Goal: Information Seeking & Learning: Learn about a topic

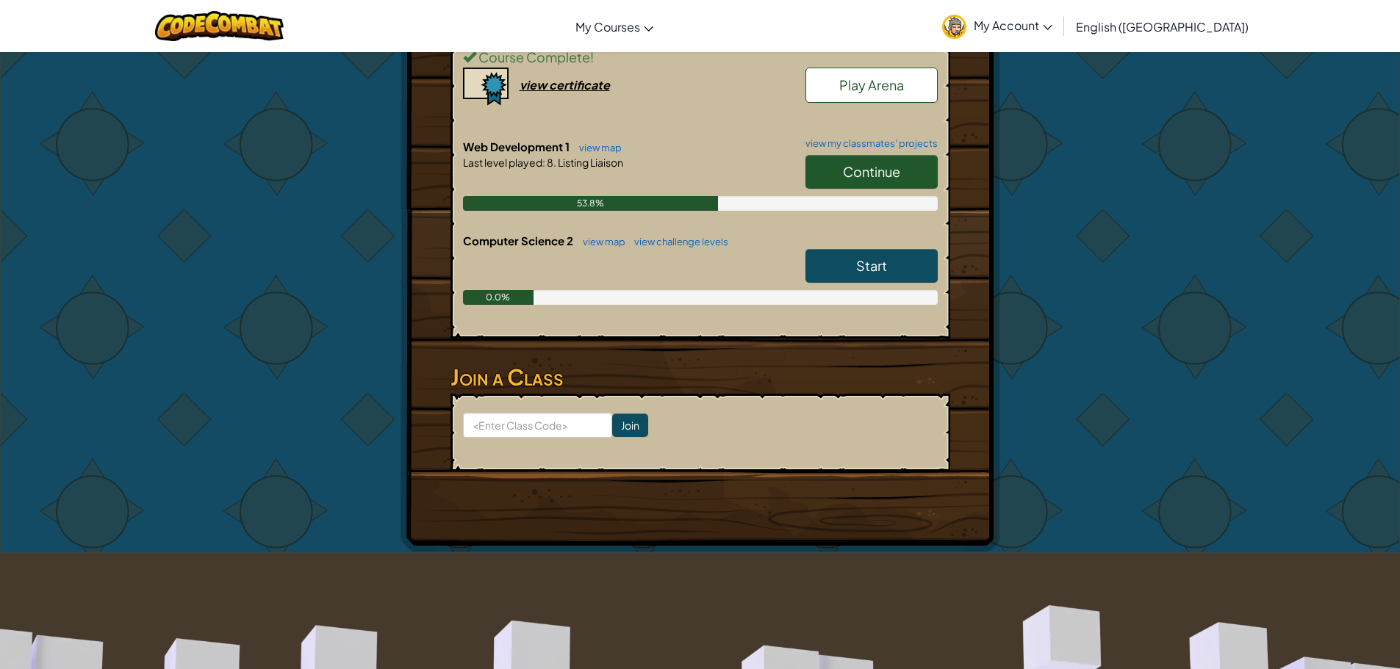
scroll to position [294, 0]
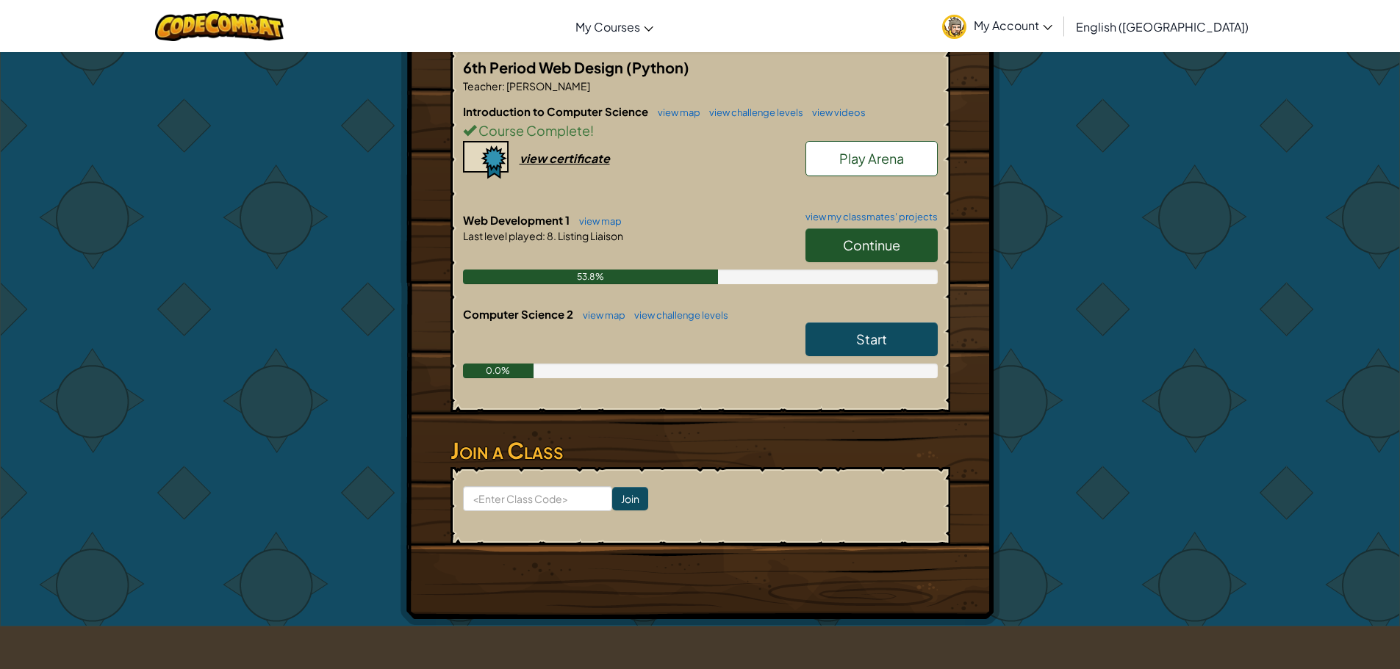
click at [833, 236] on link "Continue" at bounding box center [871, 246] width 132 height 34
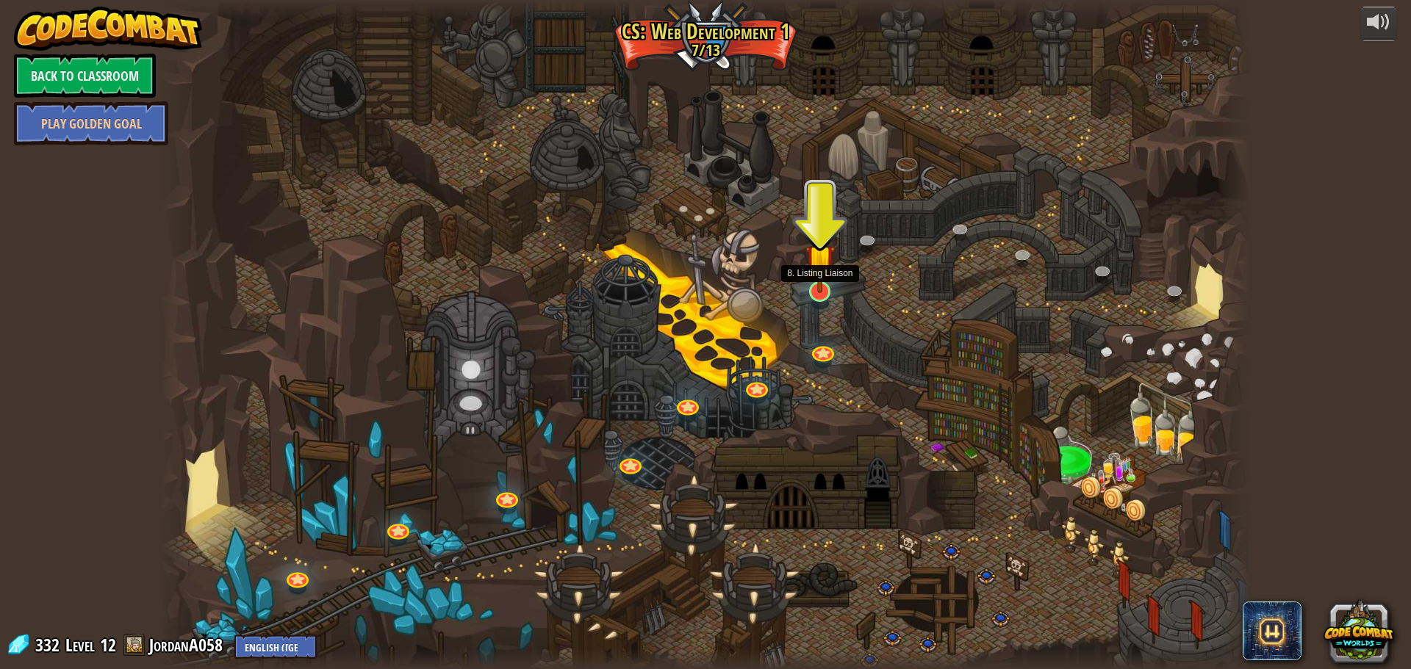
click at [823, 279] on img at bounding box center [819, 260] width 29 height 68
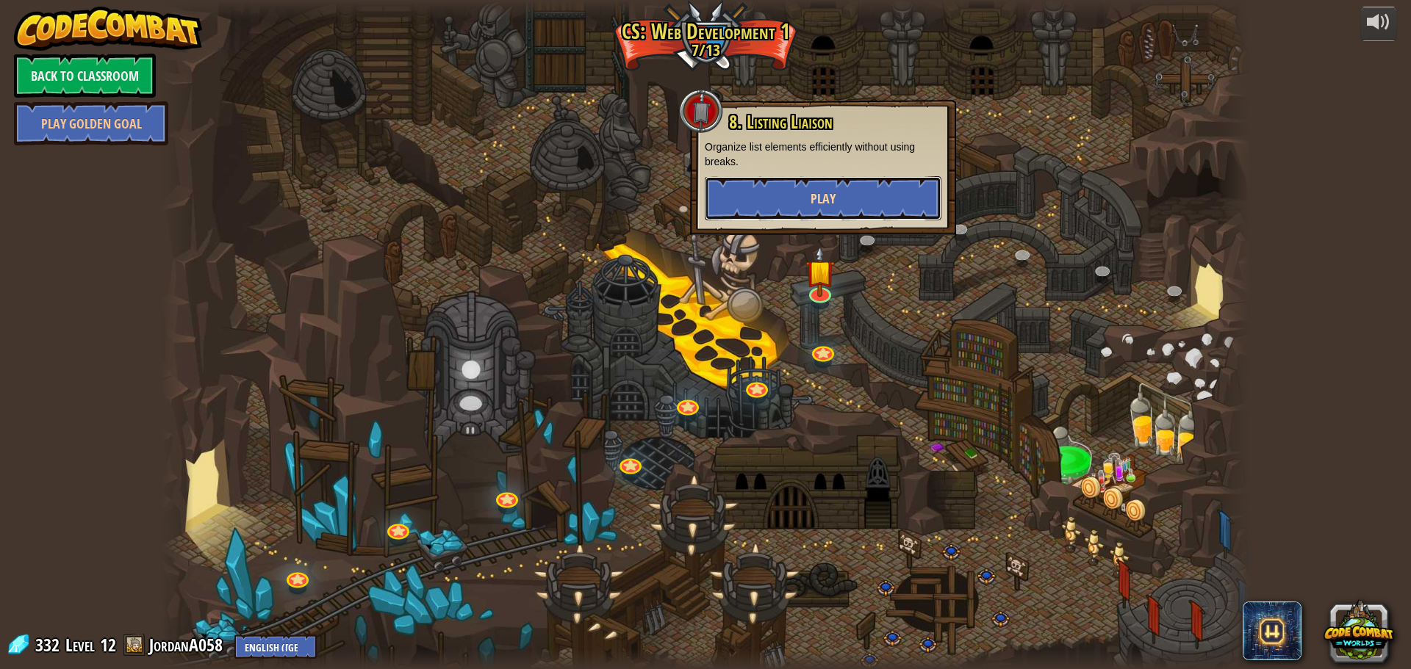
click at [833, 205] on span "Play" at bounding box center [823, 199] width 25 height 18
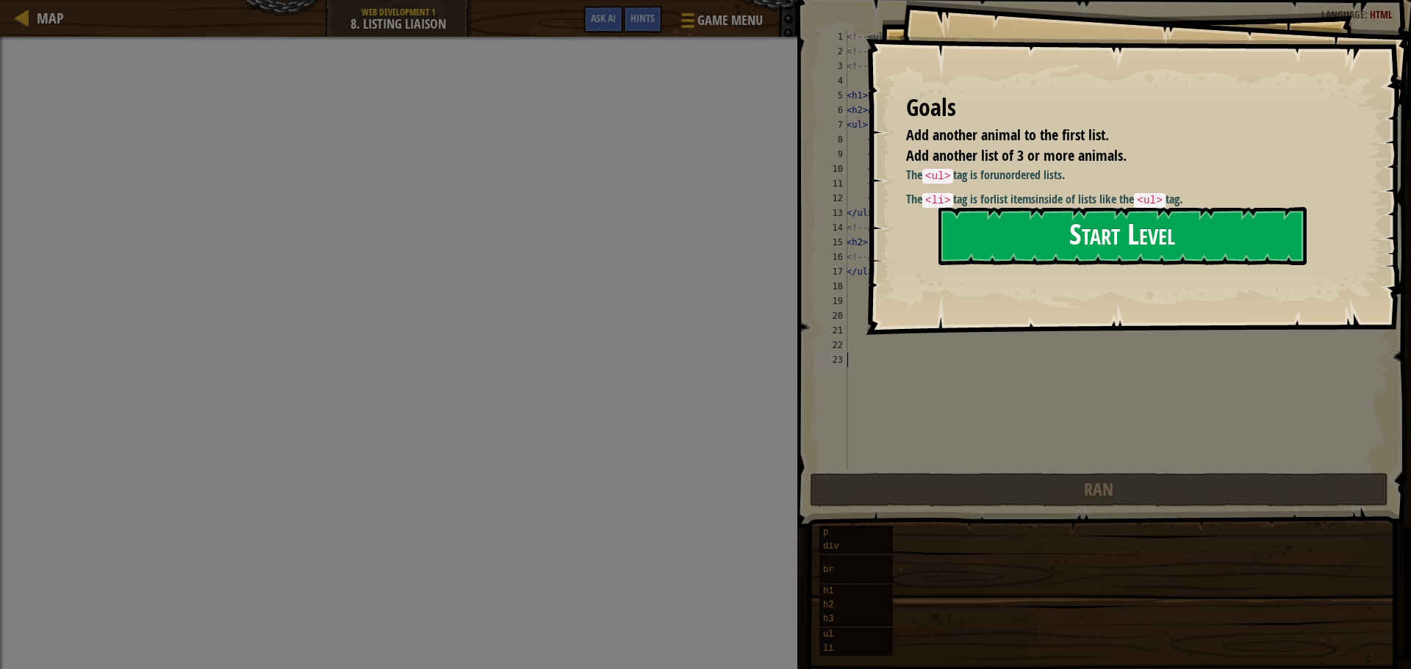
click at [1080, 251] on button "Start Level" at bounding box center [1122, 236] width 368 height 58
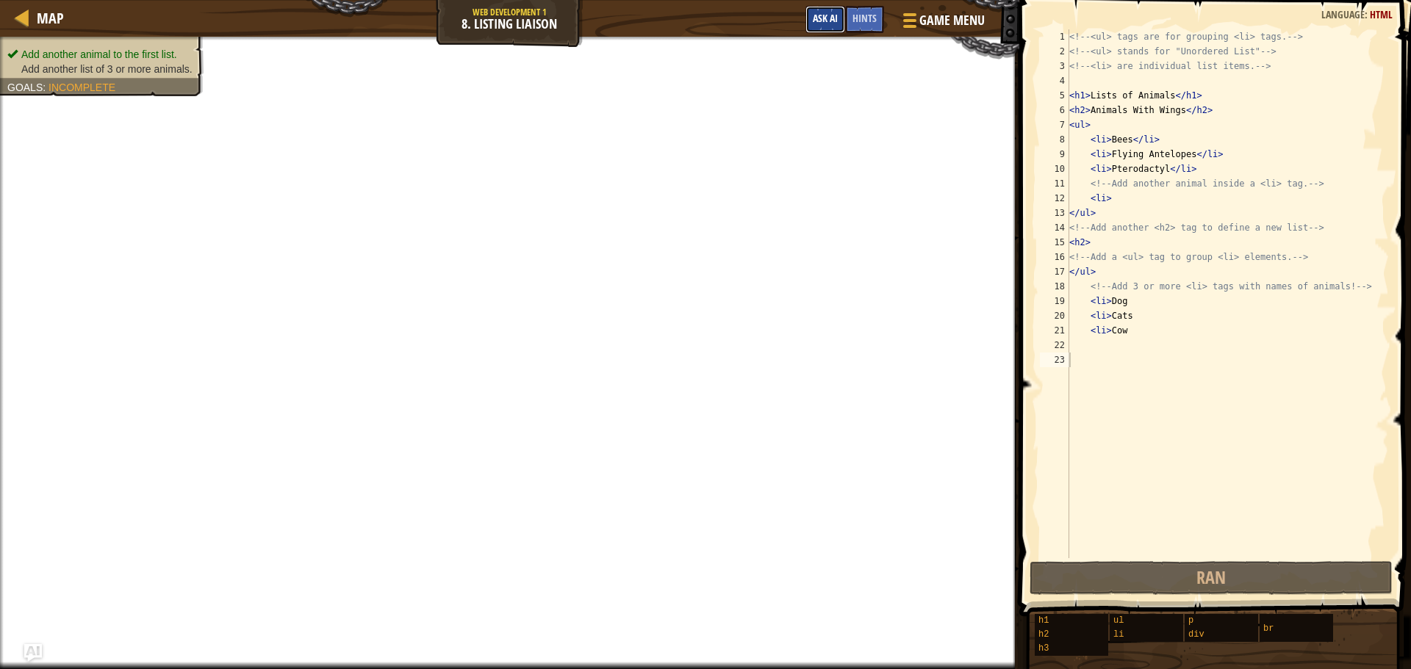
click at [830, 18] on span "Ask AI" at bounding box center [825, 18] width 25 height 14
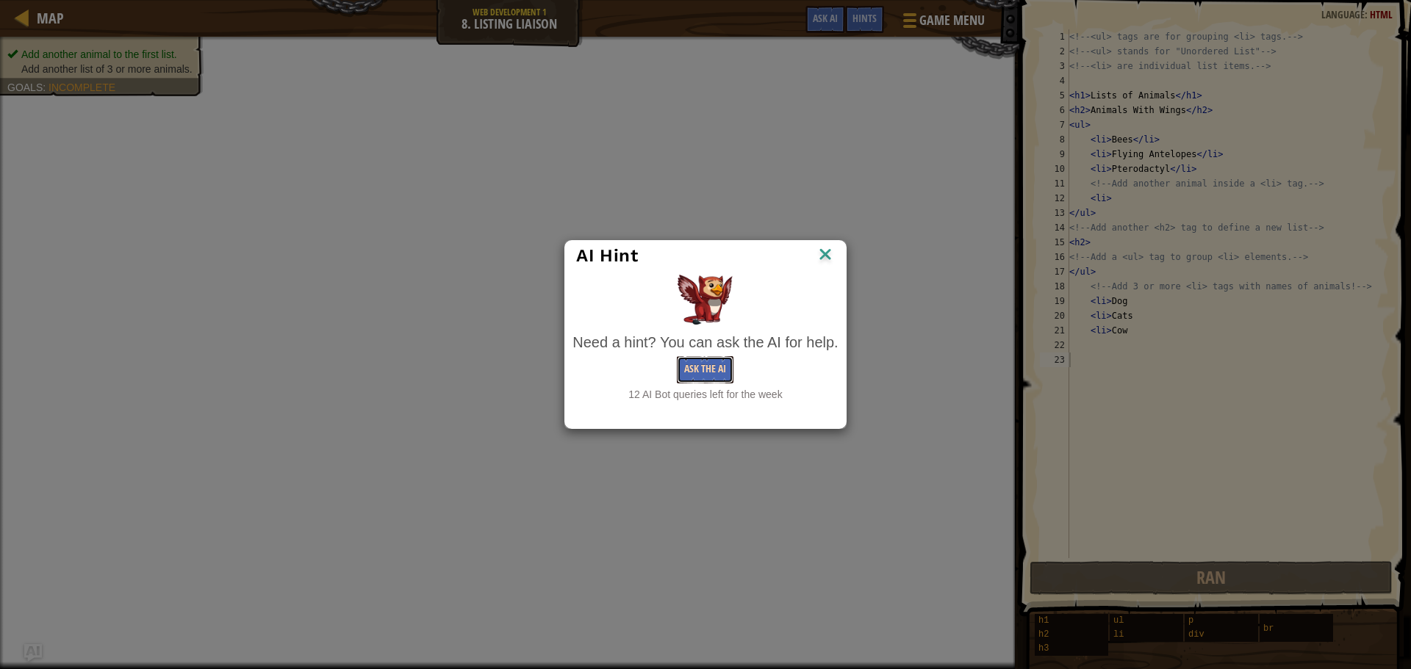
click at [709, 369] on button "Ask the AI" at bounding box center [705, 369] width 57 height 27
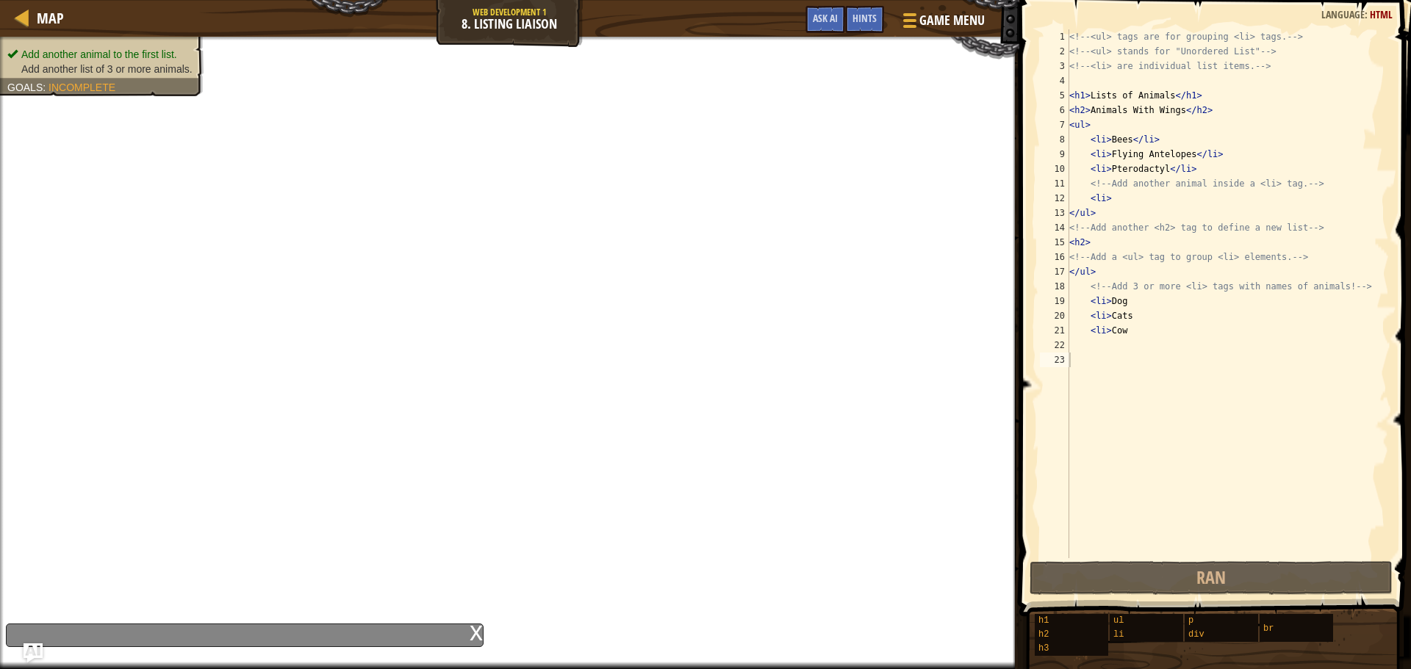
click at [33, 652] on img "Ask AI" at bounding box center [33, 653] width 19 height 19
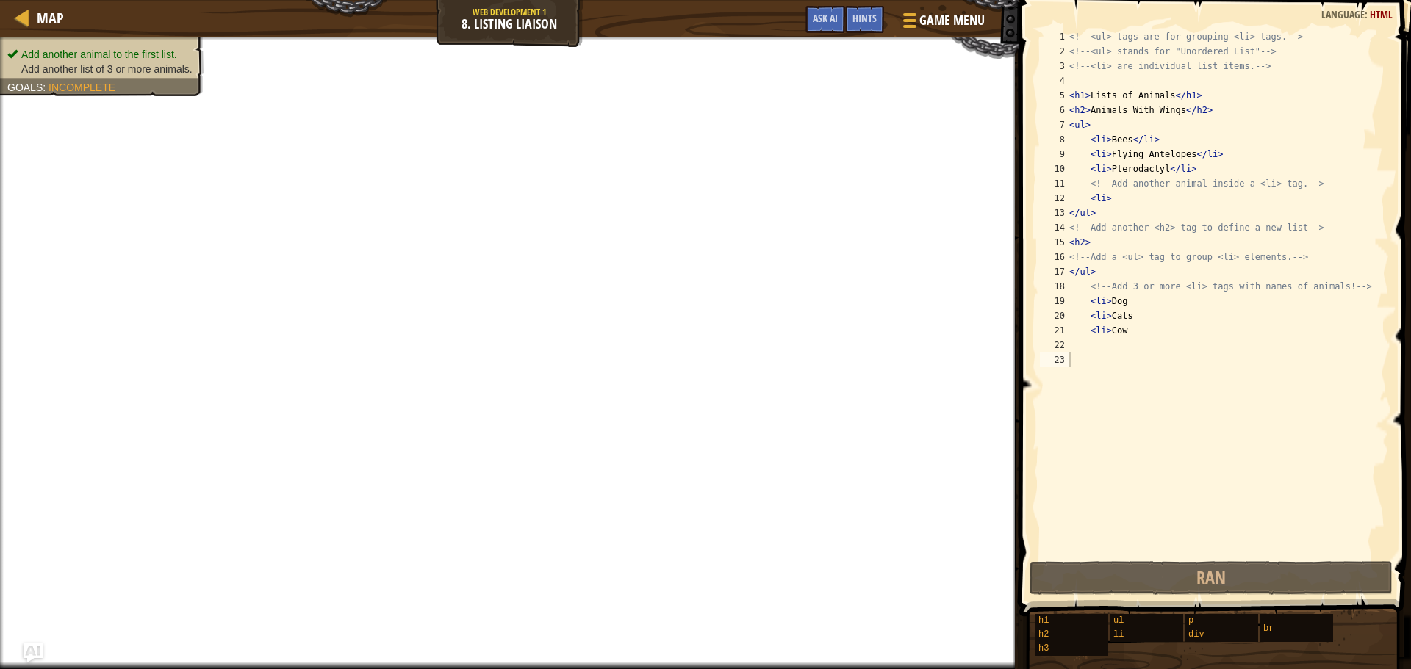
click at [33, 650] on img "Ask AI" at bounding box center [33, 653] width 19 height 19
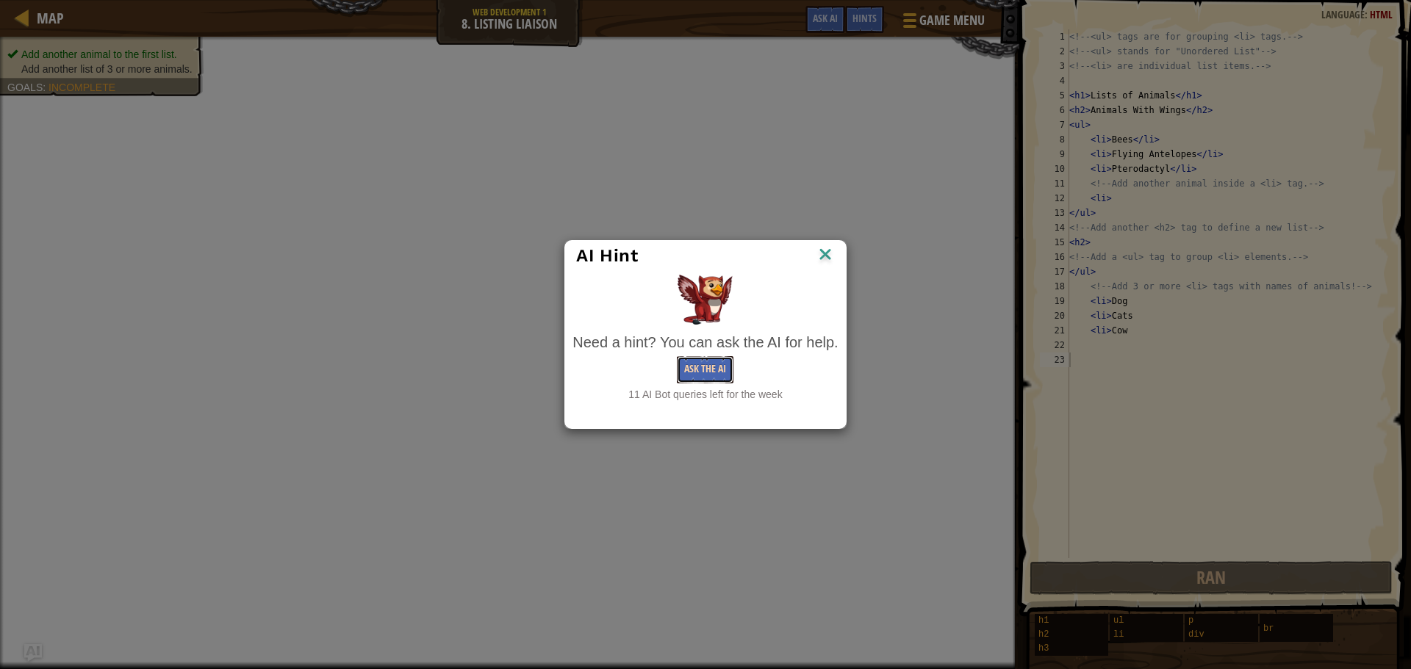
click at [709, 376] on button "Ask the AI" at bounding box center [705, 369] width 57 height 27
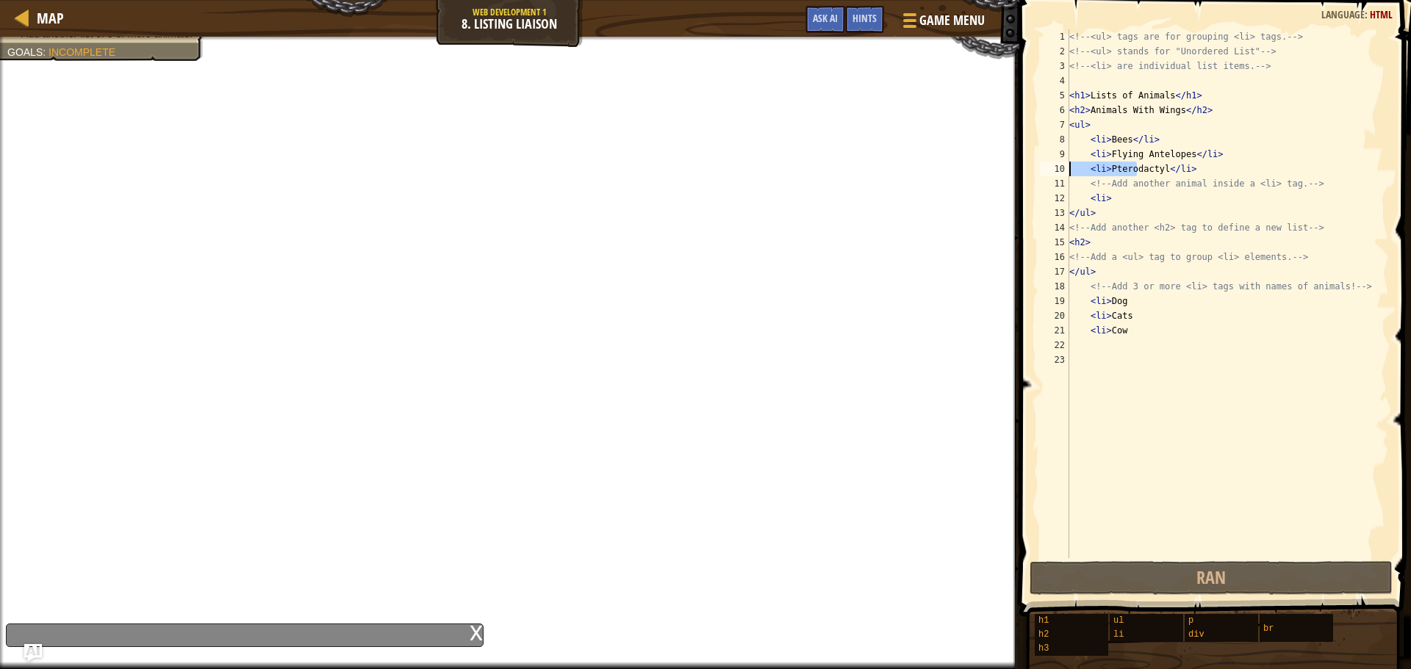
drag, startPoint x: 1076, startPoint y: 134, endPoint x: 1066, endPoint y: 134, distance: 9.6
click at [1066, 134] on div "<li>Pterodactyl</li> 1 2 3 4 5 6 7 8 9 10 11 12 13 14 15 16 17 18 19 20 21 22 2…" at bounding box center [1213, 293] width 352 height 529
click at [958, 8] on button "Game Menu" at bounding box center [941, 23] width 107 height 36
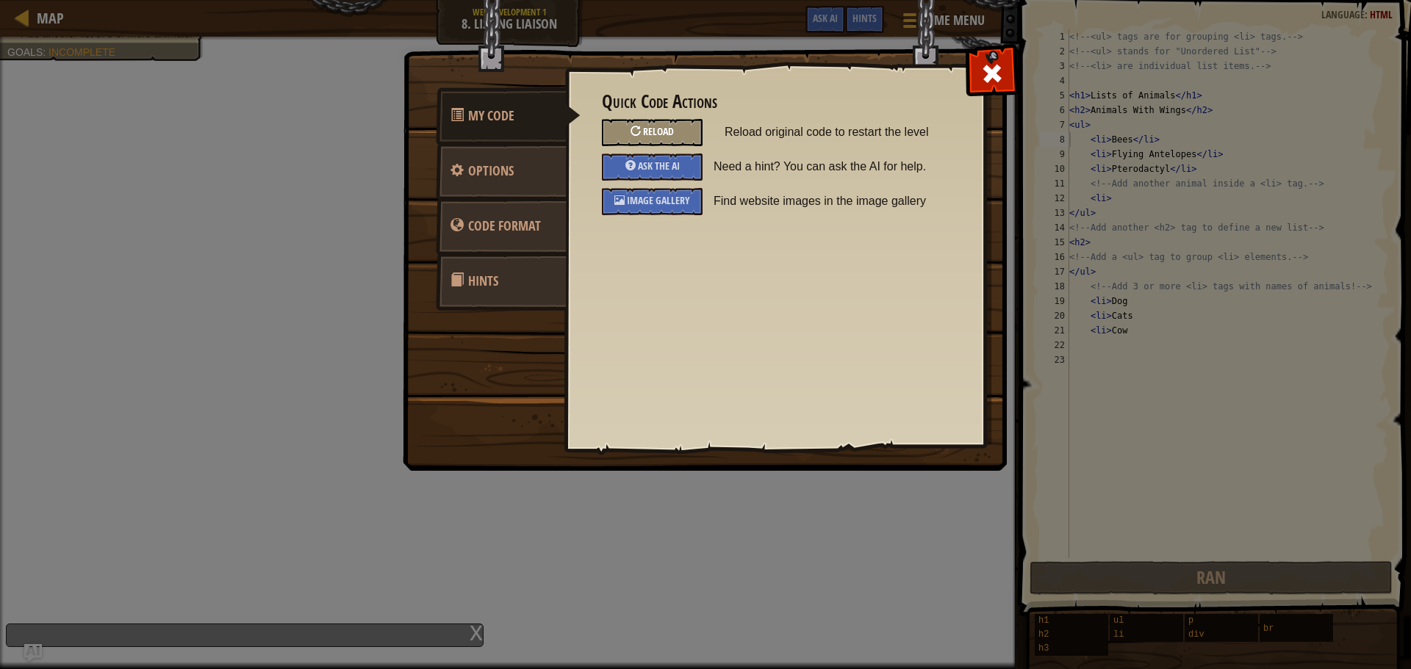
click at [651, 138] on div "Reload" at bounding box center [652, 132] width 101 height 27
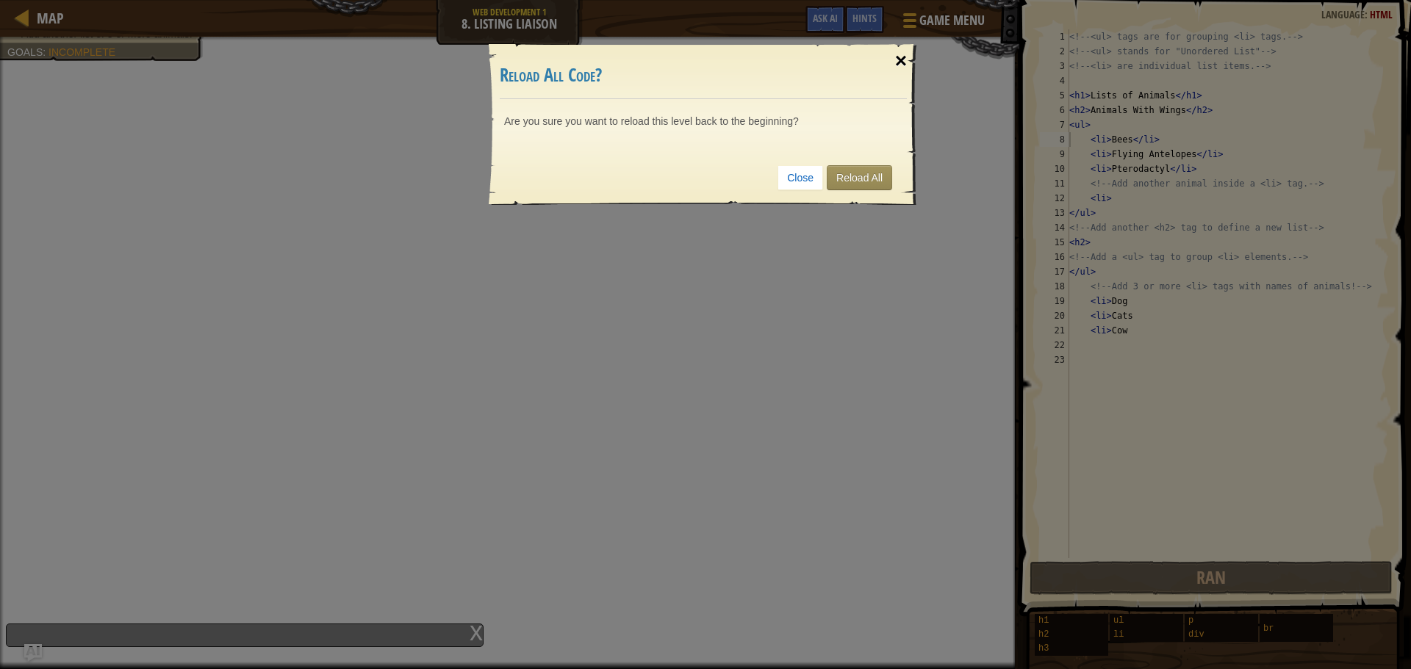
click at [893, 50] on div "×" at bounding box center [901, 61] width 34 height 43
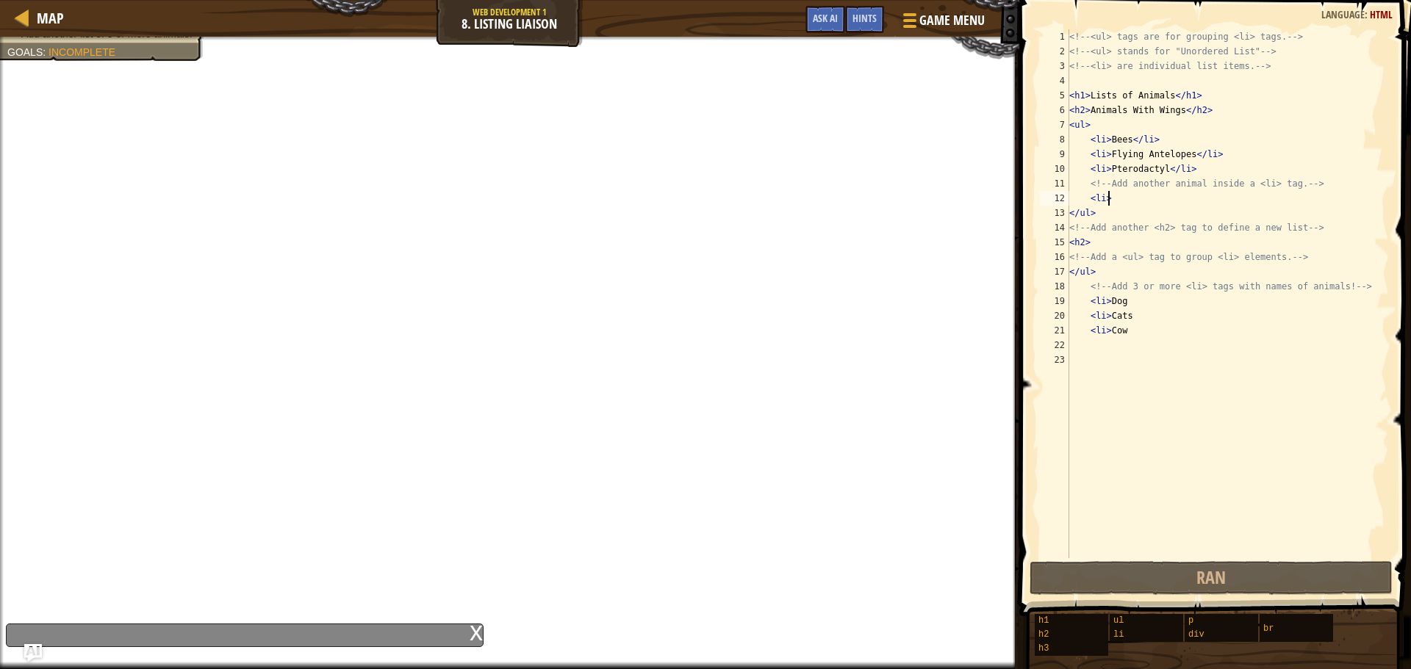
click at [1124, 204] on div "<!-- <ul> tags are for grouping <li> tags. --> <!-- <ul> stands for "Unordered …" at bounding box center [1227, 308] width 323 height 559
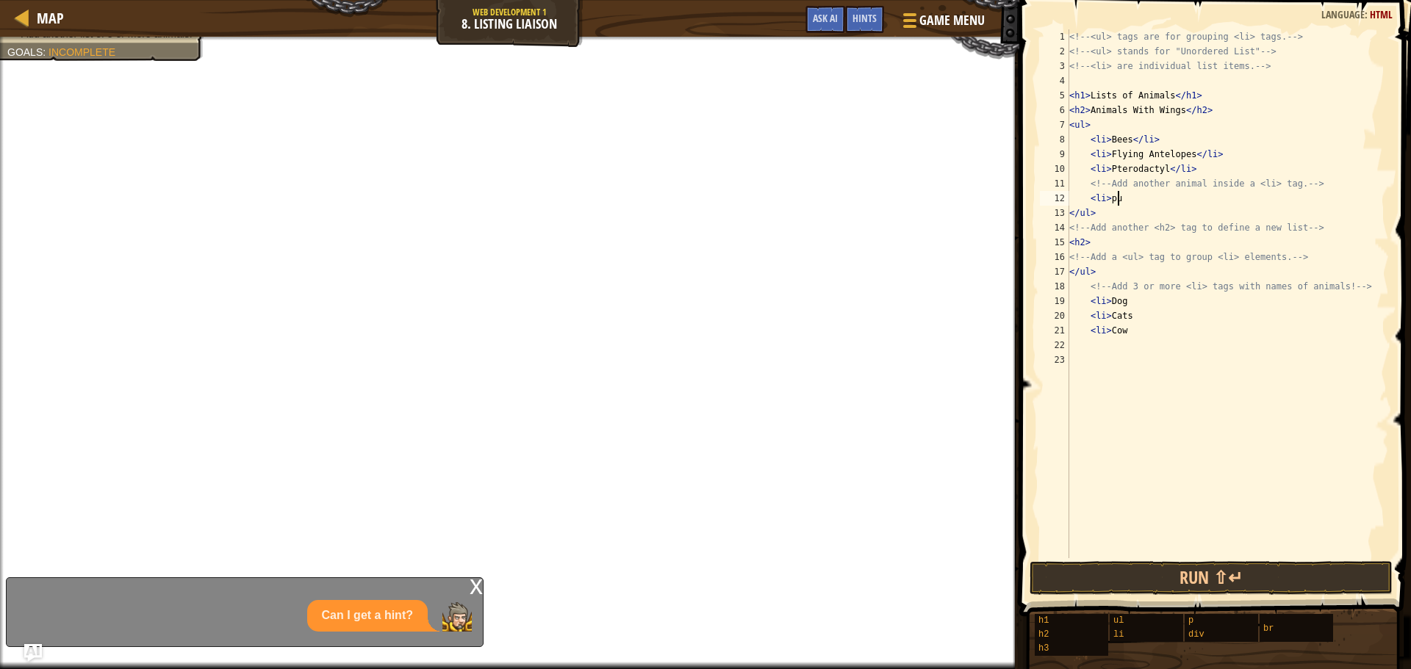
scroll to position [7, 3]
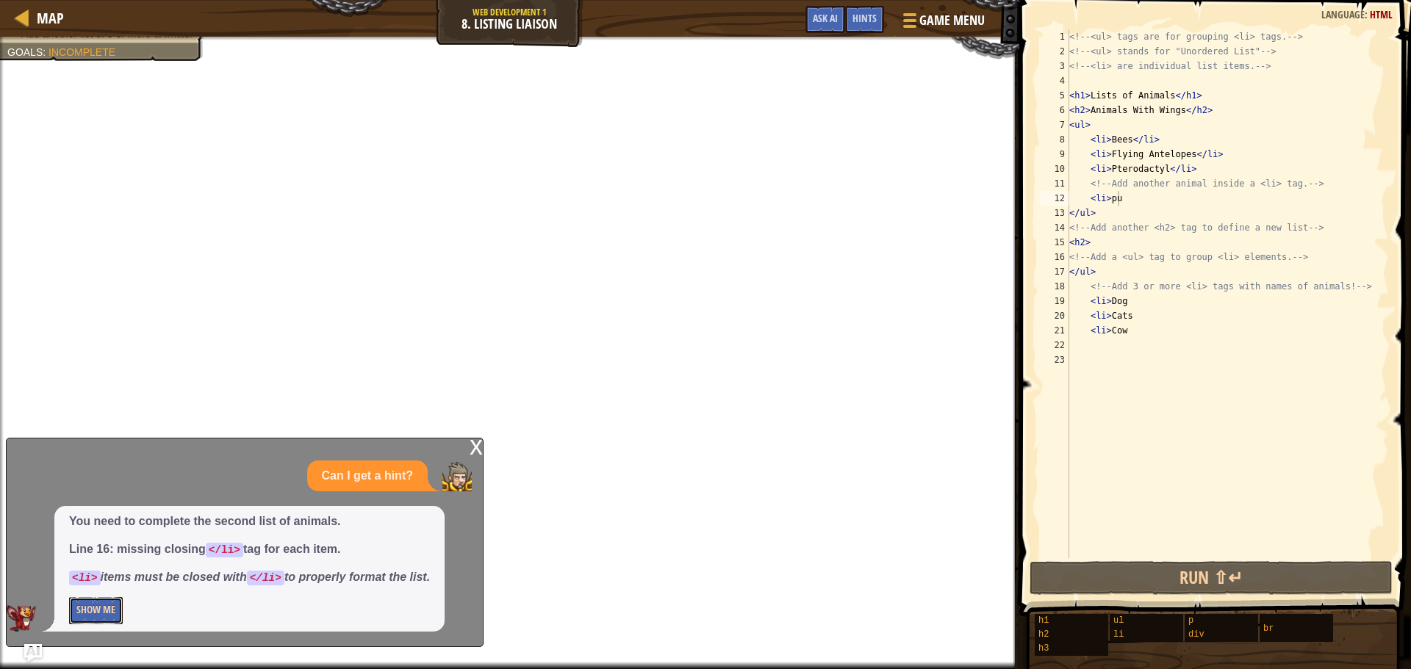
click at [86, 608] on button "Show Me" at bounding box center [96, 610] width 54 height 27
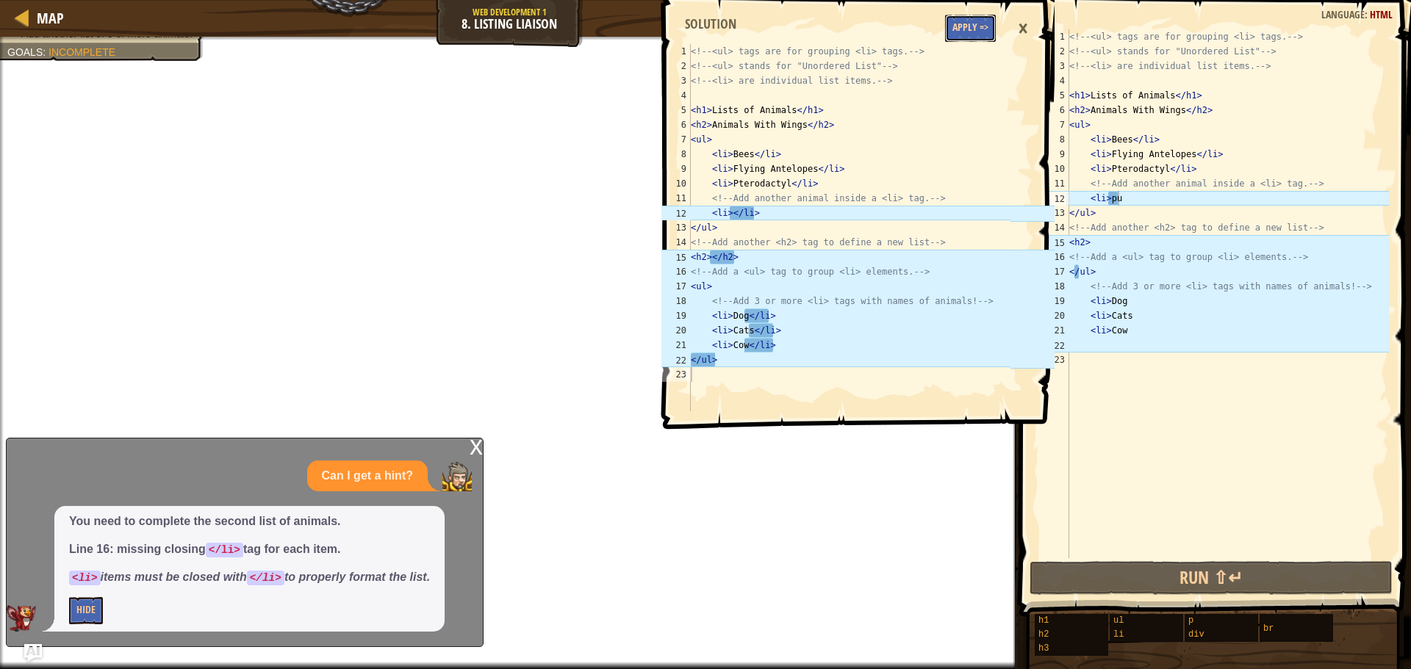
click at [974, 35] on button "Apply =>" at bounding box center [970, 28] width 51 height 27
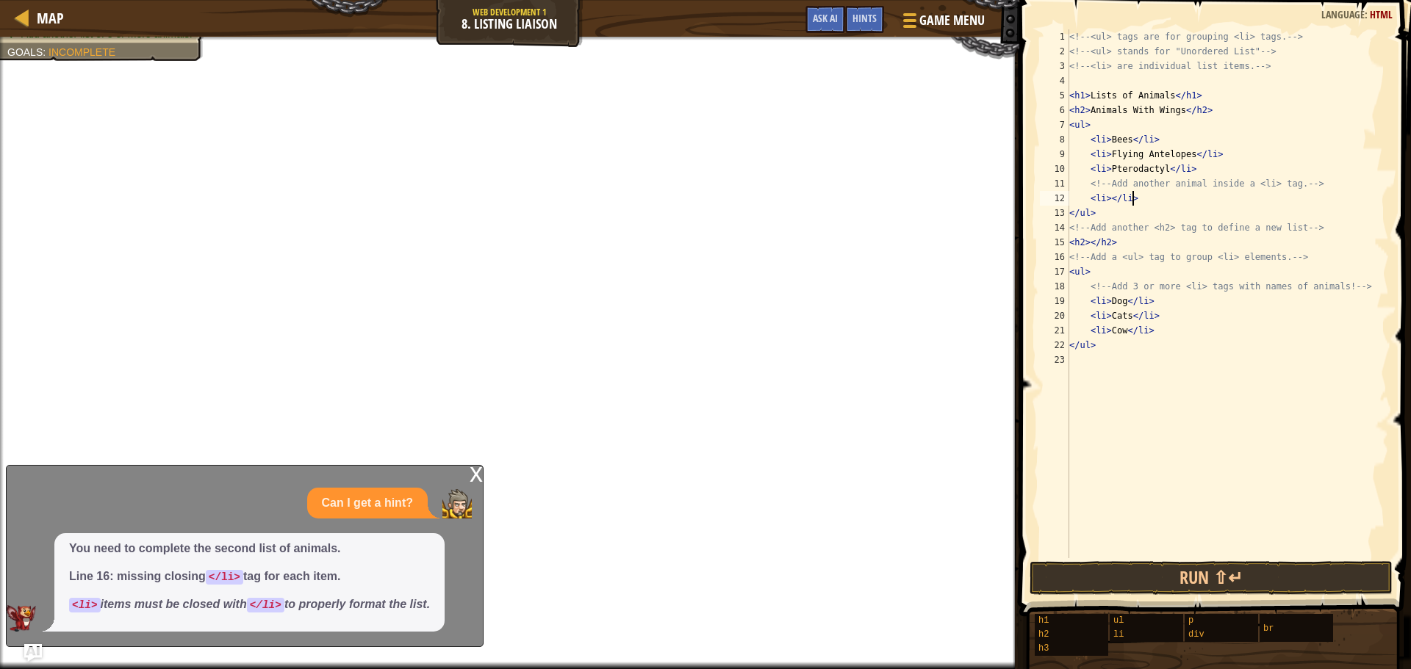
click at [1137, 202] on div "<!-- <ul> tags are for grouping <li> tags. --> <!-- <ul> stands for "Unordered …" at bounding box center [1227, 308] width 323 height 559
type textarea "<li></"
click at [1276, 591] on button "Done" at bounding box center [1298, 578] width 174 height 34
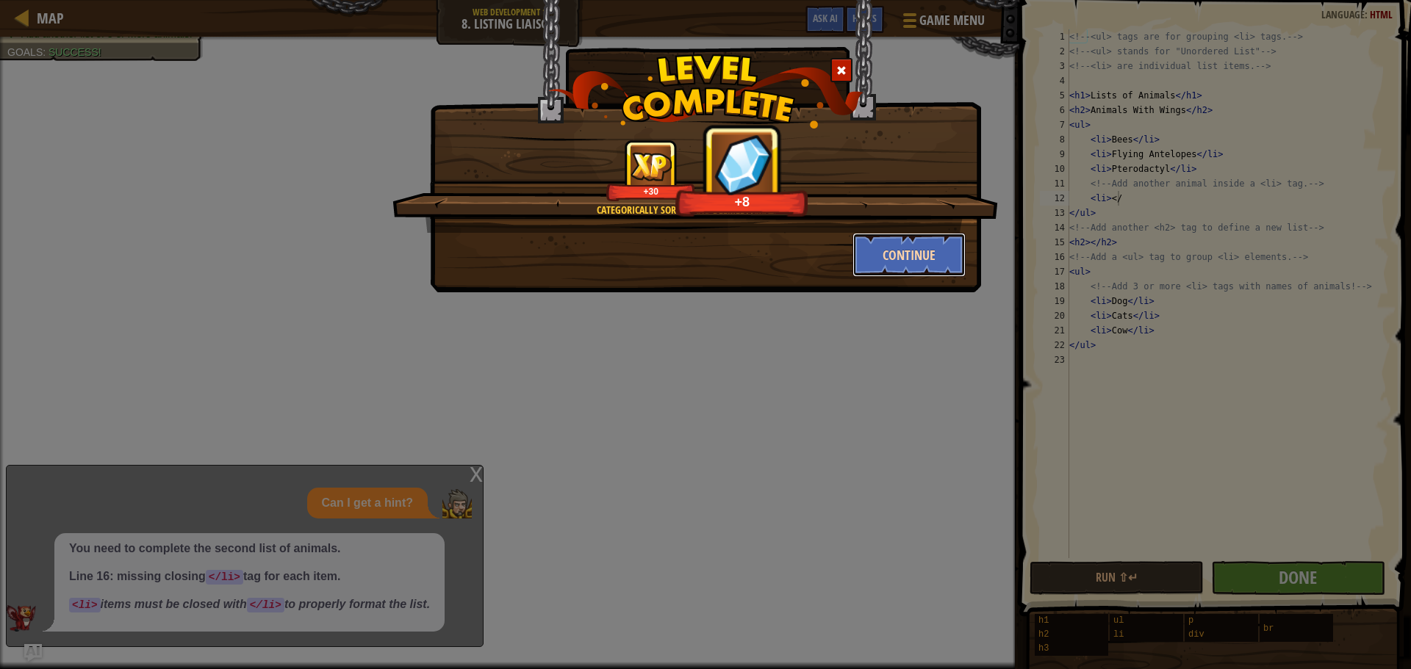
click at [888, 253] on button "Continue" at bounding box center [909, 255] width 114 height 44
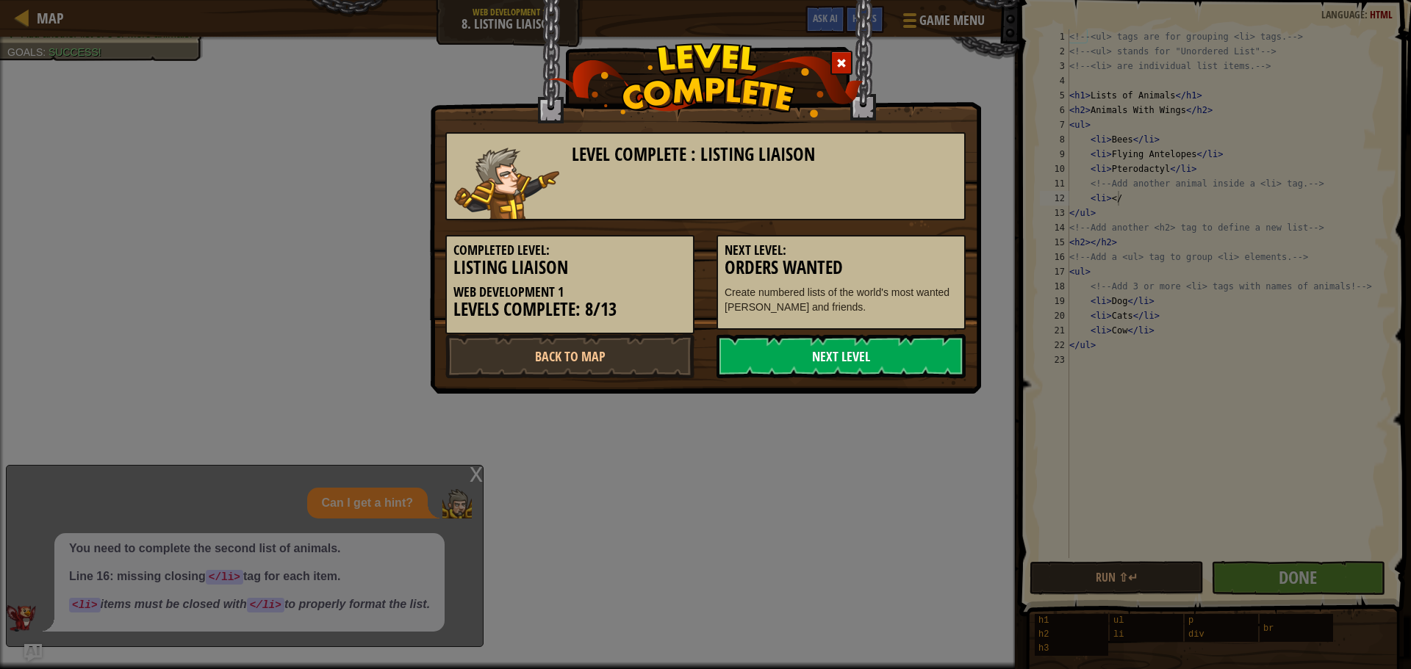
click at [831, 370] on link "Next Level" at bounding box center [841, 356] width 249 height 44
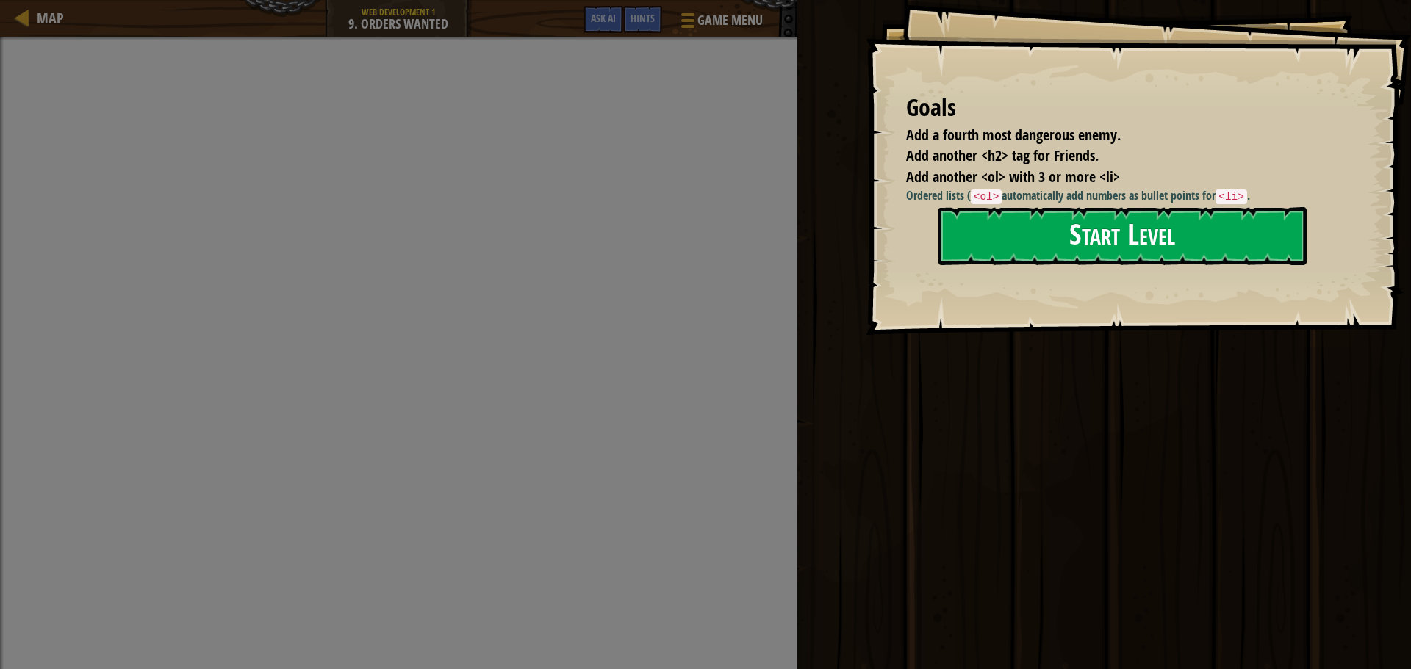
click at [1019, 235] on button "Start Level" at bounding box center [1122, 236] width 368 height 58
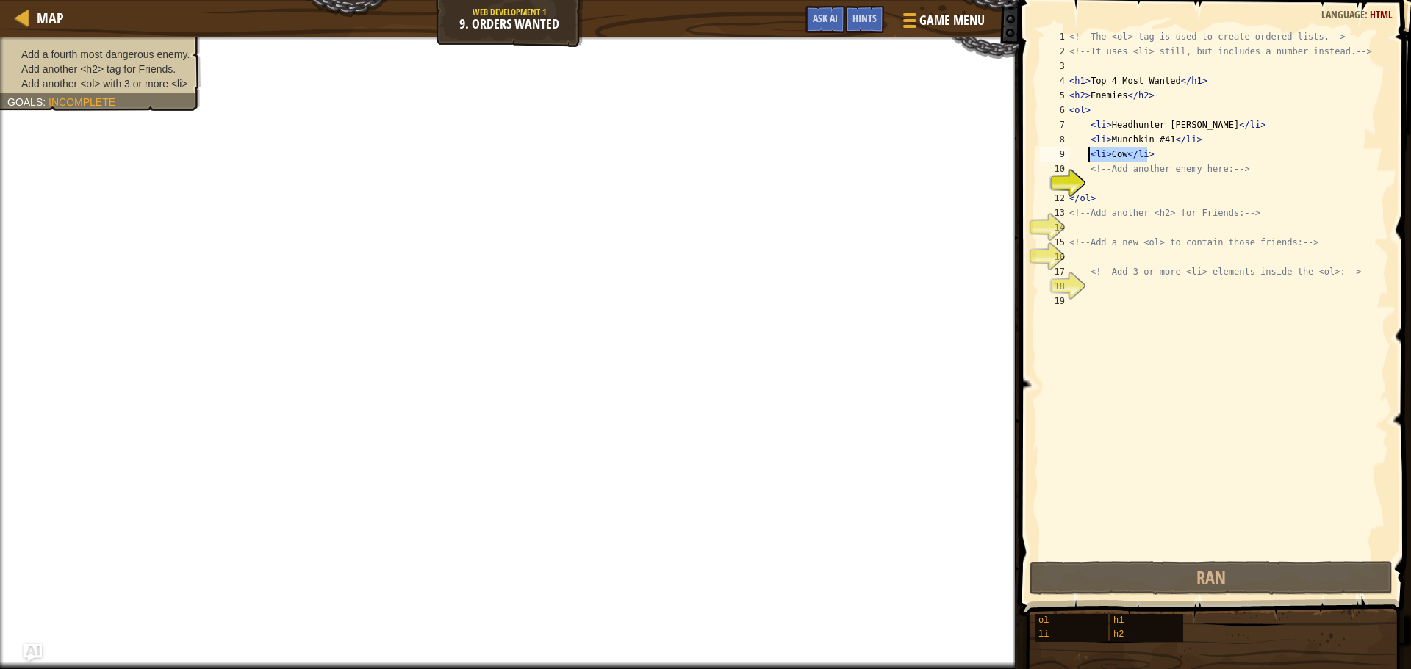
drag, startPoint x: 1138, startPoint y: 152, endPoint x: 1088, endPoint y: 151, distance: 50.0
click at [1088, 151] on div "<!-- The <ol> tag is used to create ordered lists. --> <!-- It uses <li> still,…" at bounding box center [1227, 308] width 323 height 559
type textarea "<li>Cow</li>"
click at [1119, 190] on div "<!-- The <ol> tag is used to create ordered lists. --> <!-- It uses <li> still,…" at bounding box center [1227, 308] width 323 height 559
type textarea "<li>Cow</li>"
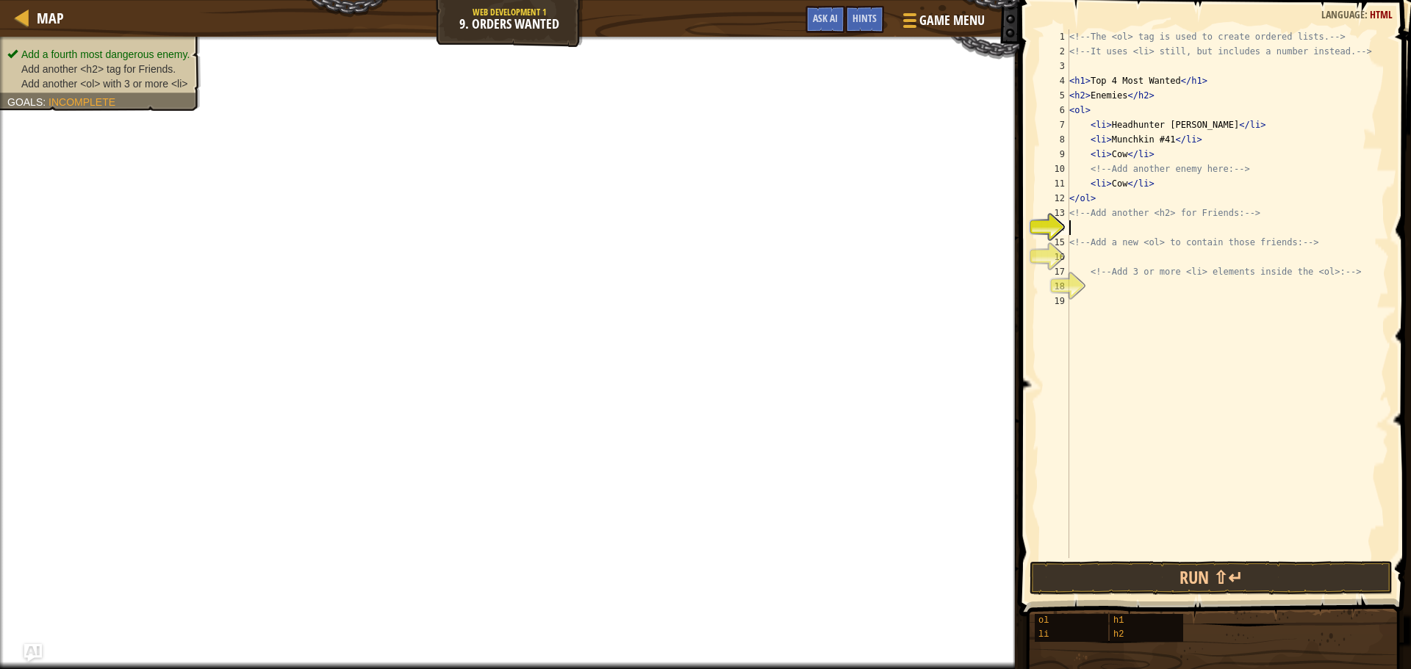
click at [1089, 232] on div "<!-- The <ol> tag is used to create ordered lists. --> <!-- It uses <li> still,…" at bounding box center [1227, 308] width 323 height 559
drag, startPoint x: 1088, startPoint y: 96, endPoint x: 1060, endPoint y: 98, distance: 27.2
click at [1060, 98] on div "1 2 3 4 5 6 7 8 9 10 11 12 13 14 15 16 17 18 19 <!-- The <ol> tag is used to cr…" at bounding box center [1213, 293] width 352 height 529
type textarea "<h2>Enemies</h2>"
click at [1105, 224] on div "<!-- The <ol> tag is used to create ordered lists. --> <!-- It uses <li> still,…" at bounding box center [1227, 308] width 323 height 559
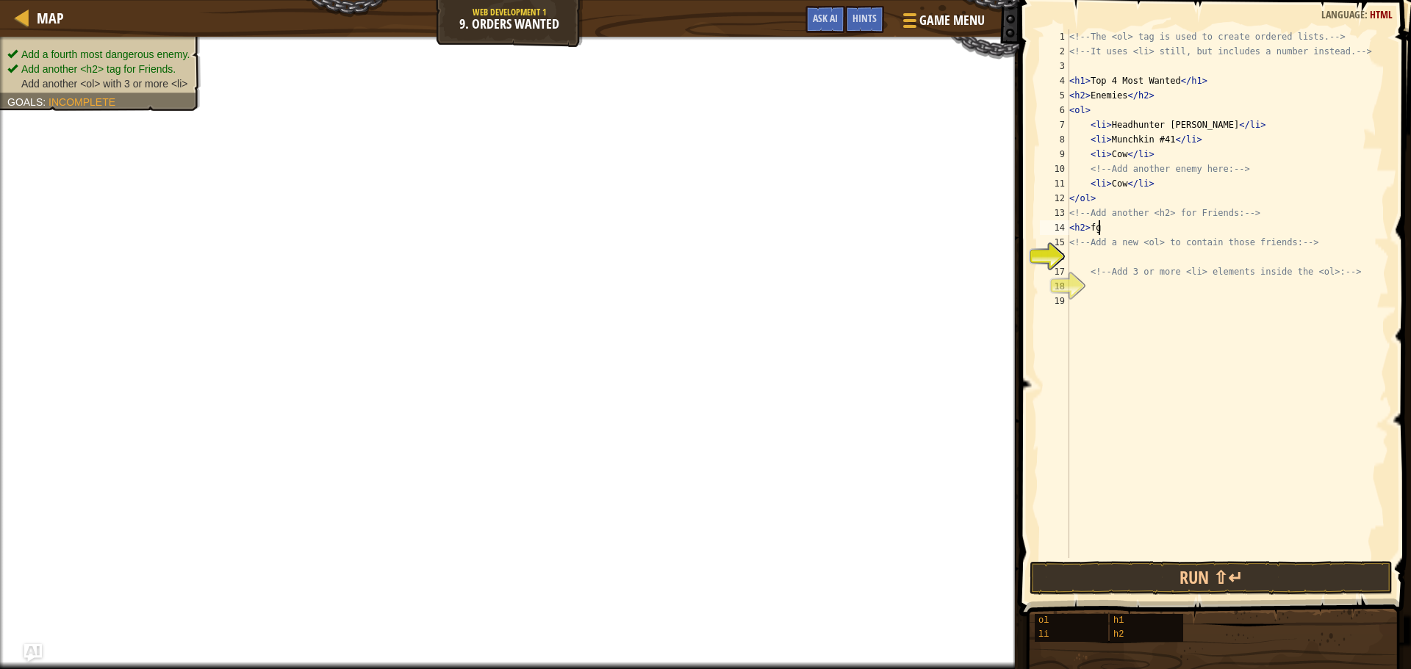
scroll to position [7, 1]
click at [1037, 110] on div "<h2>fg 1 2 3 4 5 6 7 8 9 10 11 12 13 14 15 16 17 18 19 <!-- The <ol> tag is use…" at bounding box center [1213, 293] width 352 height 529
type textarea "<ol>"
click at [1112, 251] on div "<!-- The <ol> tag is used to create ordered lists. --> <!-- It uses <li> still,…" at bounding box center [1227, 308] width 323 height 559
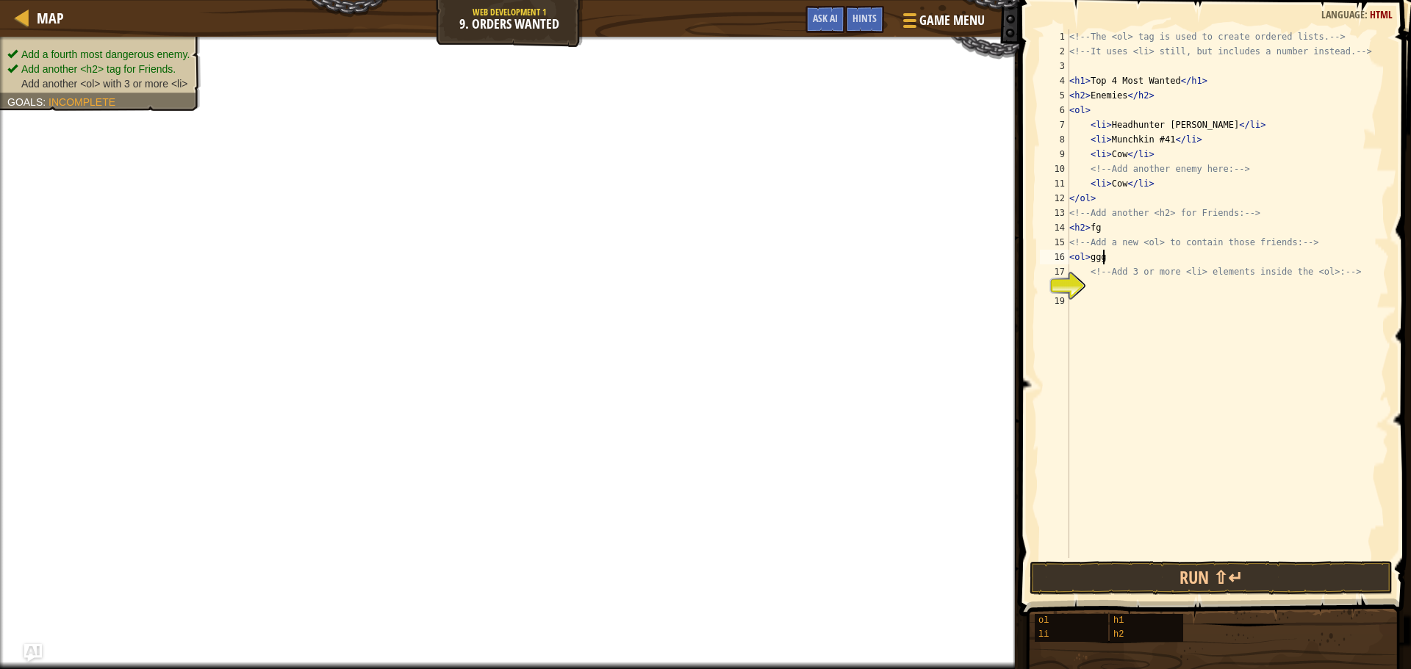
scroll to position [7, 1]
click at [1121, 194] on div "<!-- The <ol> tag is used to create ordered lists. --> <!-- It uses <li> still,…" at bounding box center [1227, 308] width 323 height 559
click at [1121, 189] on div "<!-- The <ol> tag is used to create ordered lists. --> <!-- It uses <li> still,…" at bounding box center [1227, 308] width 323 height 559
type textarea "<li>bees</li>"
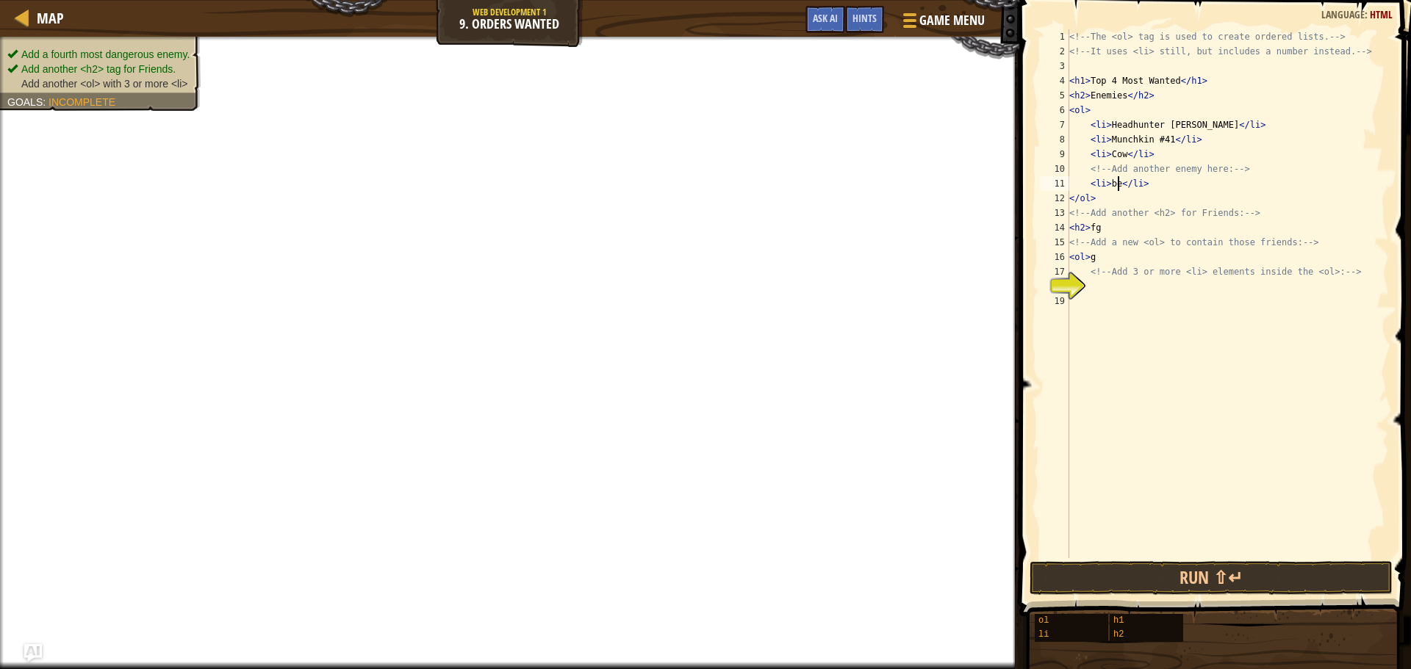
scroll to position [7, 4]
click at [1128, 301] on div "<!-- The <ol> tag is used to create ordered lists. --> <!-- It uses <li> still,…" at bounding box center [1227, 308] width 323 height 559
click at [1142, 290] on div "<!-- The <ol> tag is used to create ordered lists. --> <!-- It uses <li> still,…" at bounding box center [1227, 308] width 323 height 559
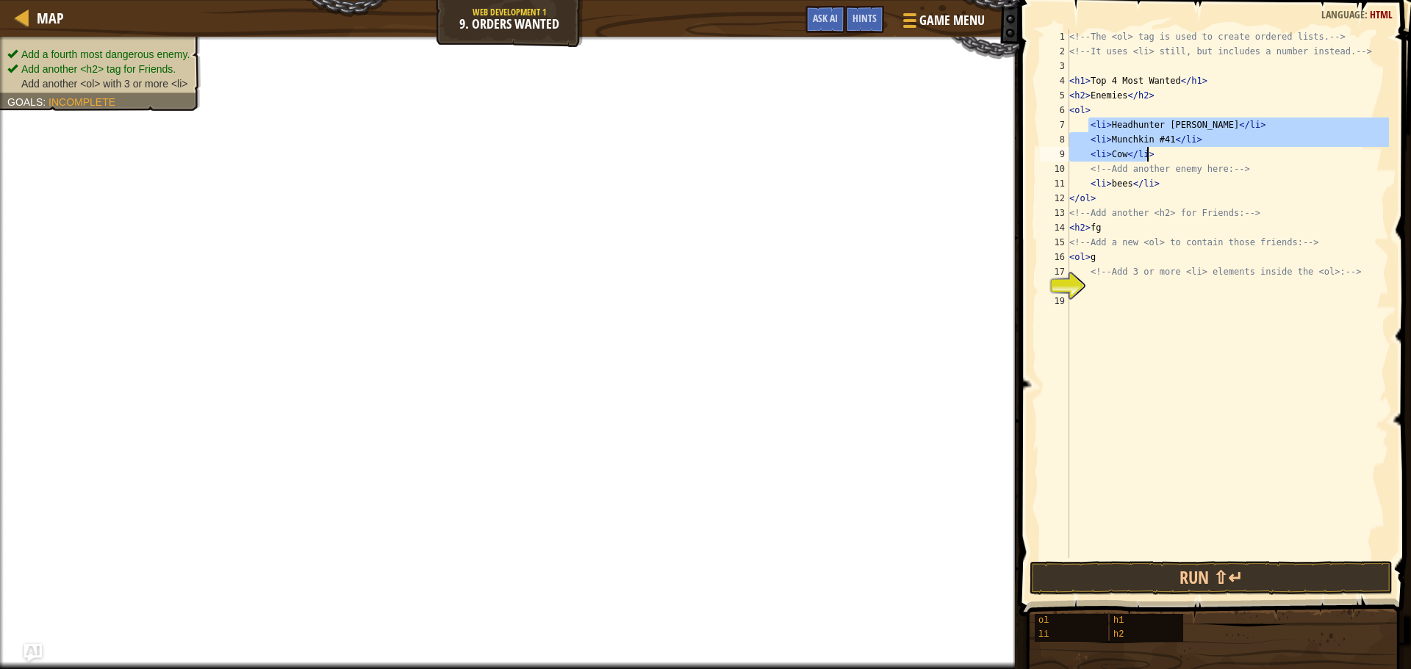
drag, startPoint x: 1088, startPoint y: 126, endPoint x: 1151, endPoint y: 154, distance: 69.1
click at [1151, 154] on div "<!-- The <ol> tag is used to create ordered lists. --> <!-- It uses <li> still,…" at bounding box center [1227, 308] width 323 height 559
type textarea "<li>Munchkin #41</li> <li>Cow</li>"
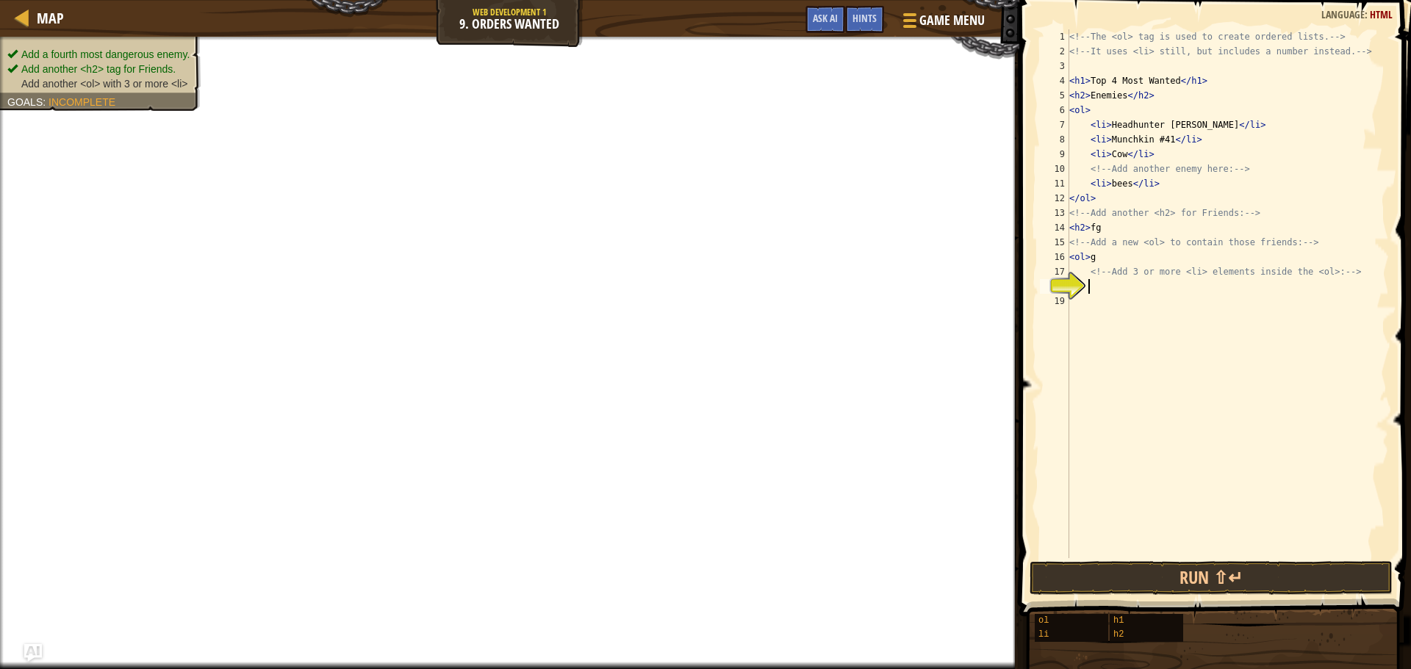
click at [1097, 287] on div "<!-- The <ol> tag is used to create ordered lists. --> <!-- It uses <li> still,…" at bounding box center [1227, 308] width 323 height 559
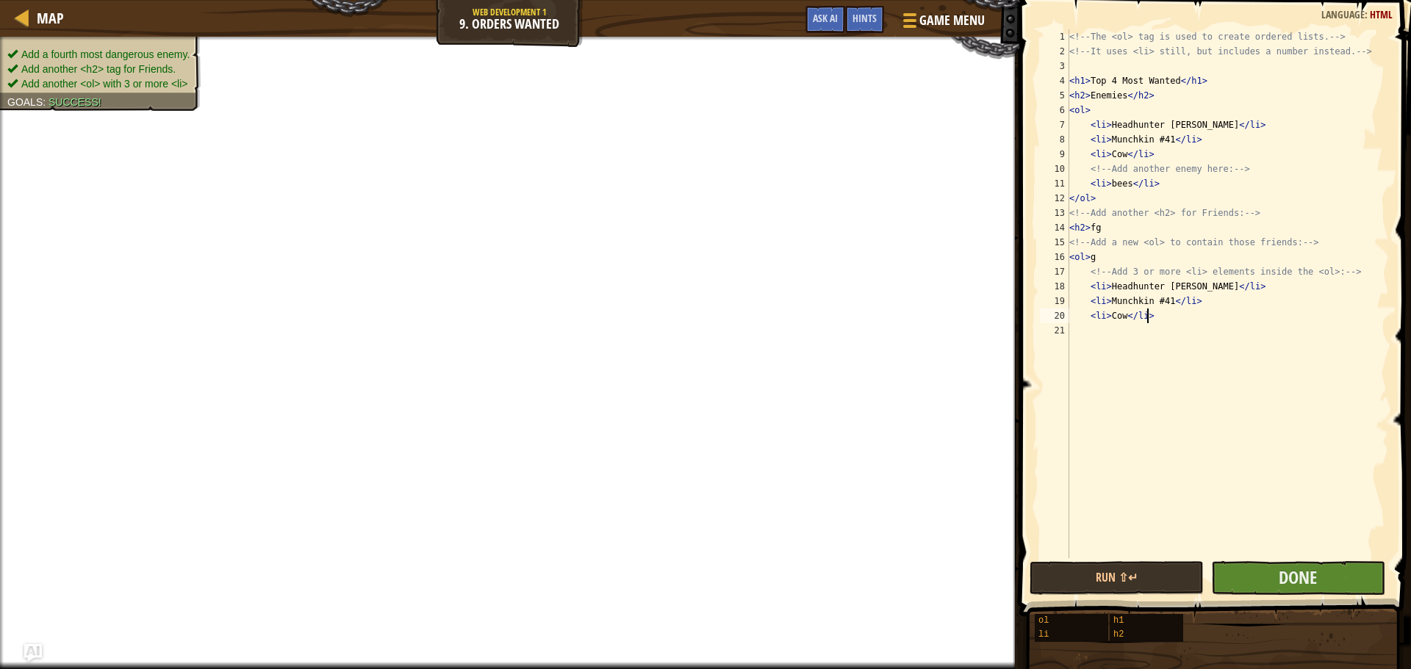
type textarea "<li>Cow</li>"
click at [1274, 591] on button "Done" at bounding box center [1298, 578] width 174 height 34
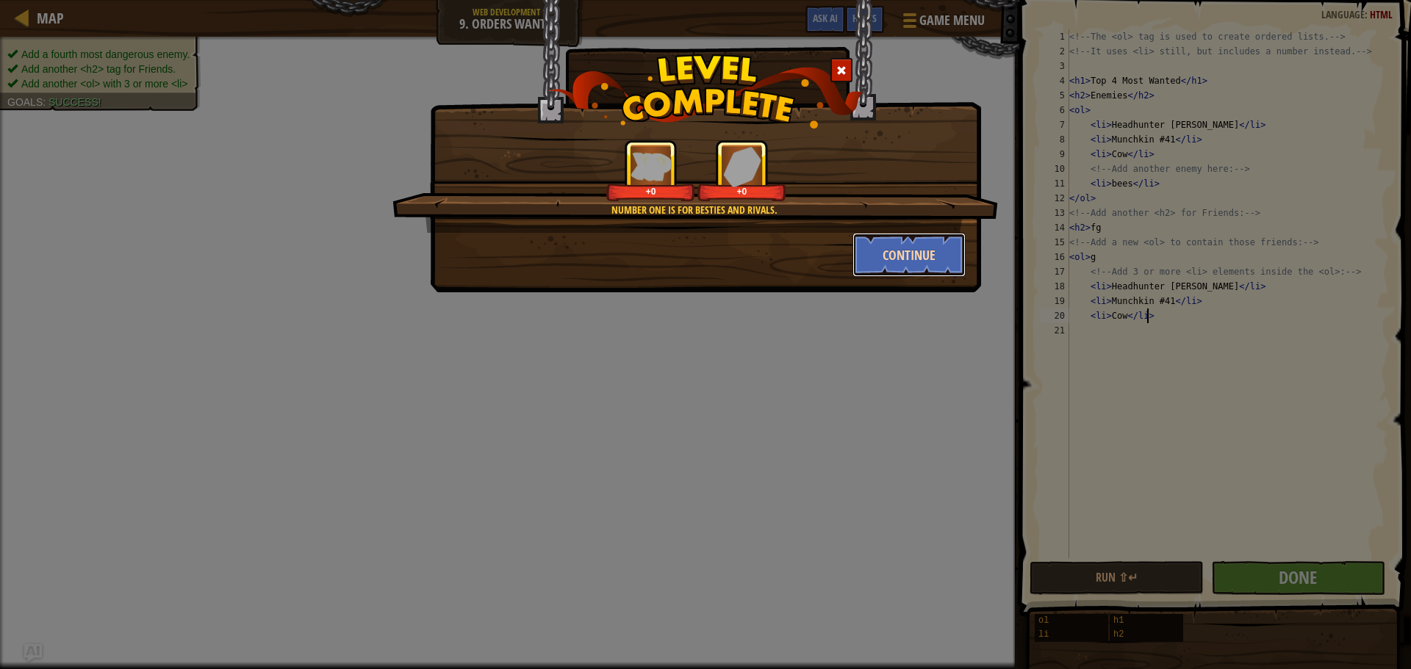
click at [873, 251] on button "Continue" at bounding box center [909, 255] width 114 height 44
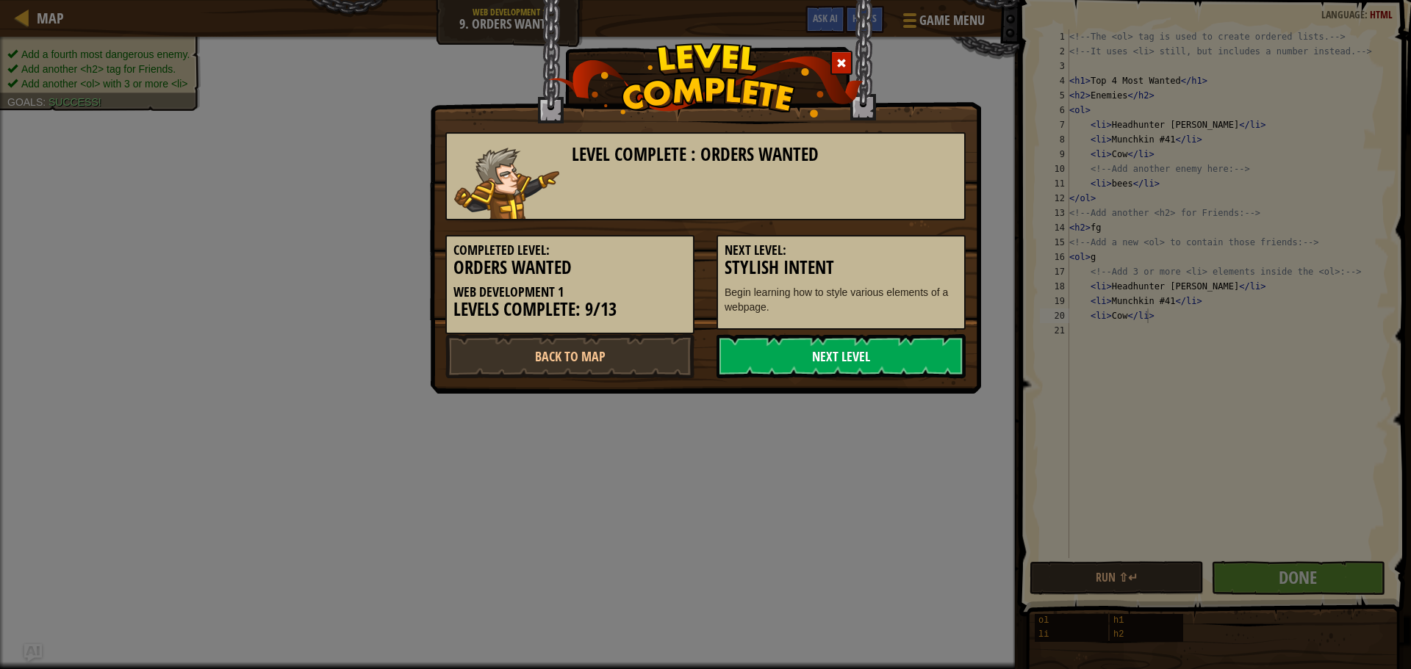
click at [835, 351] on link "Next Level" at bounding box center [841, 356] width 249 height 44
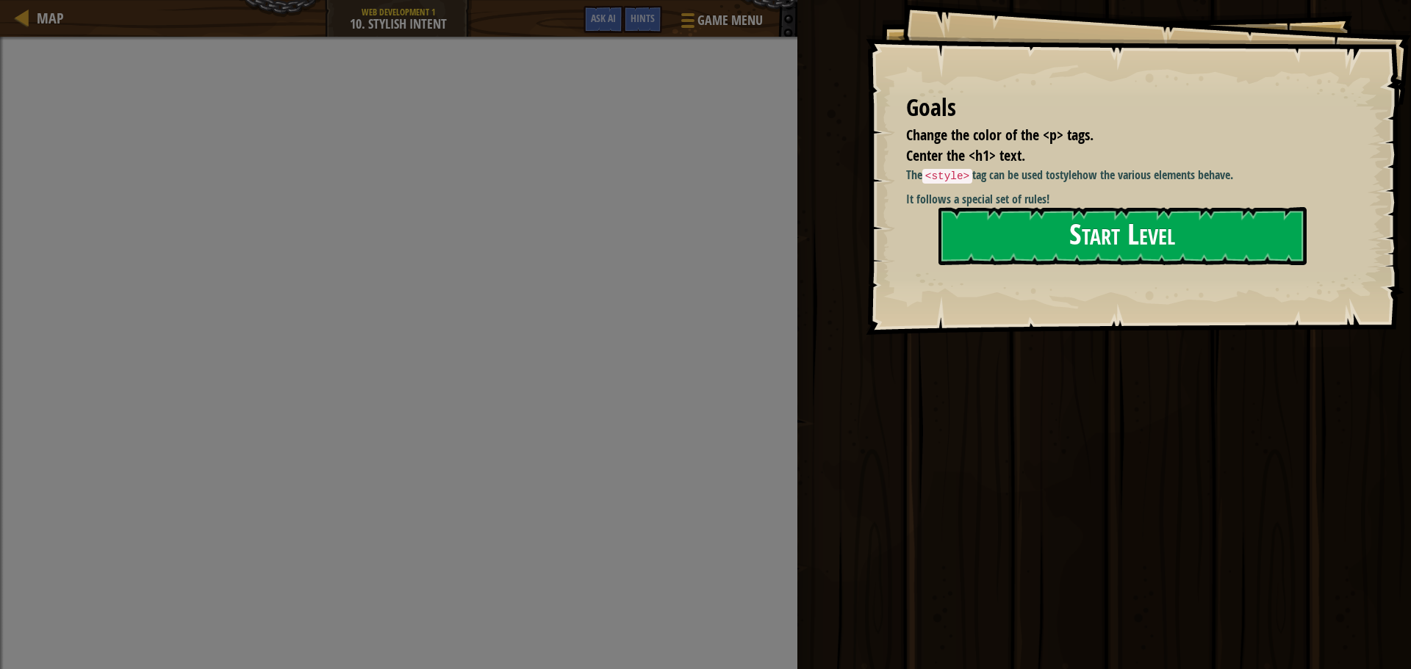
click at [1006, 246] on button "Start Level" at bounding box center [1122, 236] width 368 height 58
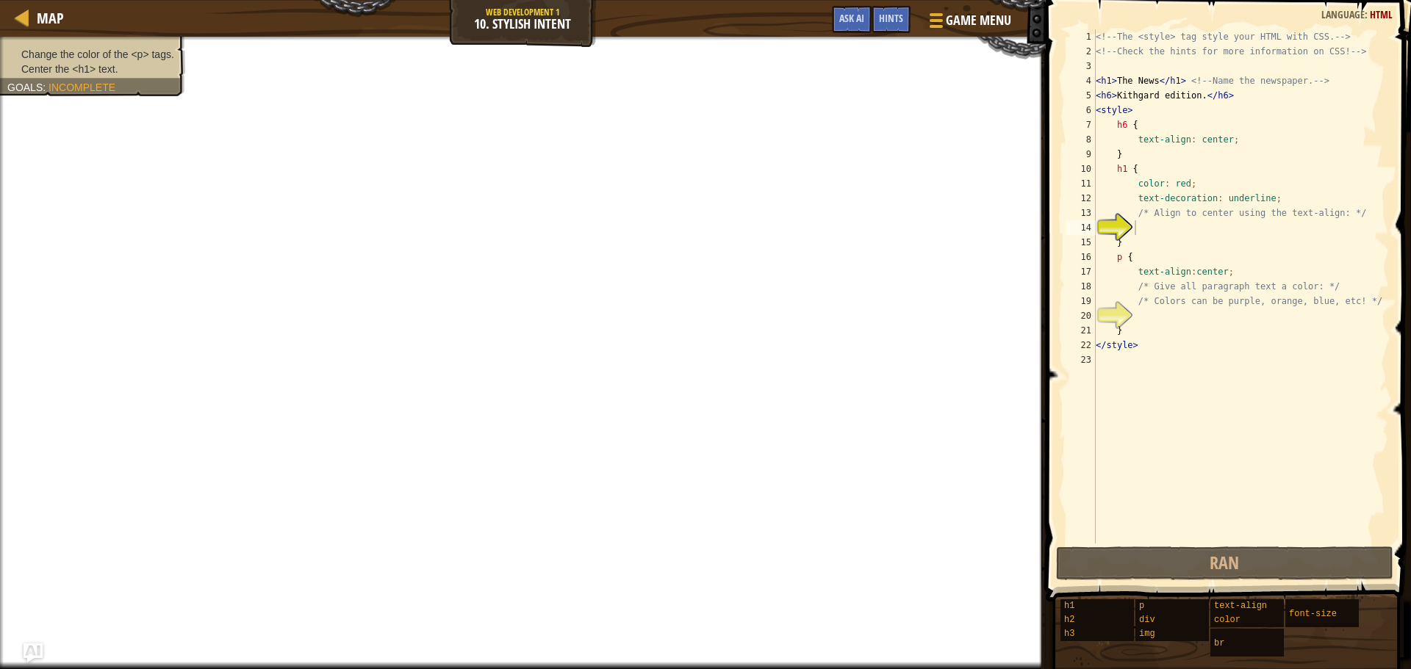
click at [34, 650] on img "Ask AI" at bounding box center [33, 653] width 19 height 19
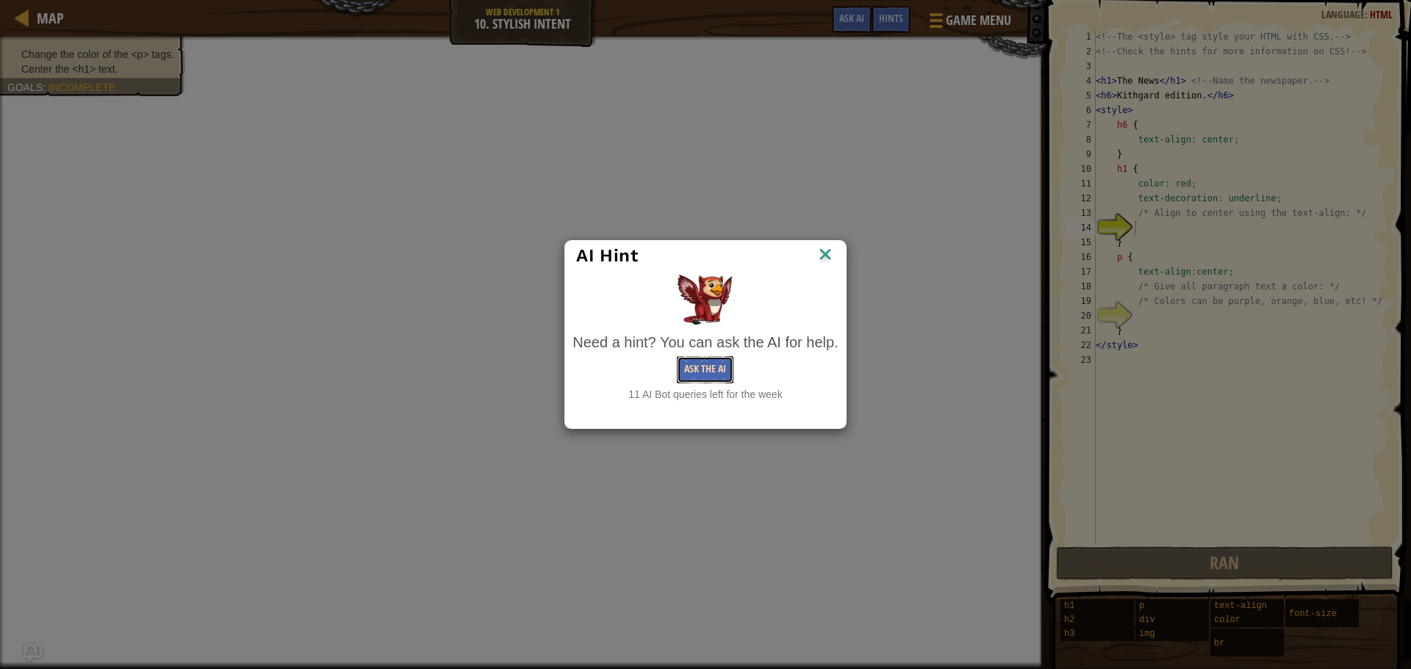
click at [708, 368] on button "Ask the AI" at bounding box center [705, 369] width 57 height 27
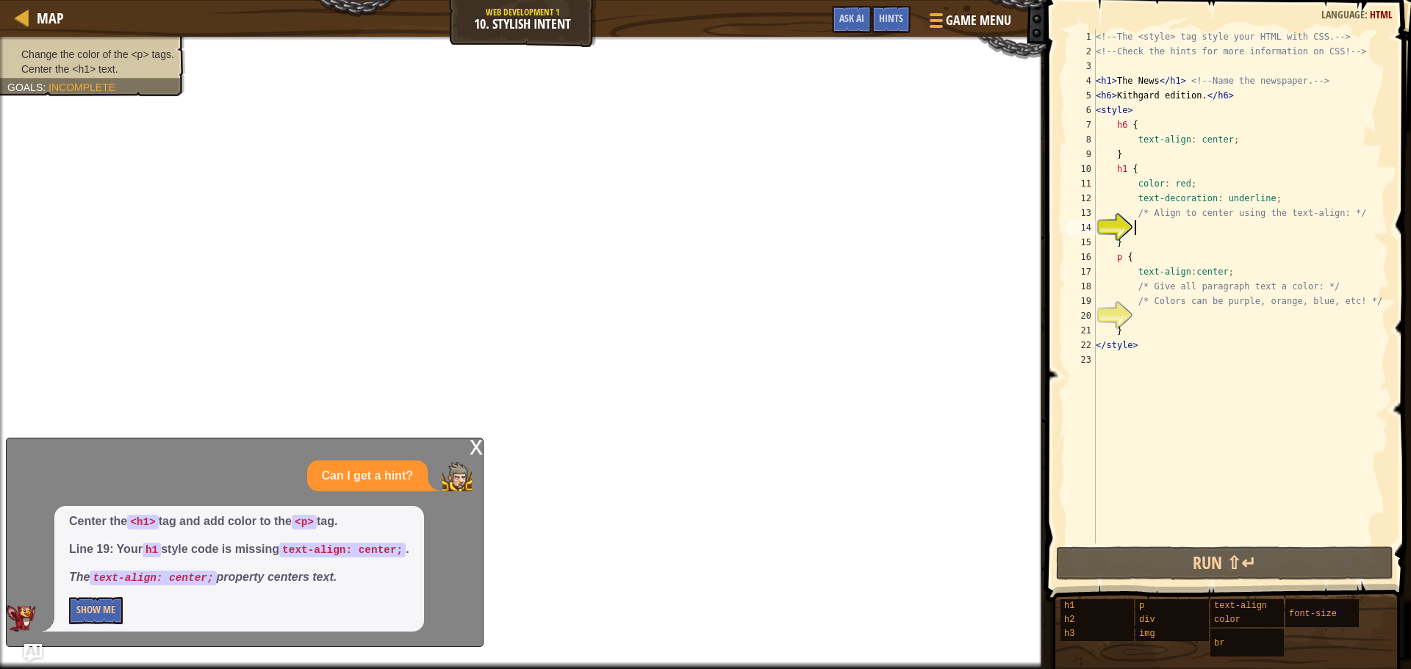
click at [75, 625] on div "Center the <h1> tag and add color to the <p> tag. Line 19: Your h1 style code i…" at bounding box center [239, 569] width 370 height 126
click at [86, 614] on button "Show Me" at bounding box center [96, 610] width 54 height 27
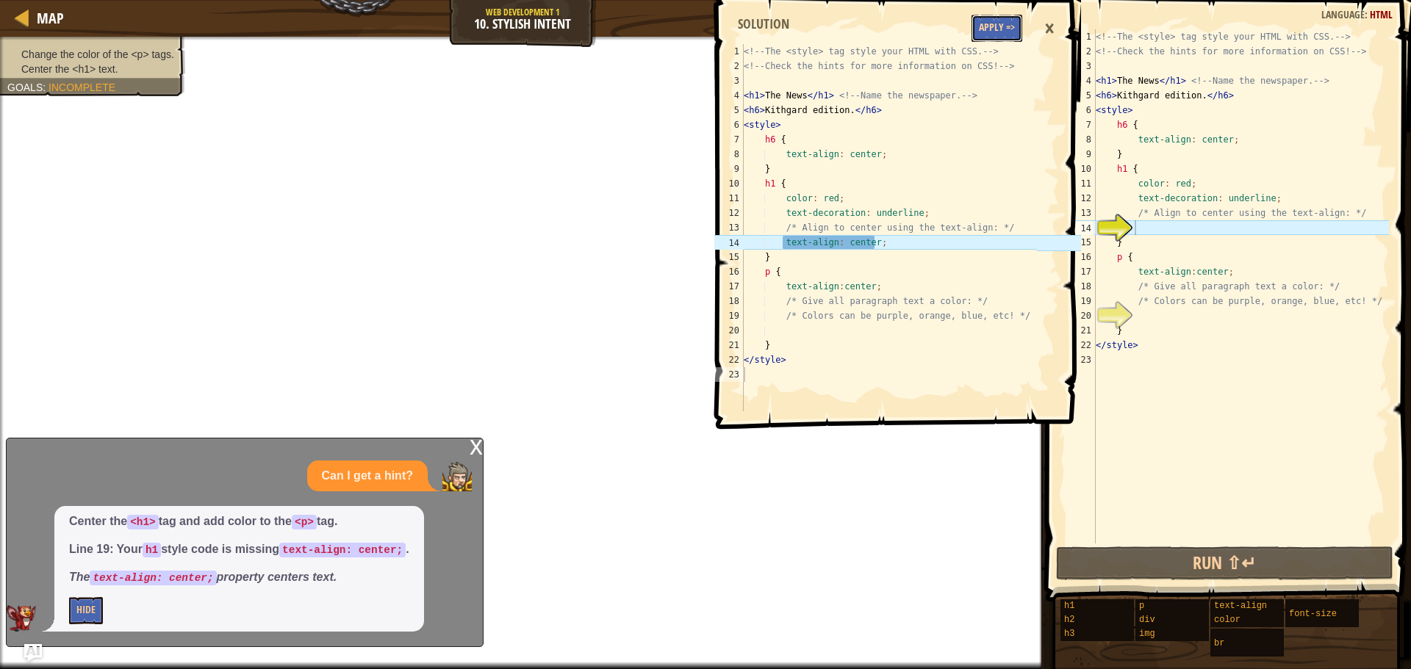
click at [993, 23] on button "Apply =>" at bounding box center [997, 28] width 51 height 27
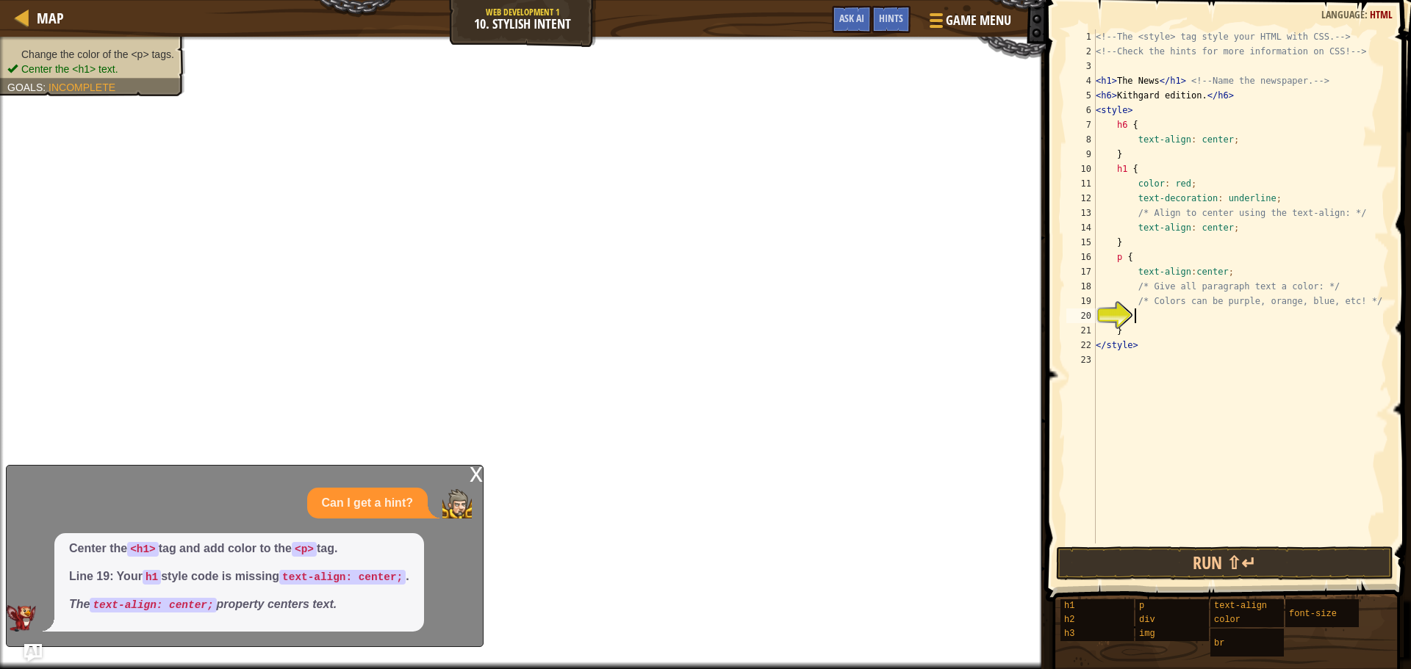
click at [1153, 321] on div "<!-- The <style> tag style your HTML with CSS. --> <!-- Check the hints for mor…" at bounding box center [1241, 301] width 296 height 544
click at [35, 646] on img "Ask AI" at bounding box center [33, 653] width 19 height 19
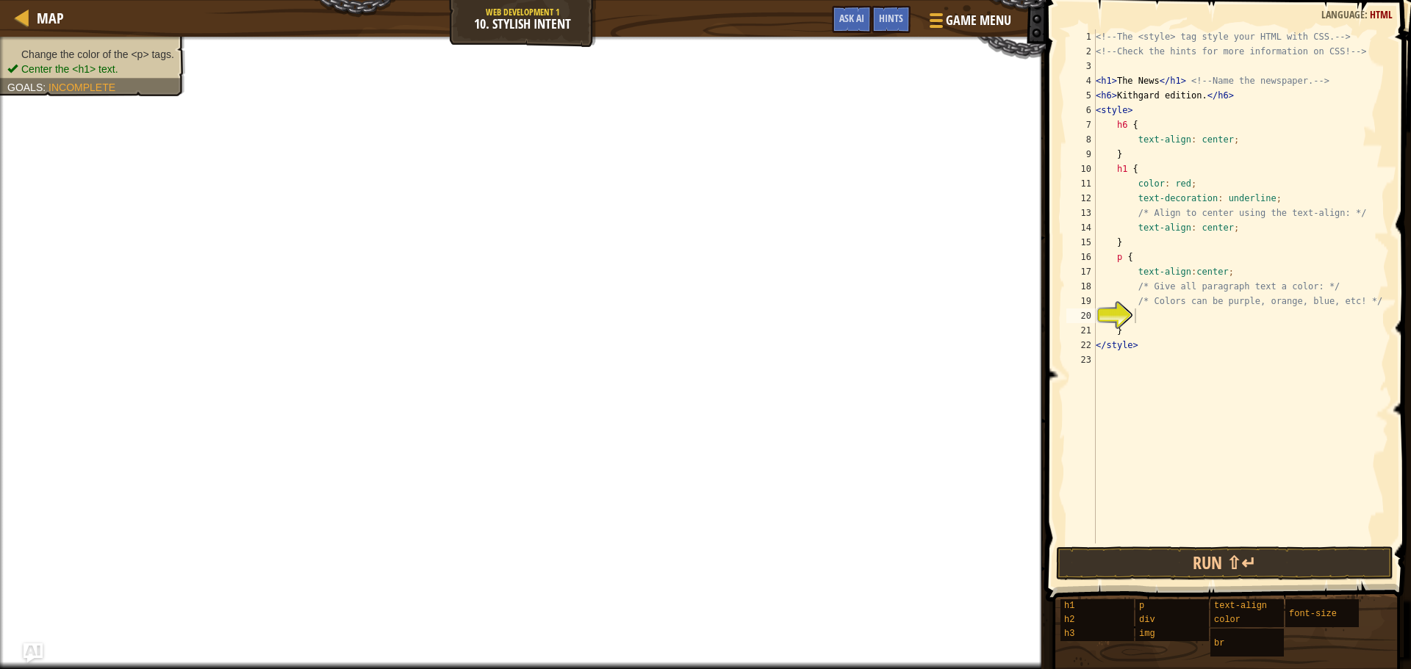
click at [34, 645] on img "Ask AI" at bounding box center [33, 653] width 19 height 19
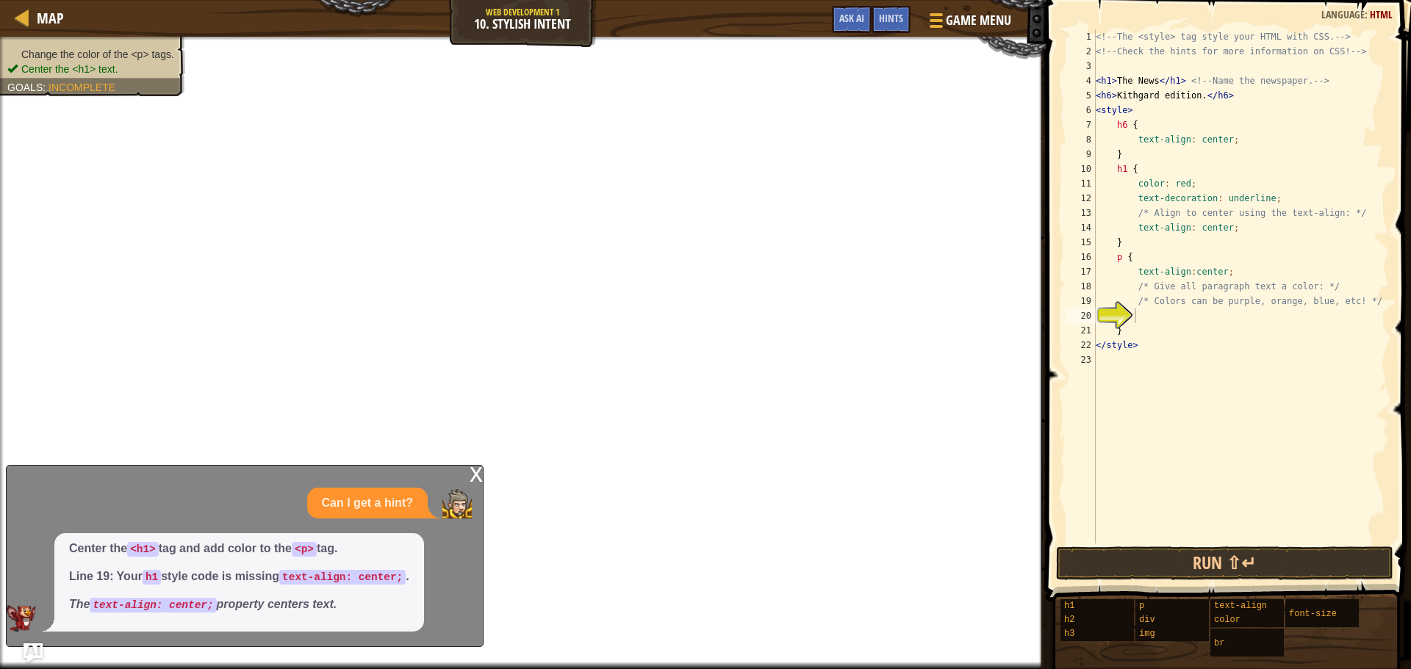
click at [35, 649] on img "Ask AI" at bounding box center [33, 653] width 19 height 19
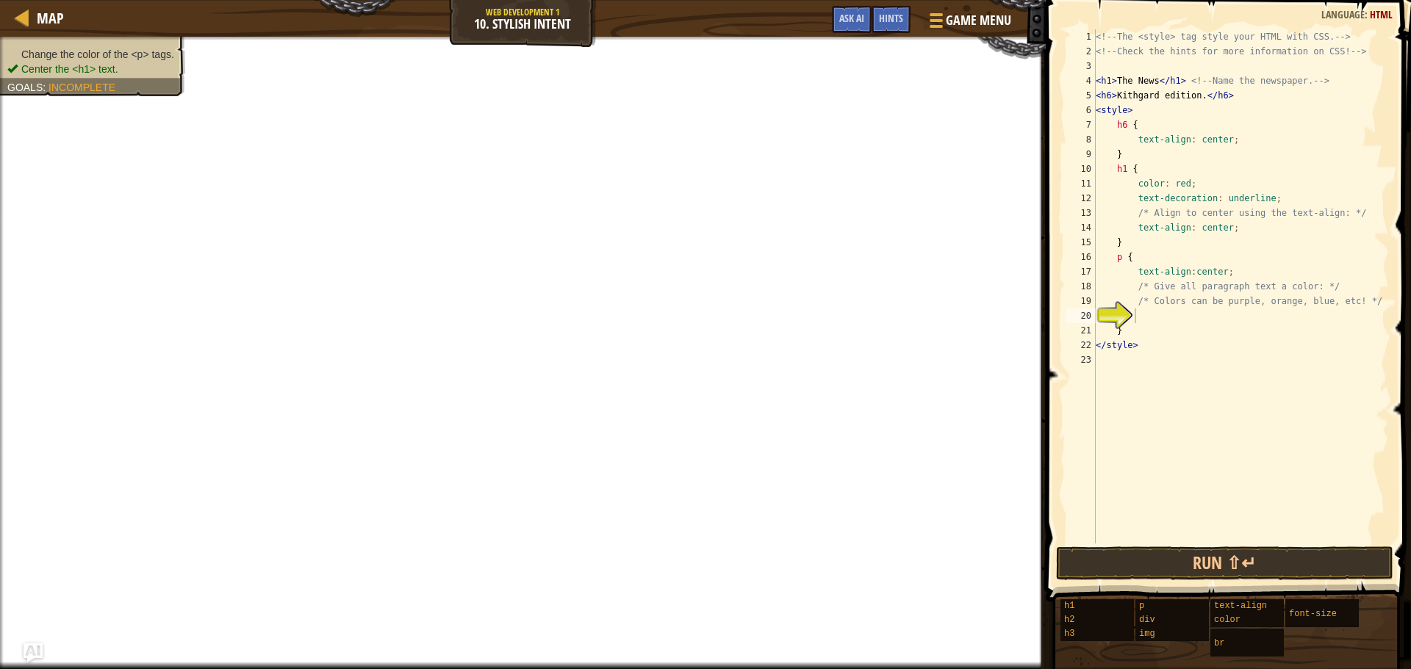
click at [35, 649] on img "Ask AI" at bounding box center [33, 653] width 19 height 19
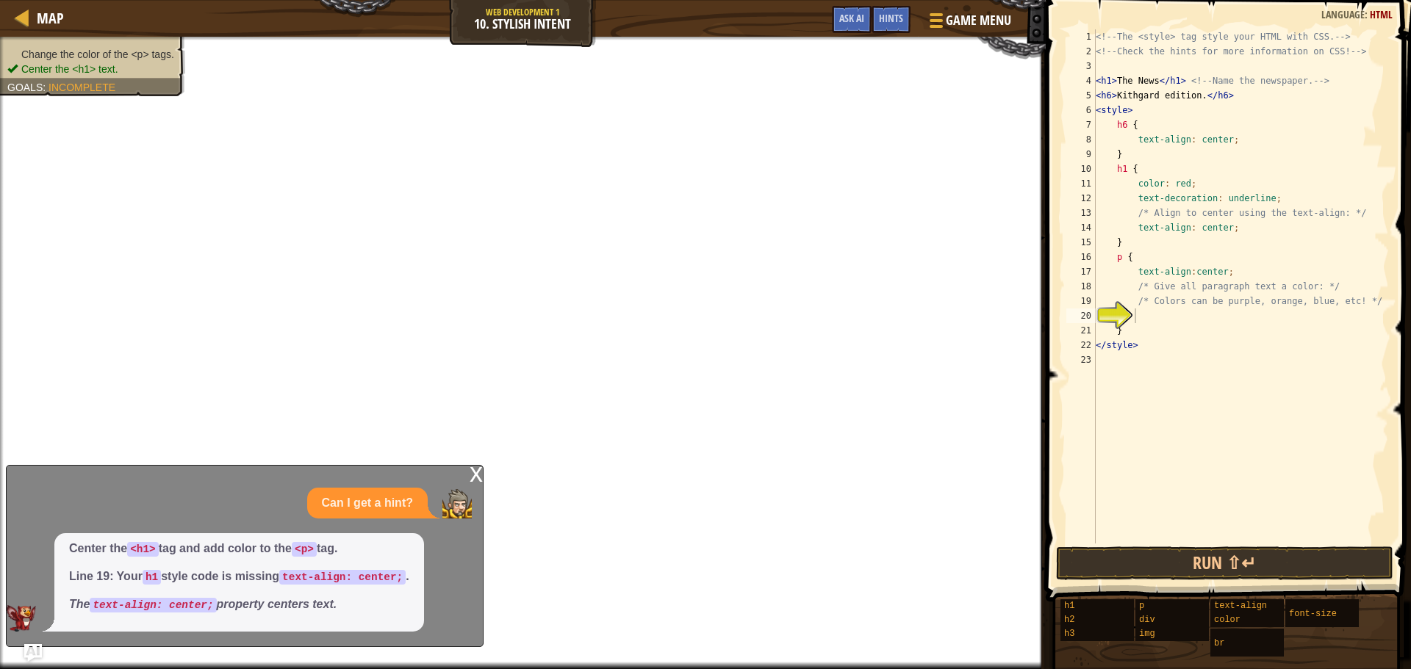
click at [470, 481] on div "x" at bounding box center [476, 473] width 13 height 15
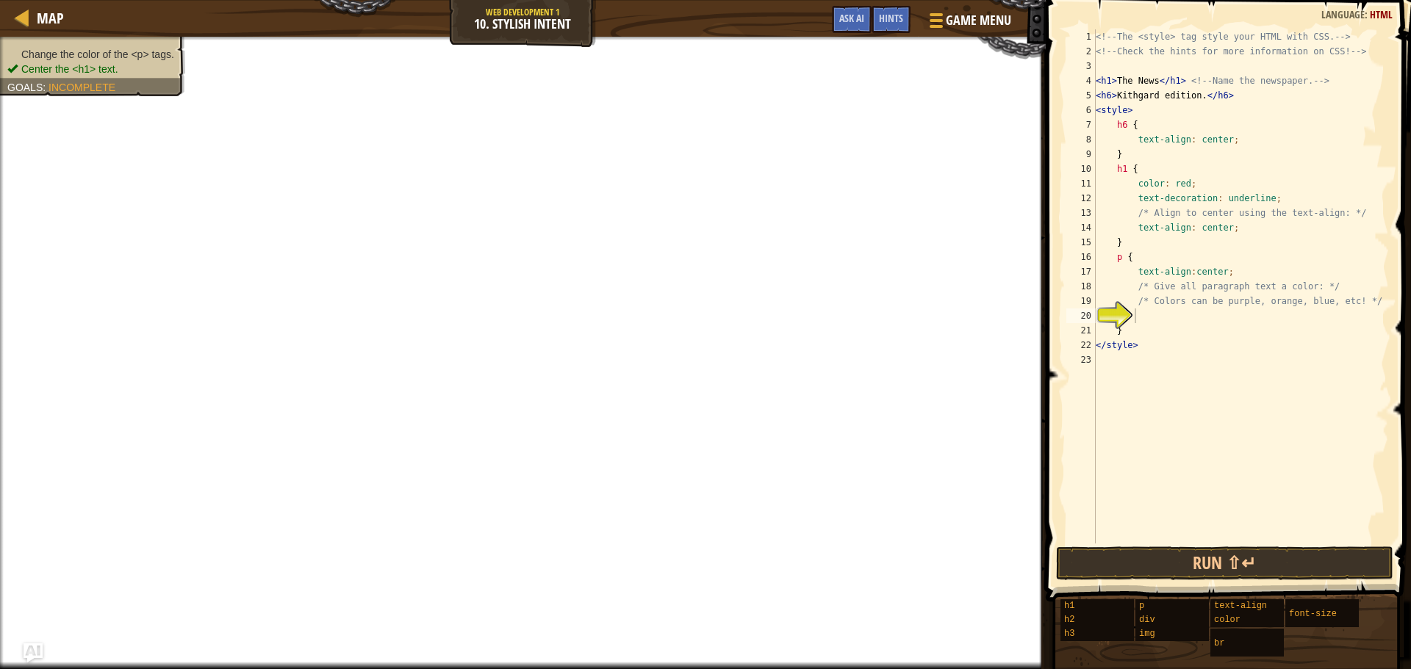
click at [26, 651] on img "Ask AI" at bounding box center [33, 653] width 19 height 19
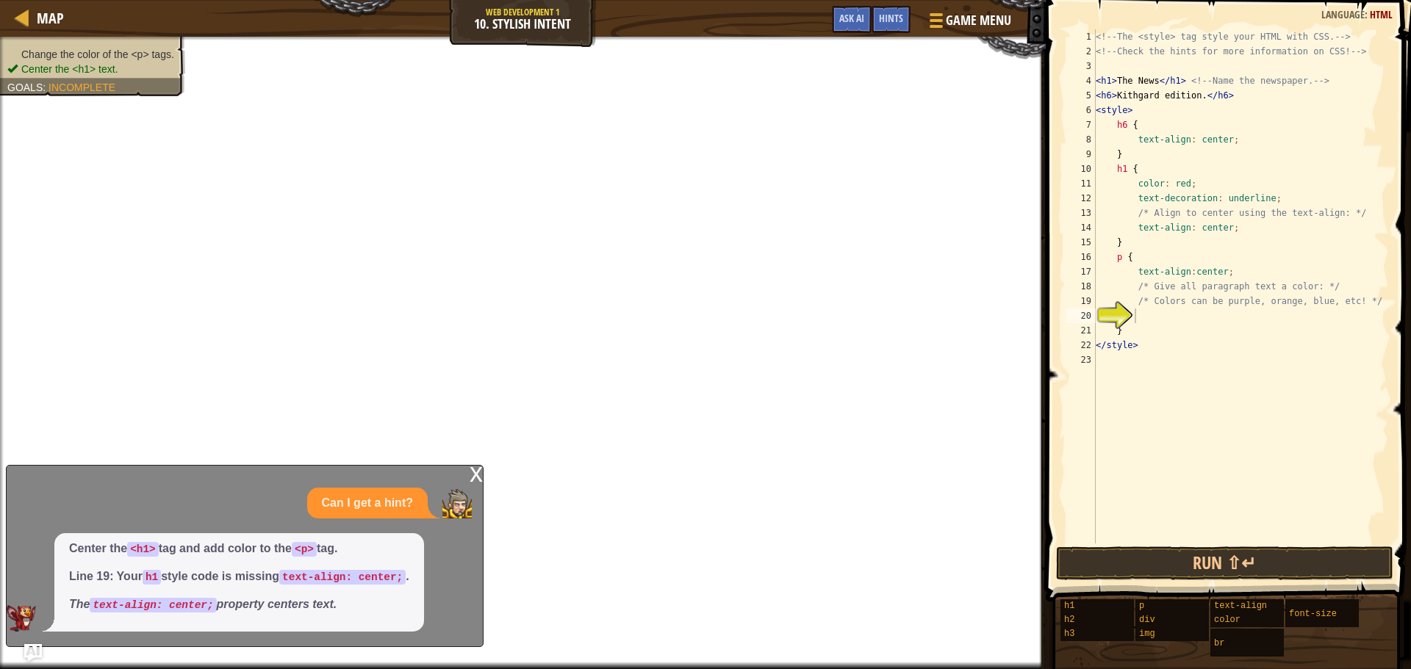
click at [470, 481] on div "x" at bounding box center [476, 473] width 13 height 15
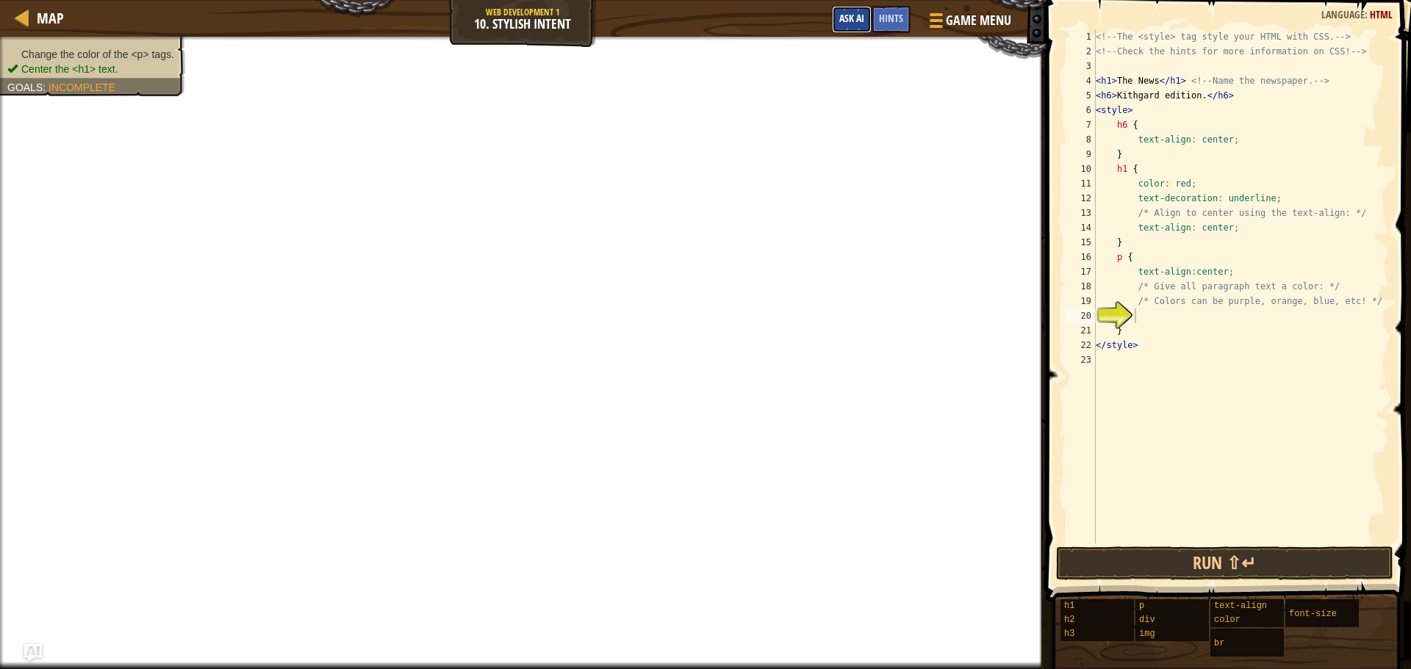
click at [857, 19] on span "Ask AI" at bounding box center [851, 18] width 25 height 14
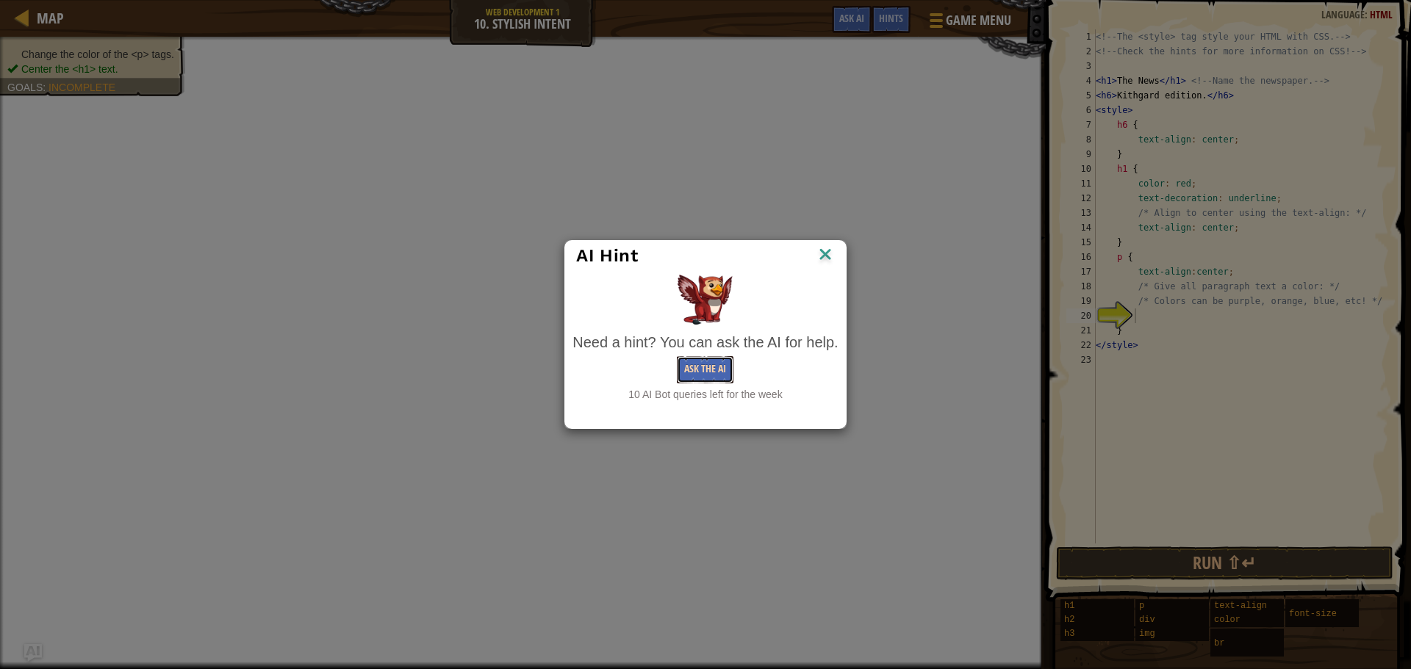
click at [695, 365] on button "Ask the AI" at bounding box center [705, 369] width 57 height 27
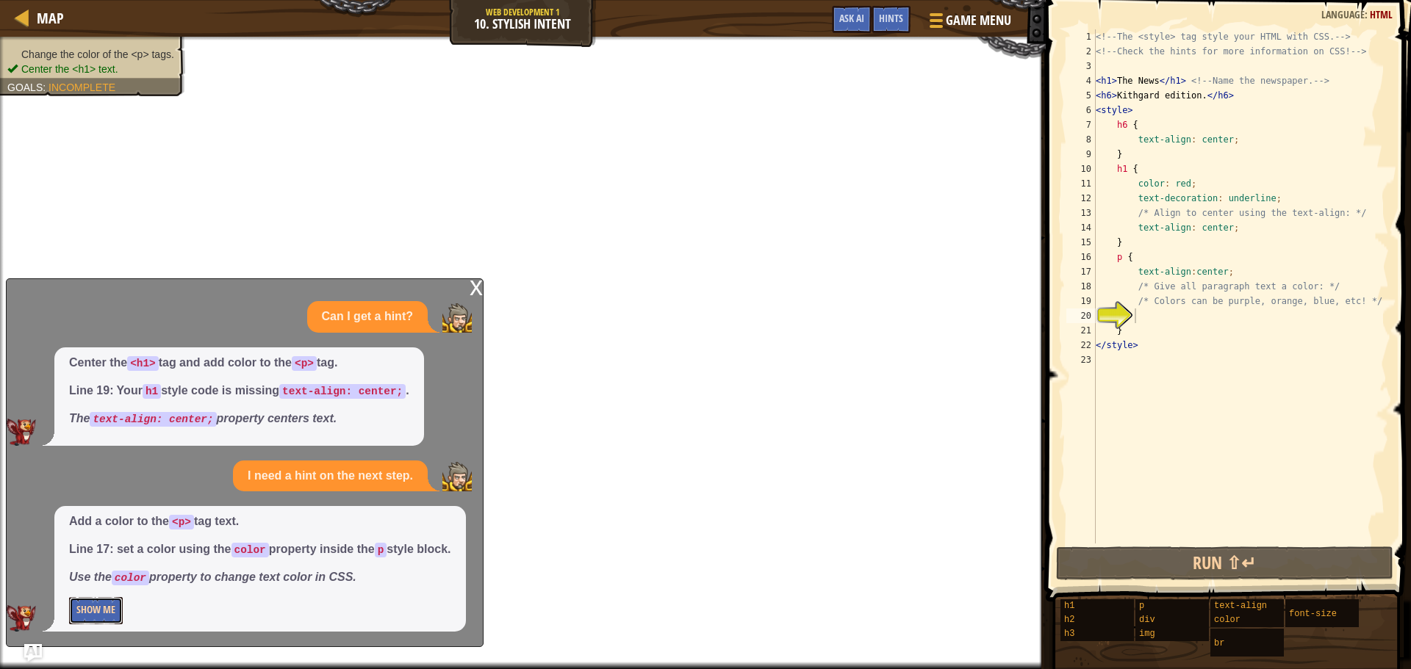
click at [107, 611] on button "Show Me" at bounding box center [96, 610] width 54 height 27
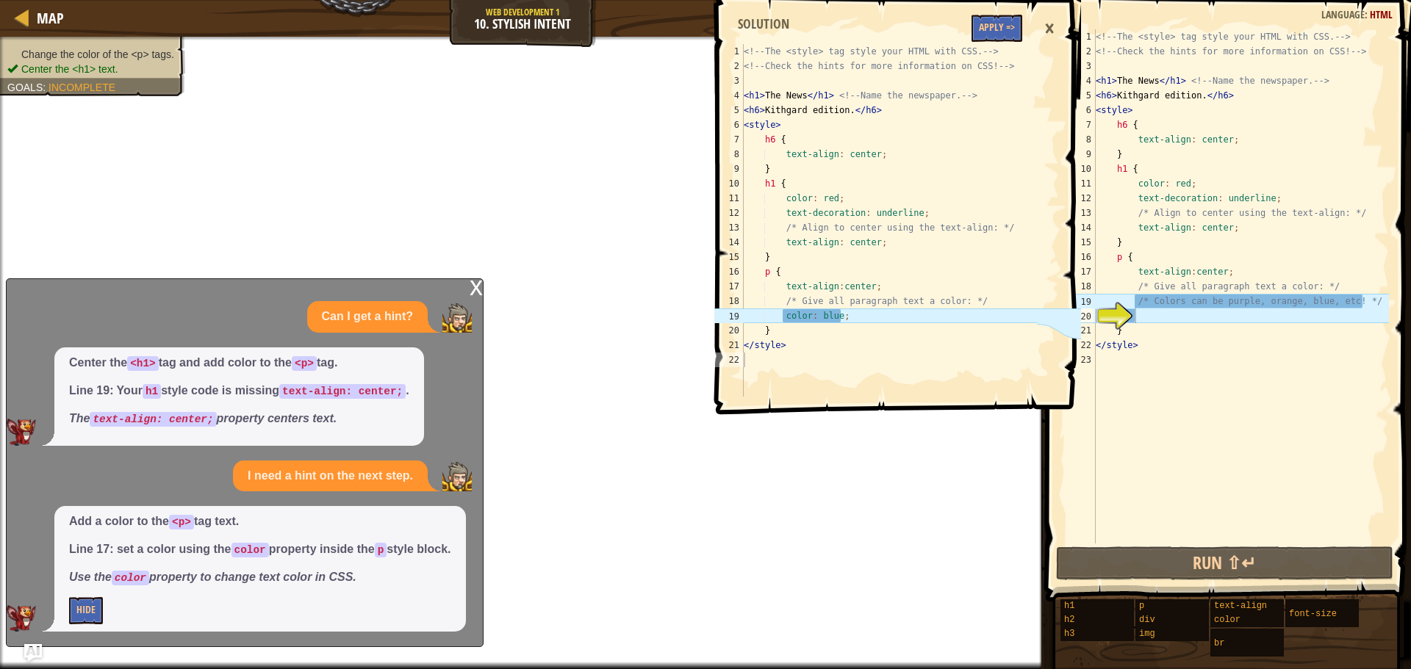
type textarea "<!-- The <style> tag style your HTML with CSS. -->"
click at [986, 44] on div "<!-- The <style> tag style your HTML with CSS. --> <!-- Check the hints for mor…" at bounding box center [889, 235] width 296 height 382
click at [985, 37] on button "Apply =>" at bounding box center [997, 28] width 51 height 27
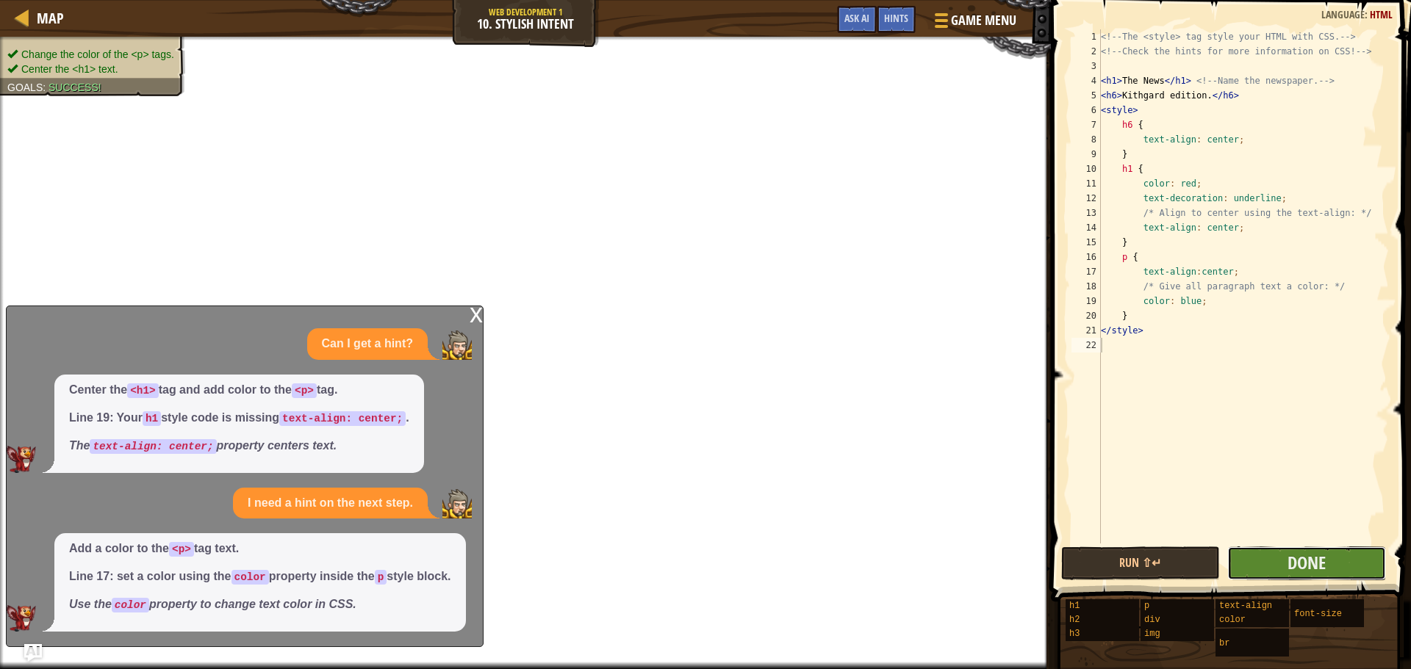
click at [1287, 559] on button "Done" at bounding box center [1306, 564] width 159 height 34
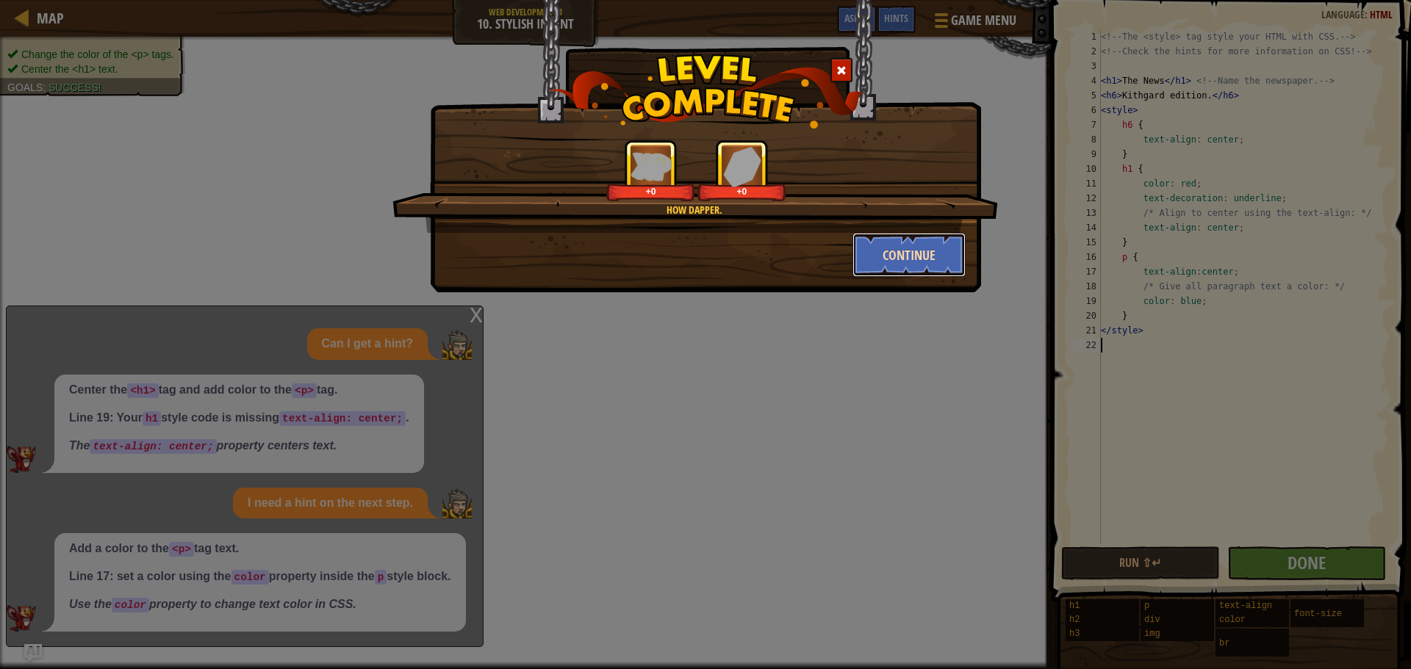
click at [870, 245] on button "Continue" at bounding box center [909, 255] width 114 height 44
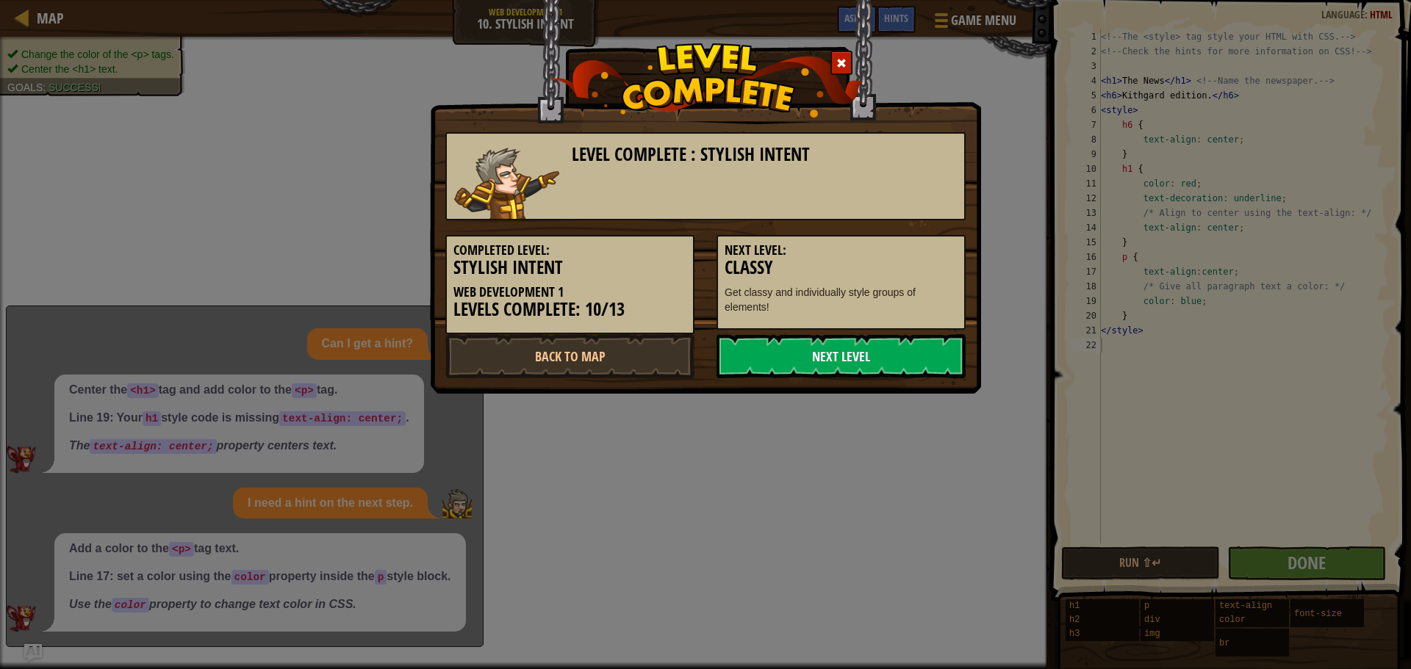
click at [839, 355] on link "Next Level" at bounding box center [841, 356] width 249 height 44
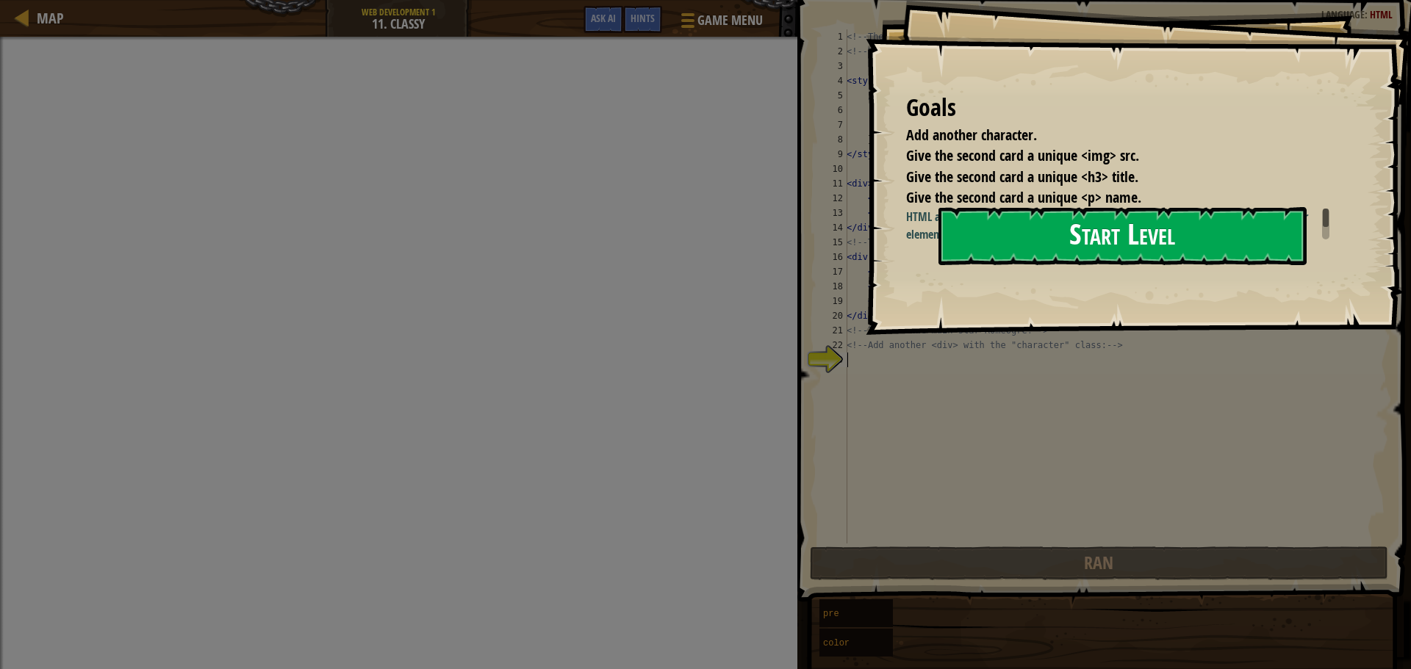
click at [991, 217] on button "Start Level" at bounding box center [1122, 236] width 368 height 58
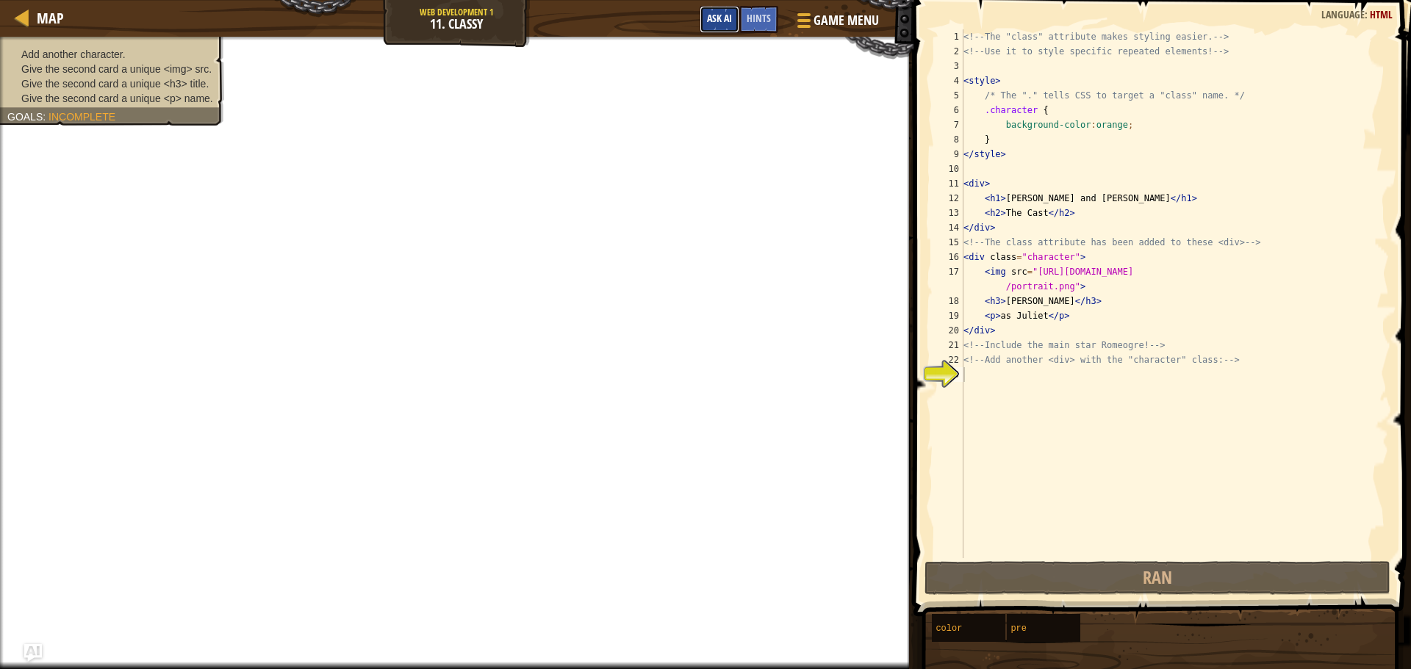
click at [708, 18] on span "Ask AI" at bounding box center [719, 18] width 25 height 14
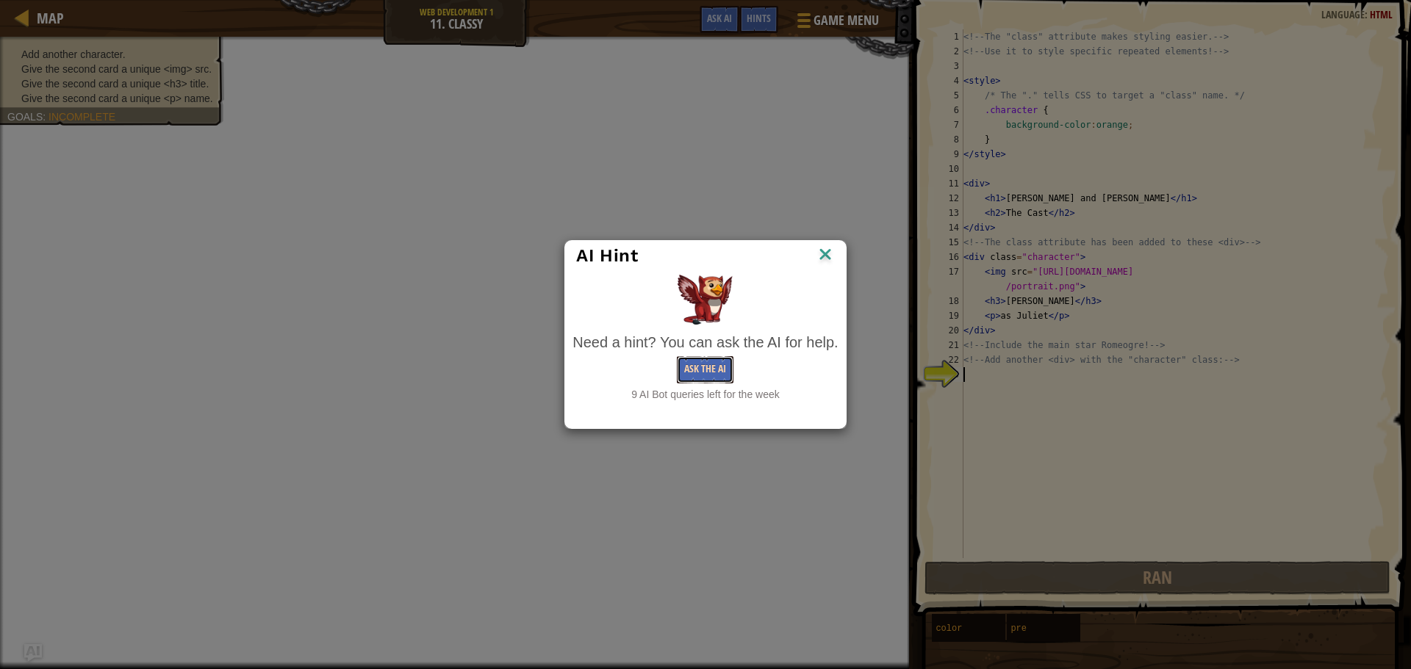
click at [691, 369] on button "Ask the AI" at bounding box center [705, 369] width 57 height 27
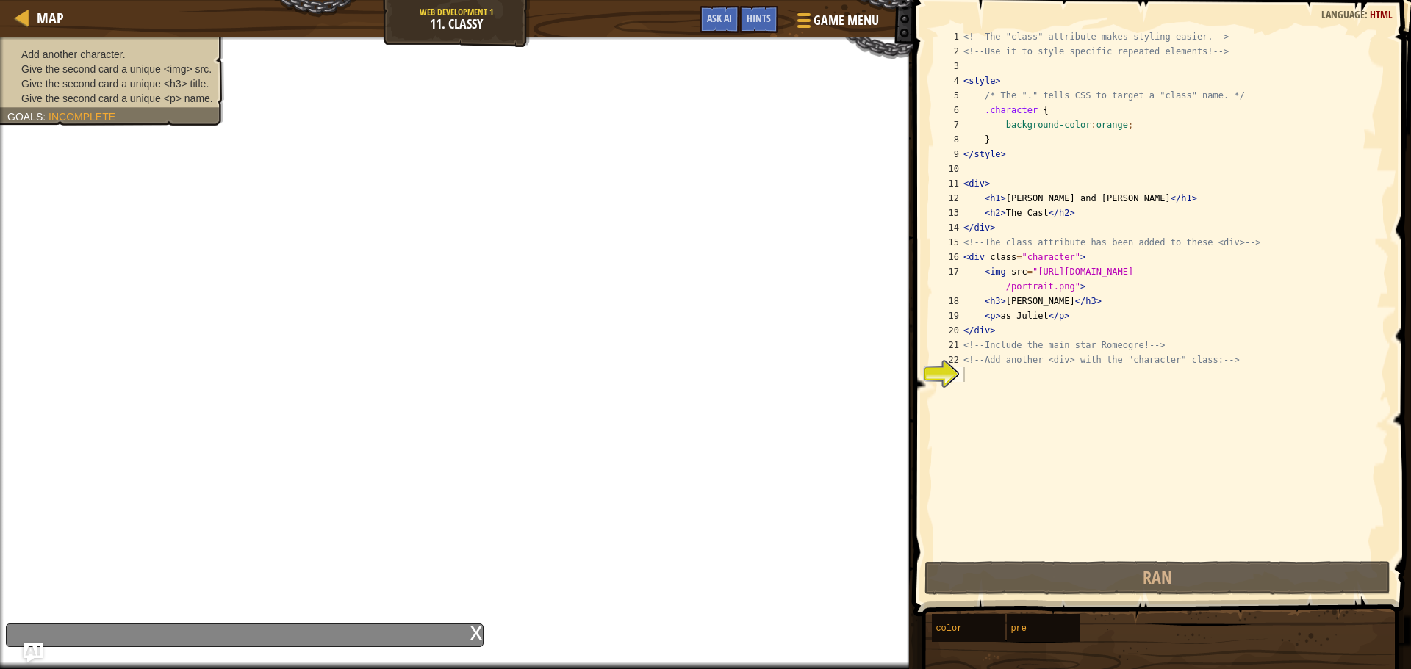
click at [39, 655] on img "Ask AI" at bounding box center [33, 653] width 19 height 19
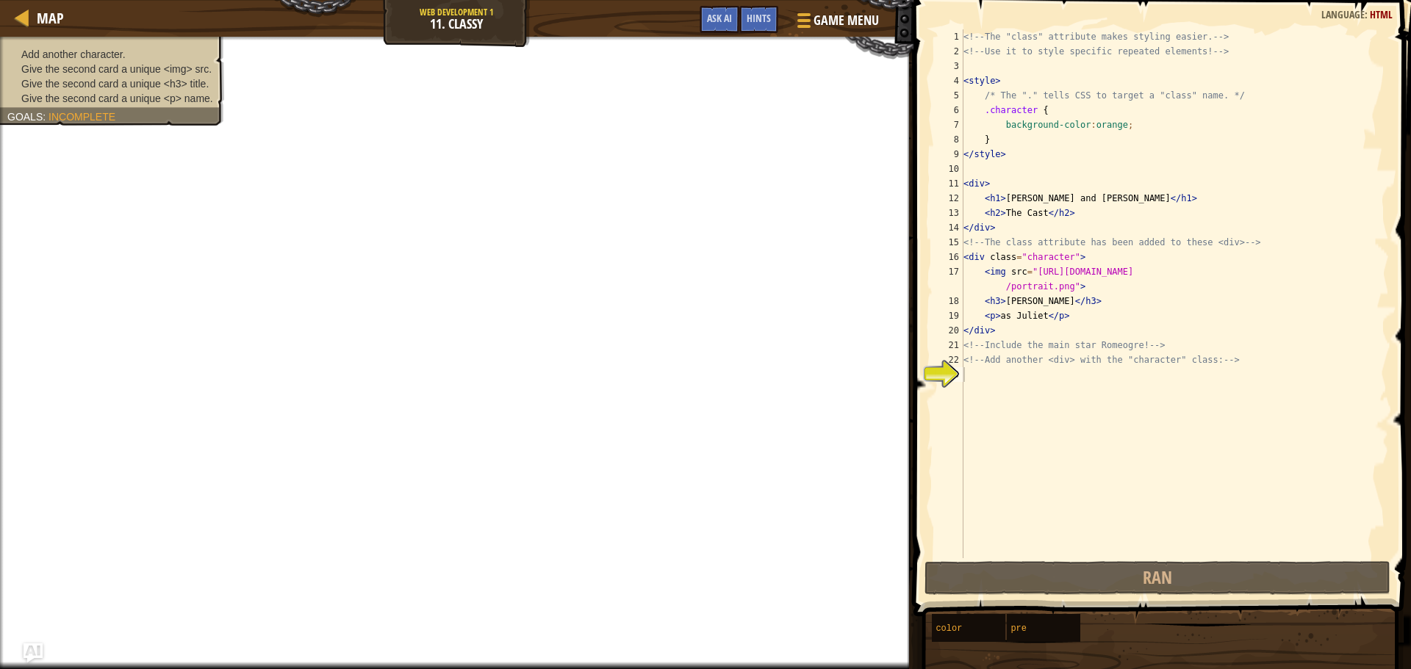
click at [39, 654] on img "Ask AI" at bounding box center [33, 653] width 19 height 19
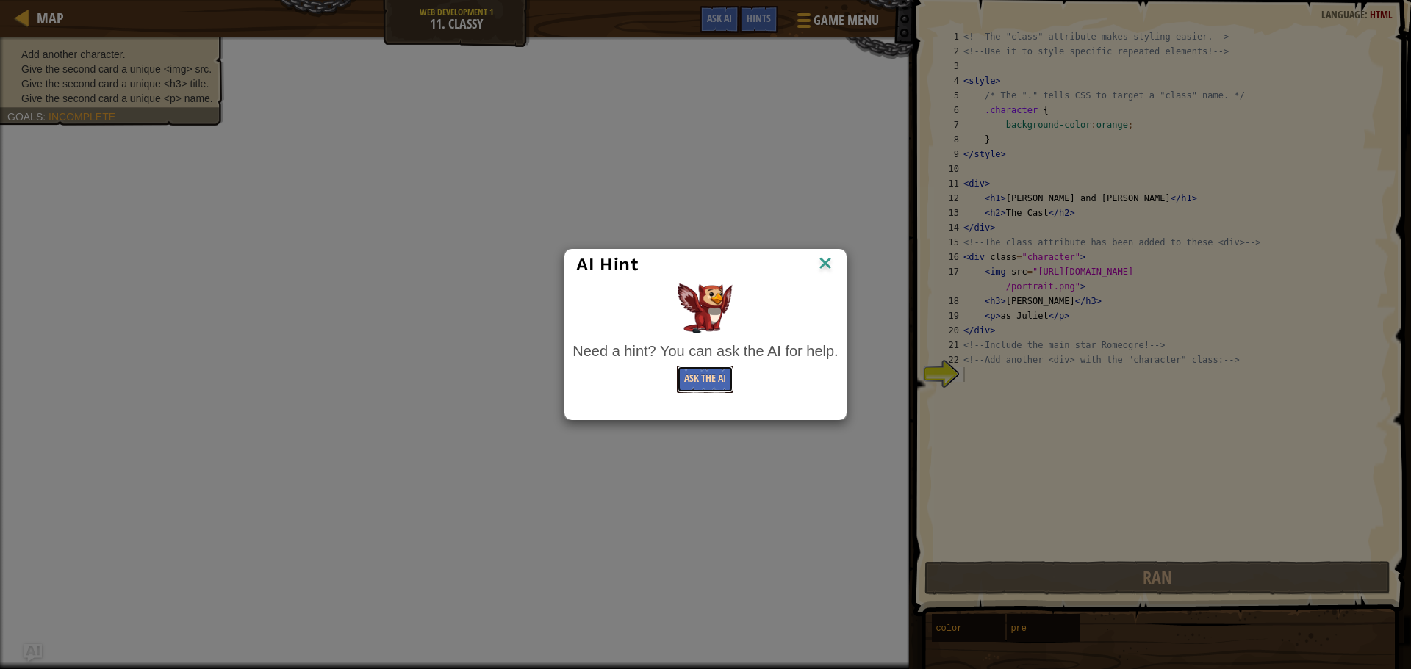
click at [696, 386] on div "Need a hint? You can ask the AI for help. Ask the AI" at bounding box center [704, 367] width 265 height 52
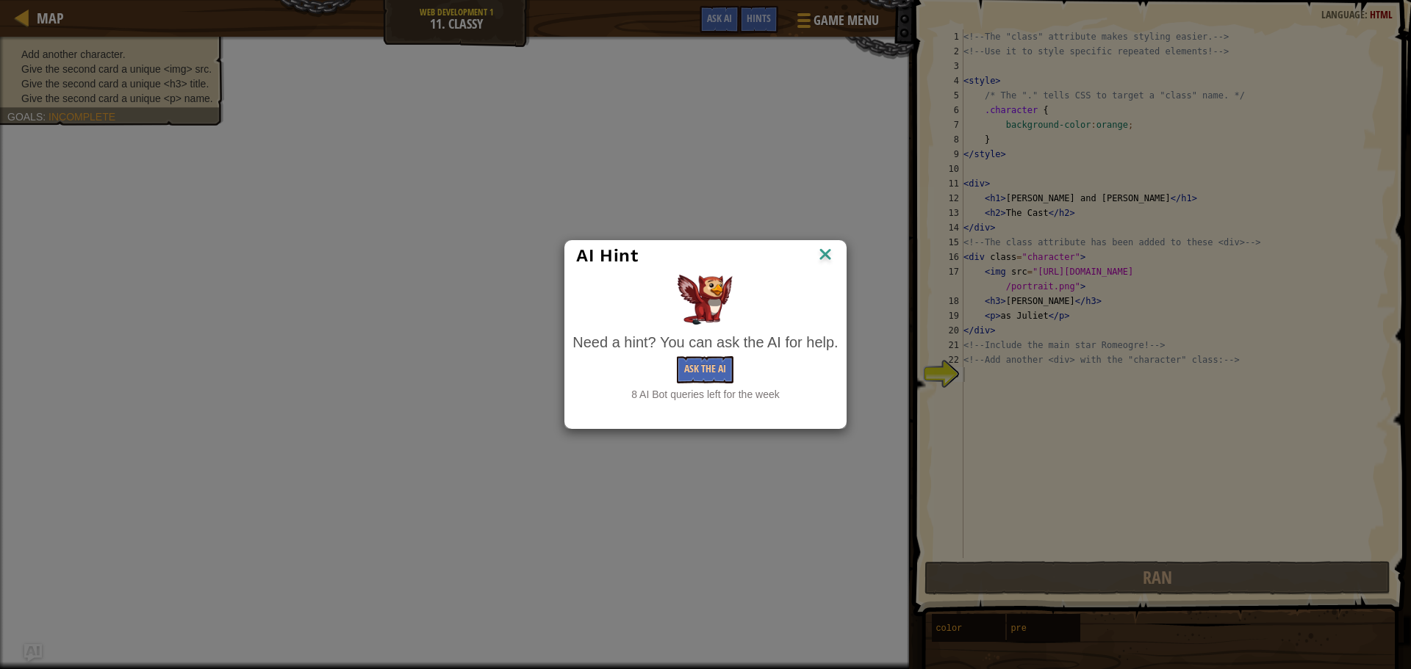
click at [816, 256] on img at bounding box center [825, 256] width 19 height 22
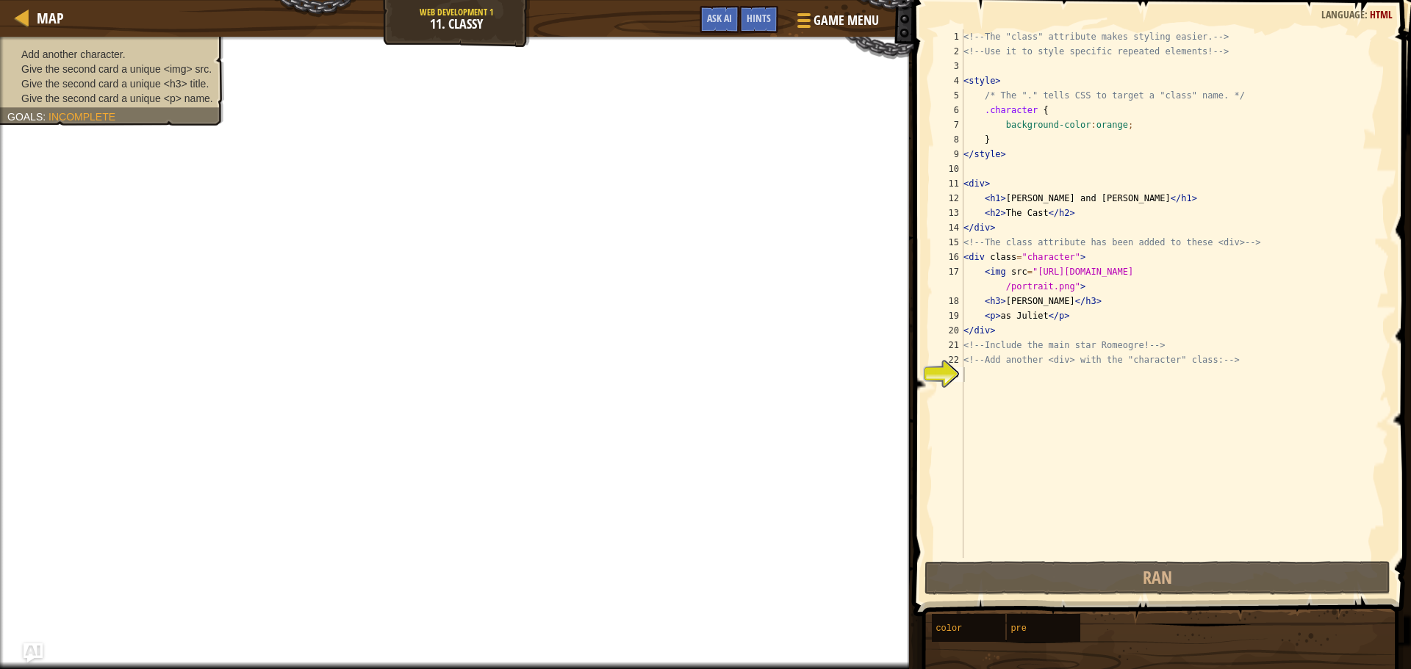
click at [37, 652] on img "Ask AI" at bounding box center [33, 653] width 19 height 19
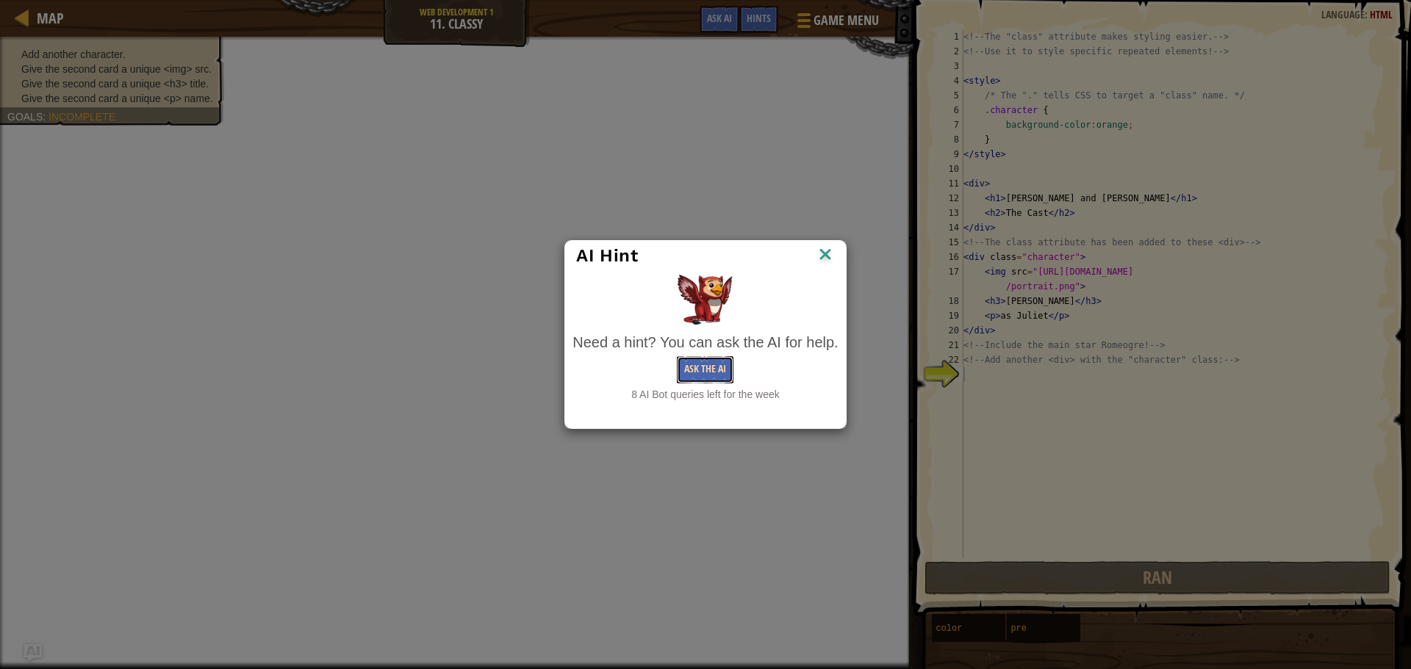
click at [716, 367] on button "Ask the AI" at bounding box center [705, 369] width 57 height 27
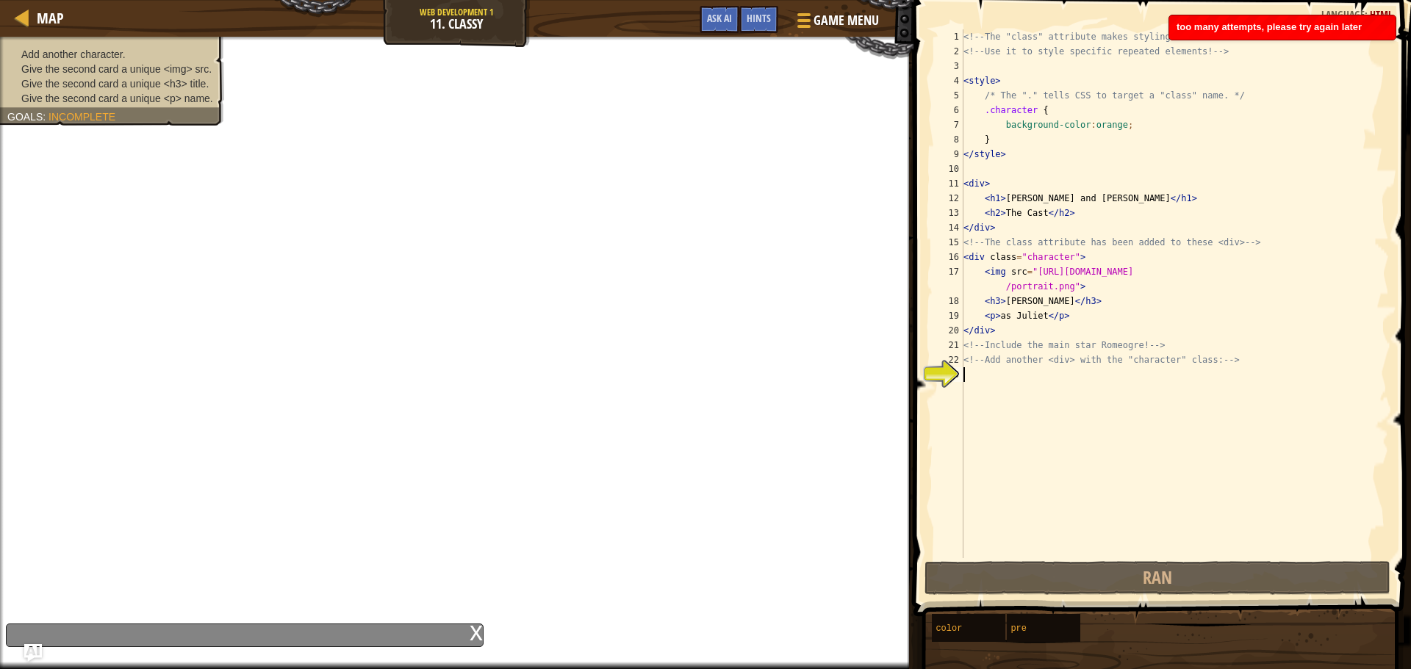
click at [977, 372] on div "<!-- The "class" attribute makes styling easier. --> <!-- Use it to style speci…" at bounding box center [1174, 308] width 428 height 559
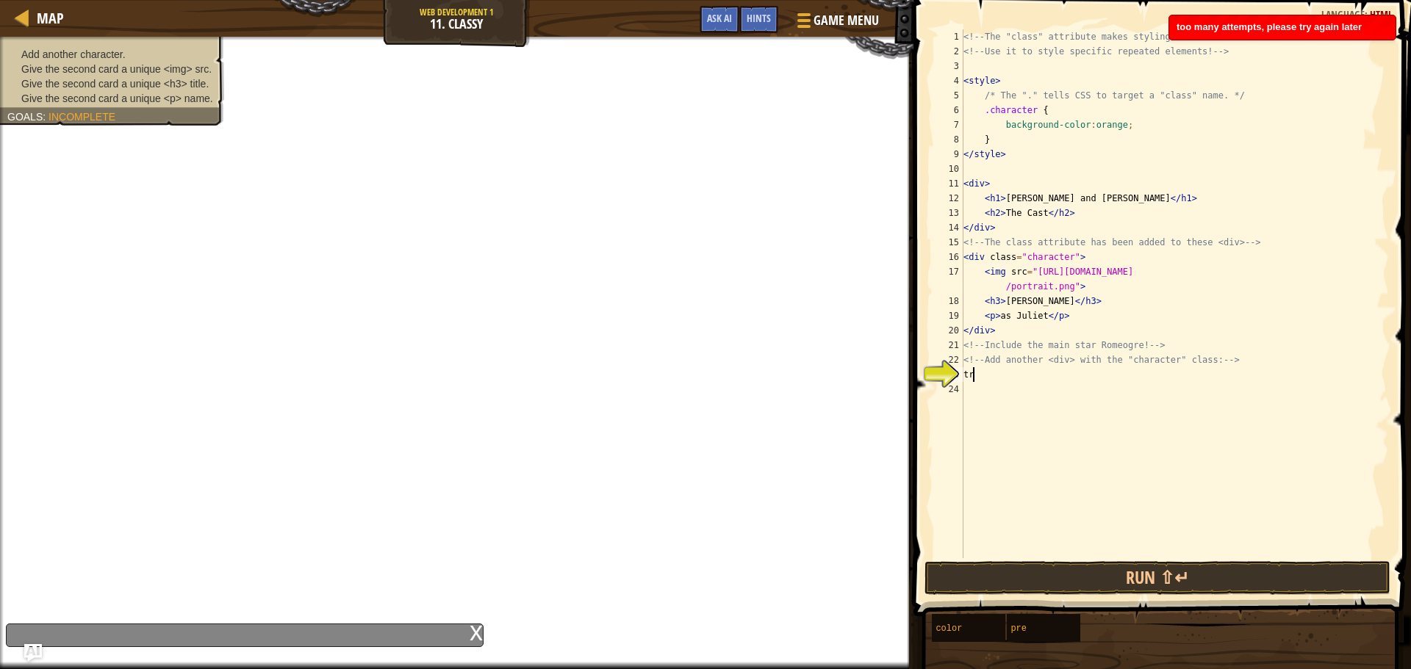
scroll to position [7, 0]
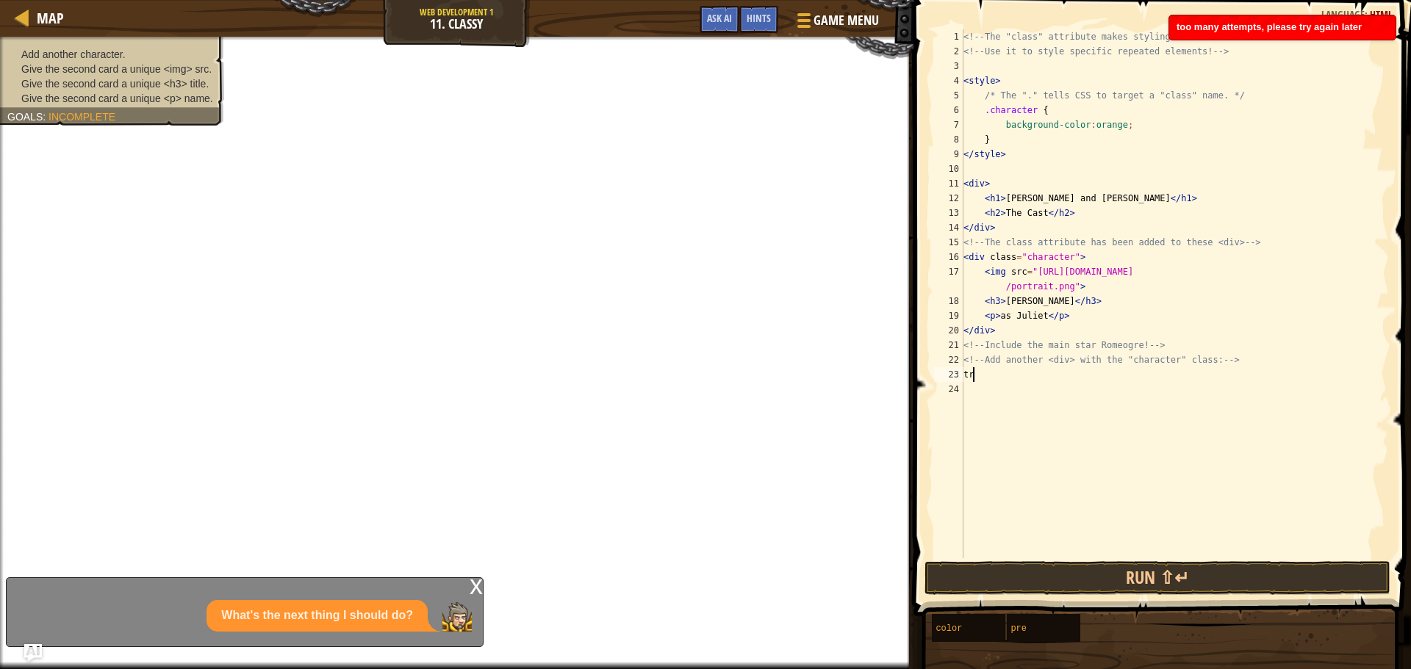
type textarea "t"
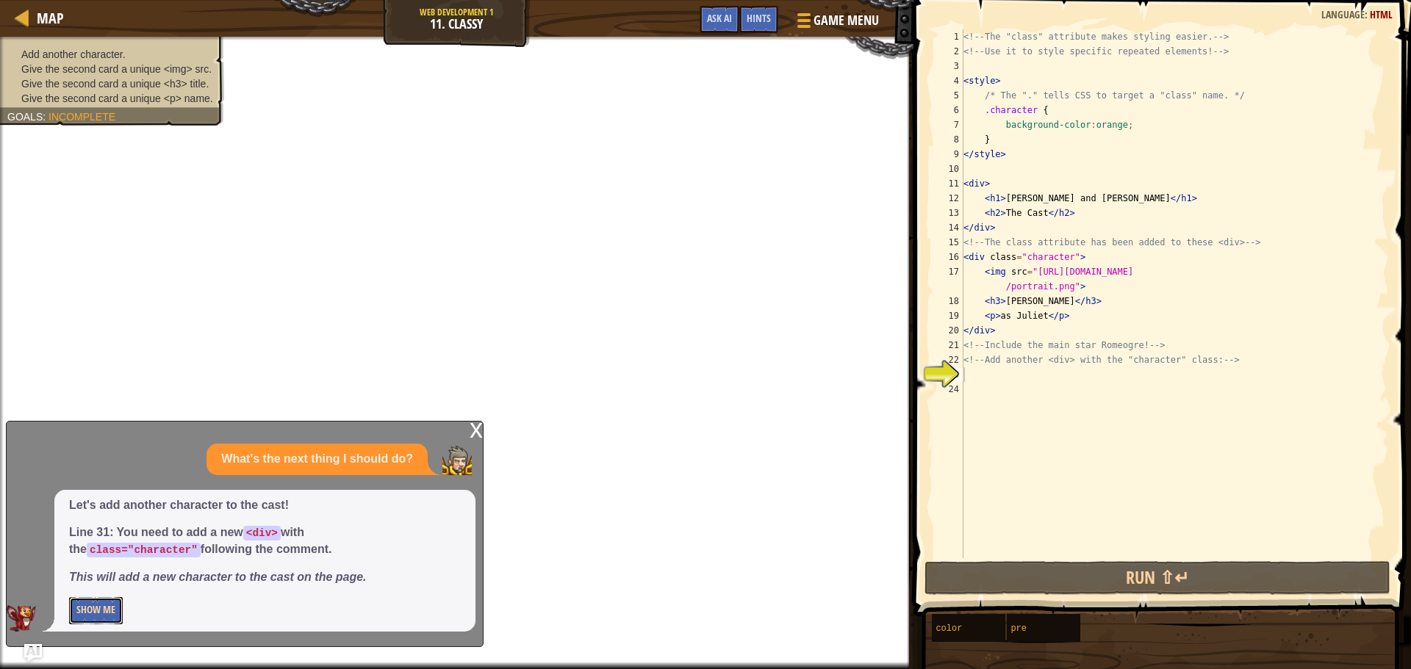
click at [100, 613] on button "Show Me" at bounding box center [96, 610] width 54 height 27
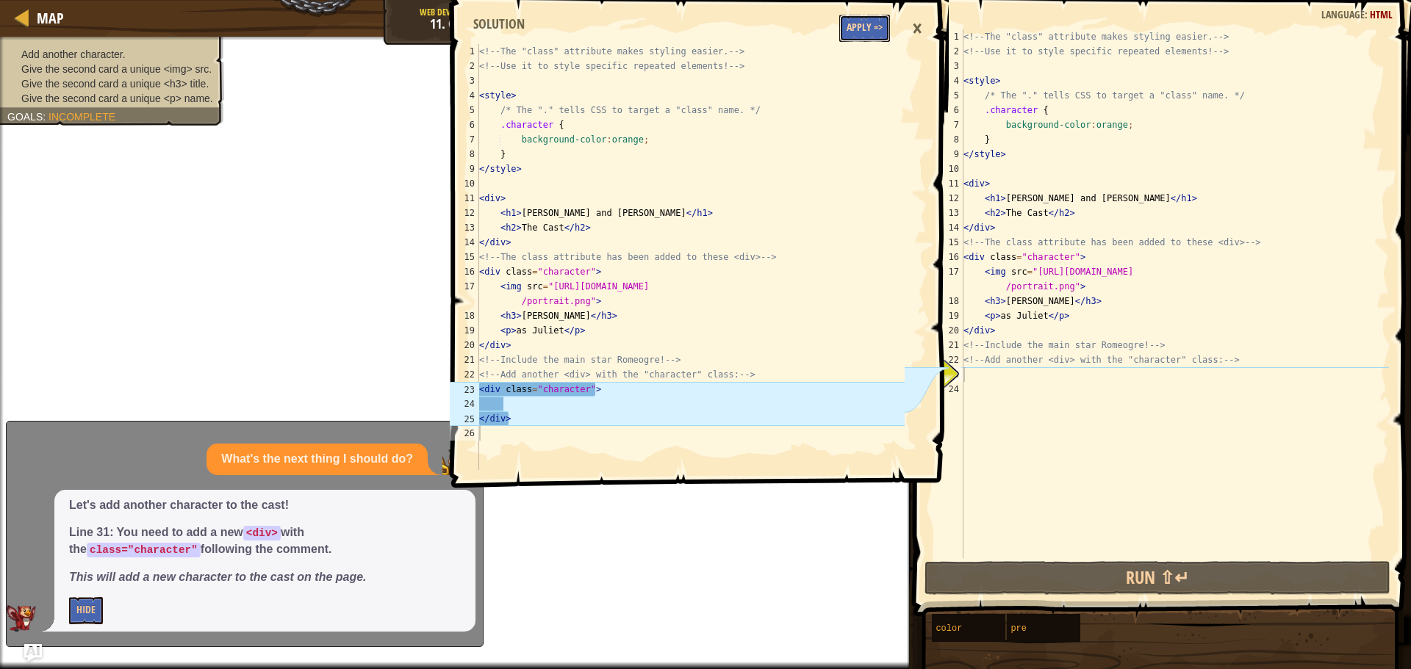
click at [854, 24] on button "Apply =>" at bounding box center [864, 28] width 51 height 27
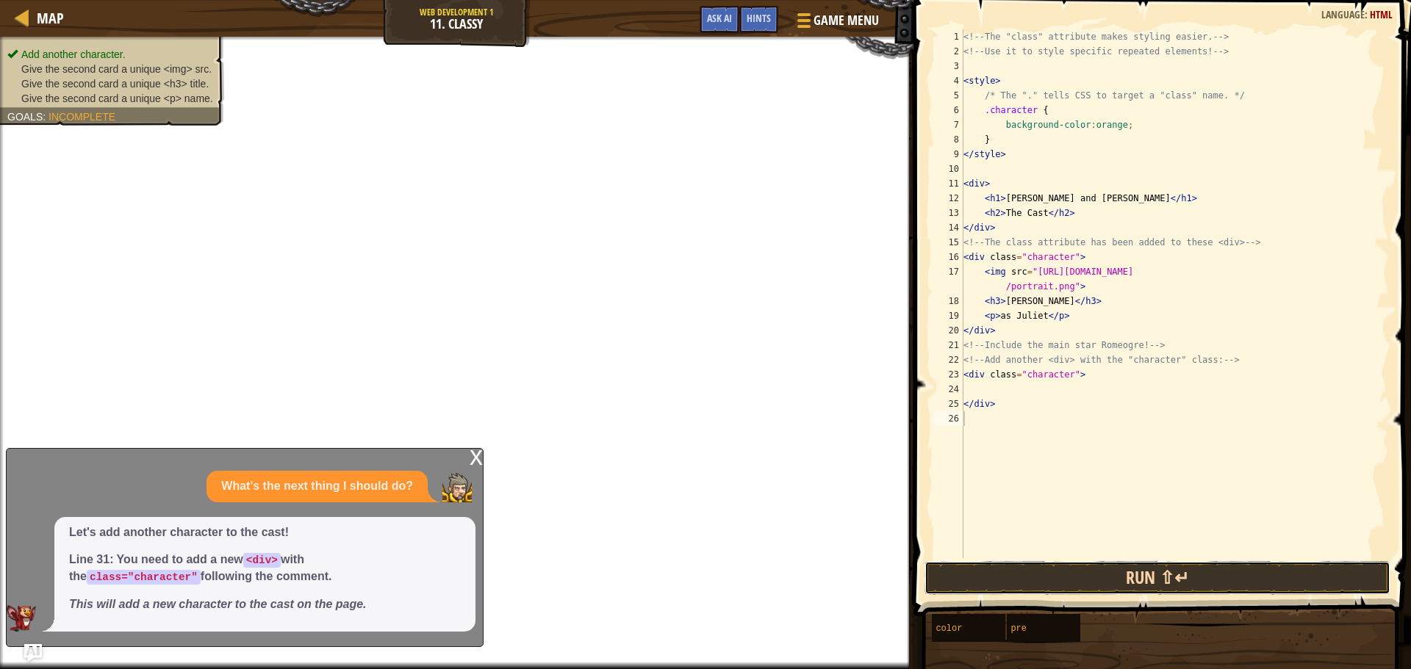
click at [1084, 571] on button "Run ⇧↵" at bounding box center [1157, 578] width 466 height 34
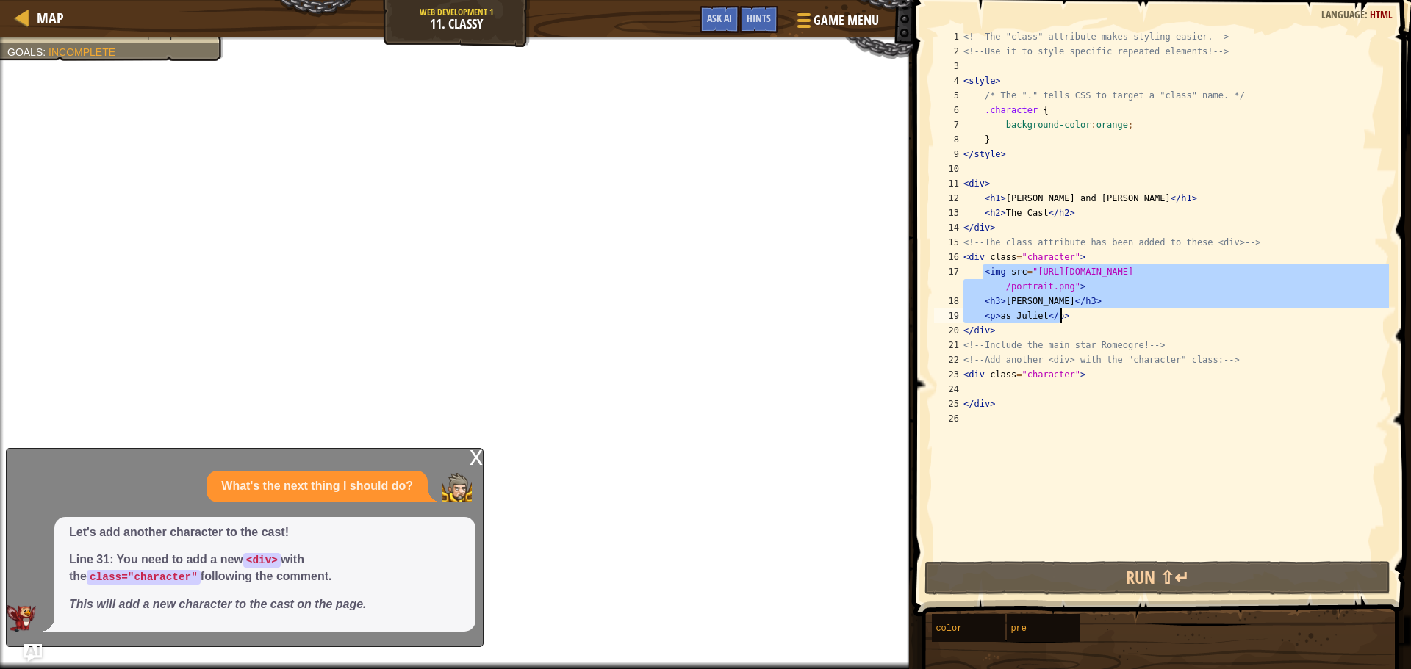
drag, startPoint x: 983, startPoint y: 272, endPoint x: 1068, endPoint y: 315, distance: 95.0
click at [1068, 315] on div "<!-- The "class" attribute makes styling easier. --> <!-- Use it to style speci…" at bounding box center [1174, 308] width 428 height 559
type textarea "<h3>[PERSON_NAME]</h3> <p>as [PERSON_NAME]</p>"
click at [1031, 390] on div "<!-- The "class" attribute makes styling easier. --> <!-- Use it to style speci…" at bounding box center [1174, 308] width 428 height 559
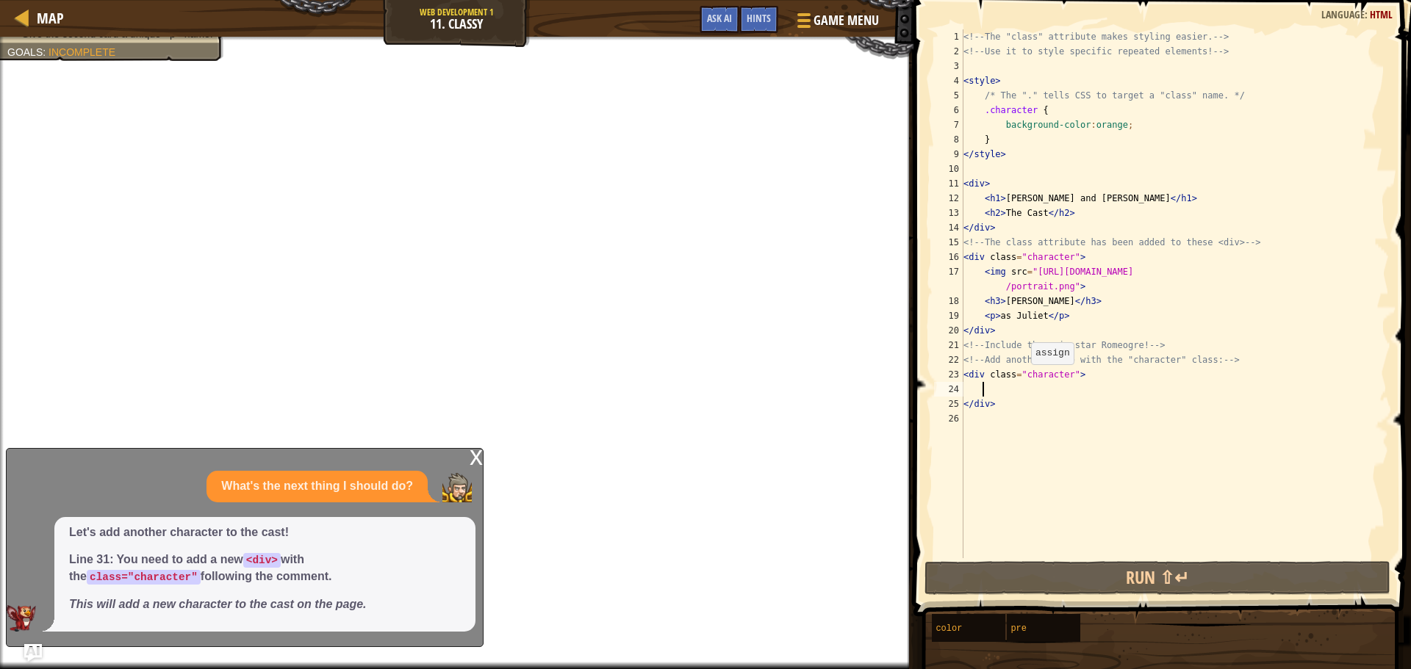
paste textarea "<p>as [PERSON_NAME]</p>"
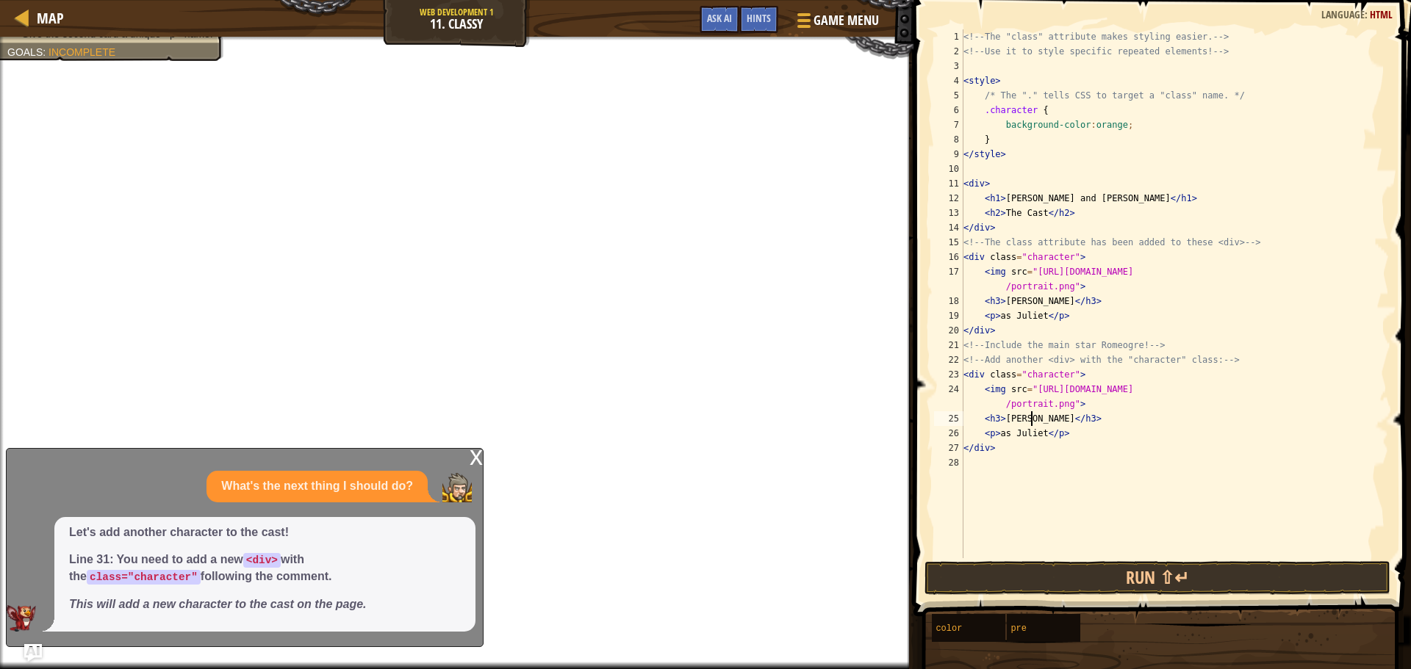
click at [1031, 423] on div "<!-- The "class" attribute makes styling easier. --> <!-- Use it to style speci…" at bounding box center [1174, 308] width 428 height 559
click at [1058, 416] on div "<!-- The "class" attribute makes styling easier. --> <!-- Use it to style speci…" at bounding box center [1174, 308] width 428 height 559
click at [1063, 420] on div "<!-- The "class" attribute makes styling easier. --> <!-- Use it to style speci…" at bounding box center [1174, 308] width 428 height 559
click at [1063, 378] on div "<!-- The "class" attribute makes styling easier. --> <!-- Use it to style speci…" at bounding box center [1174, 308] width 428 height 559
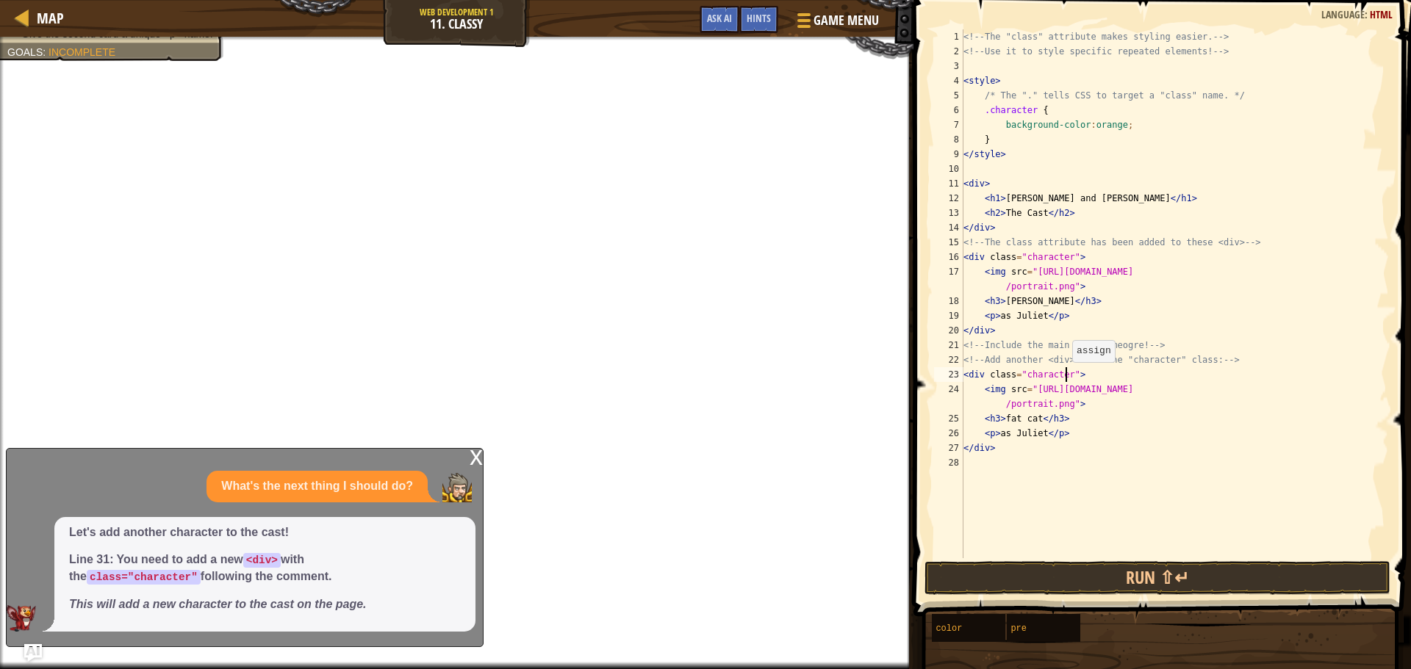
click at [1065, 377] on div "<!-- The "class" attribute makes styling easier. --> <!-- Use it to style speci…" at bounding box center [1174, 308] width 428 height 559
click at [1041, 438] on div "<!-- The "class" attribute makes styling easier. --> <!-- Use it to style speci…" at bounding box center [1174, 308] width 428 height 559
click at [1018, 416] on div "<!-- The "class" attribute makes styling easier. --> <!-- Use it to style speci…" at bounding box center [1174, 308] width 428 height 559
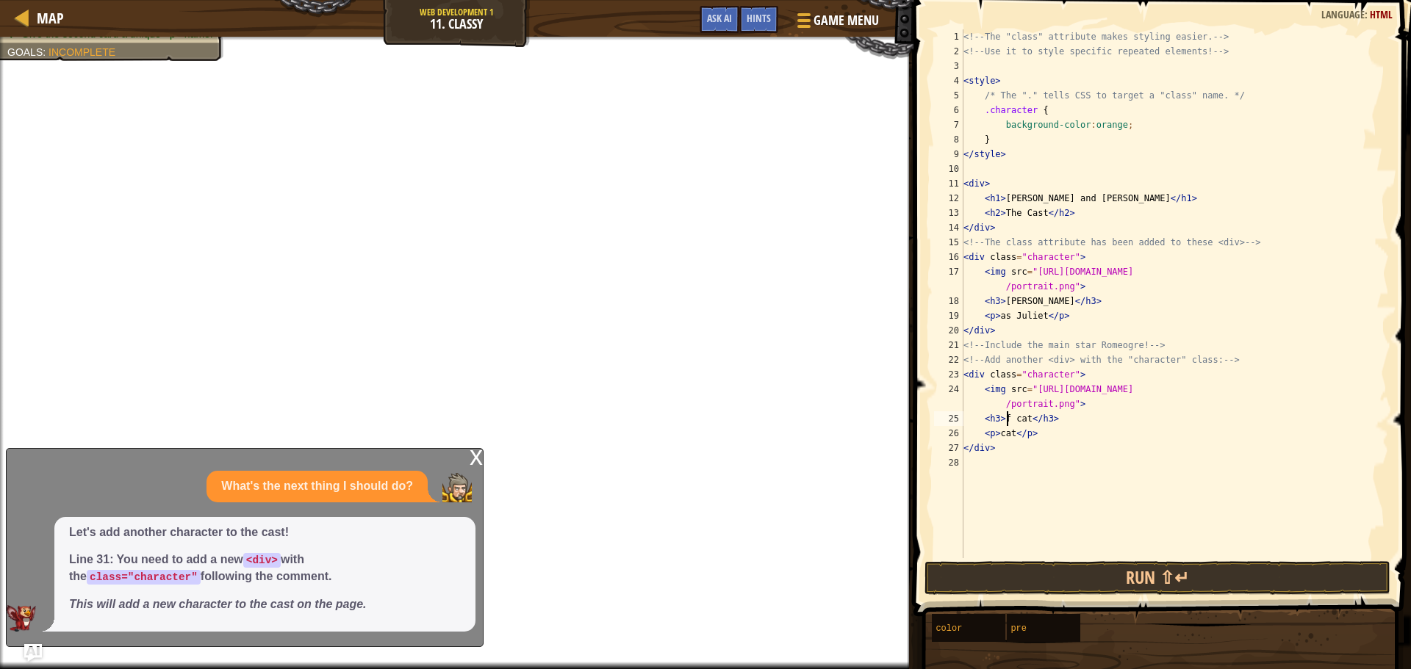
click at [1027, 420] on div "<!-- The "class" attribute makes styling easier. --> <!-- Use it to style speci…" at bounding box center [1174, 308] width 428 height 559
click at [1009, 441] on div "<!-- The "class" attribute makes styling easier. --> <!-- Use it to style speci…" at bounding box center [1174, 308] width 428 height 559
click at [1009, 437] on div "<!-- The "class" attribute makes styling easier. --> <!-- Use it to style speci…" at bounding box center [1174, 308] width 428 height 559
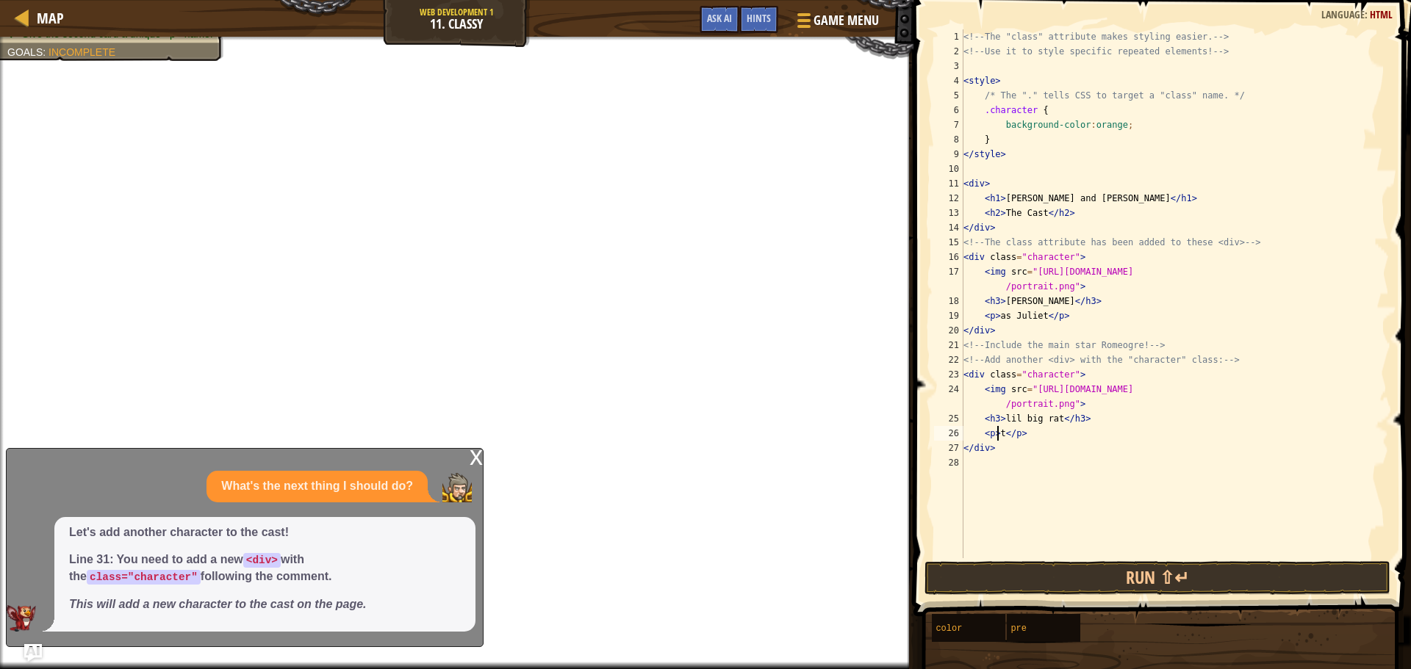
scroll to position [7, 3]
click at [1221, 395] on div "<!-- The "class" attribute makes styling easier. --> <!-- Use it to style speci…" at bounding box center [1174, 308] width 428 height 559
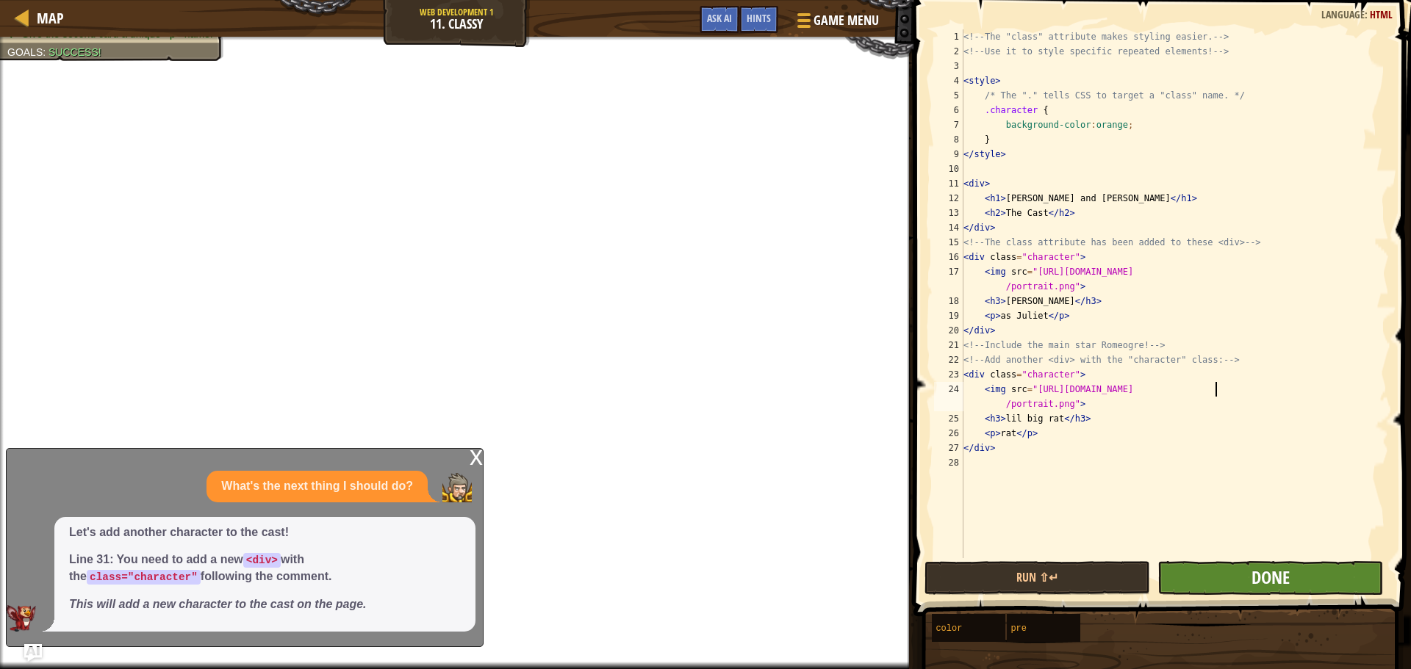
type textarea "<img src="[URL][DOMAIN_NAME]">"
click at [1263, 577] on span "Done" at bounding box center [1271, 578] width 38 height 24
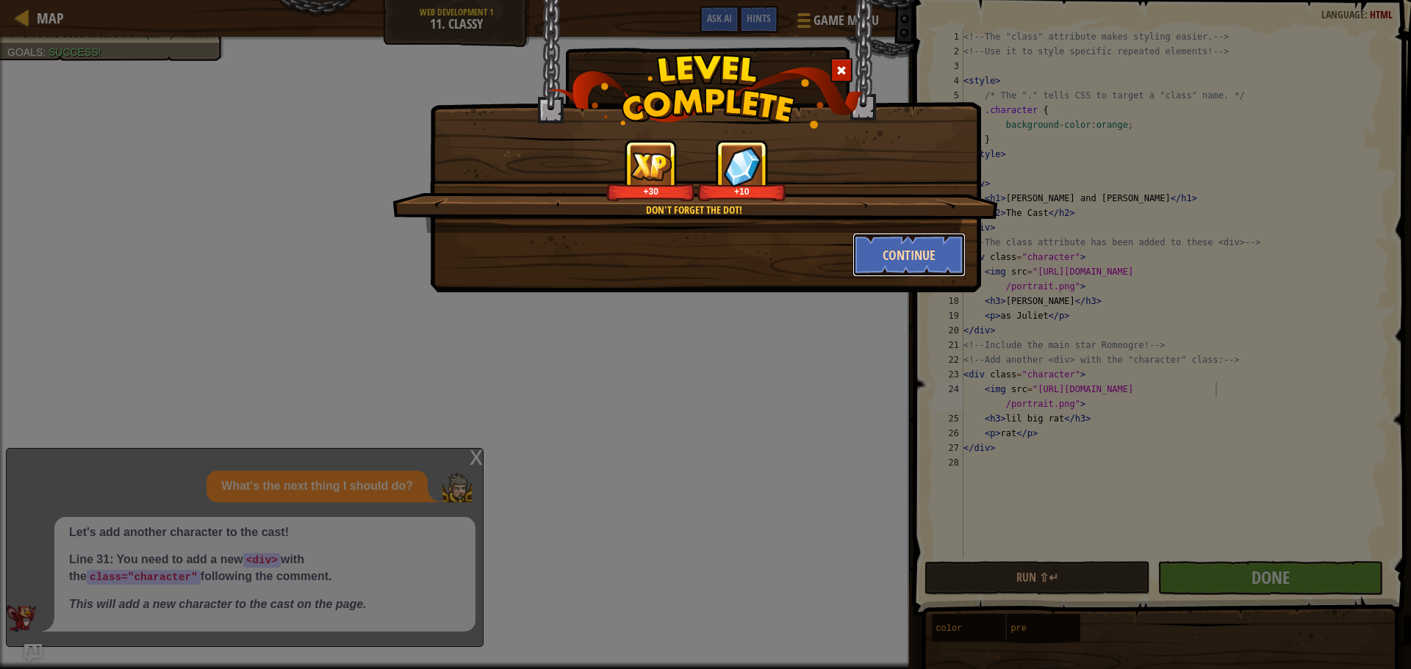
click at [903, 252] on button "Continue" at bounding box center [909, 255] width 114 height 44
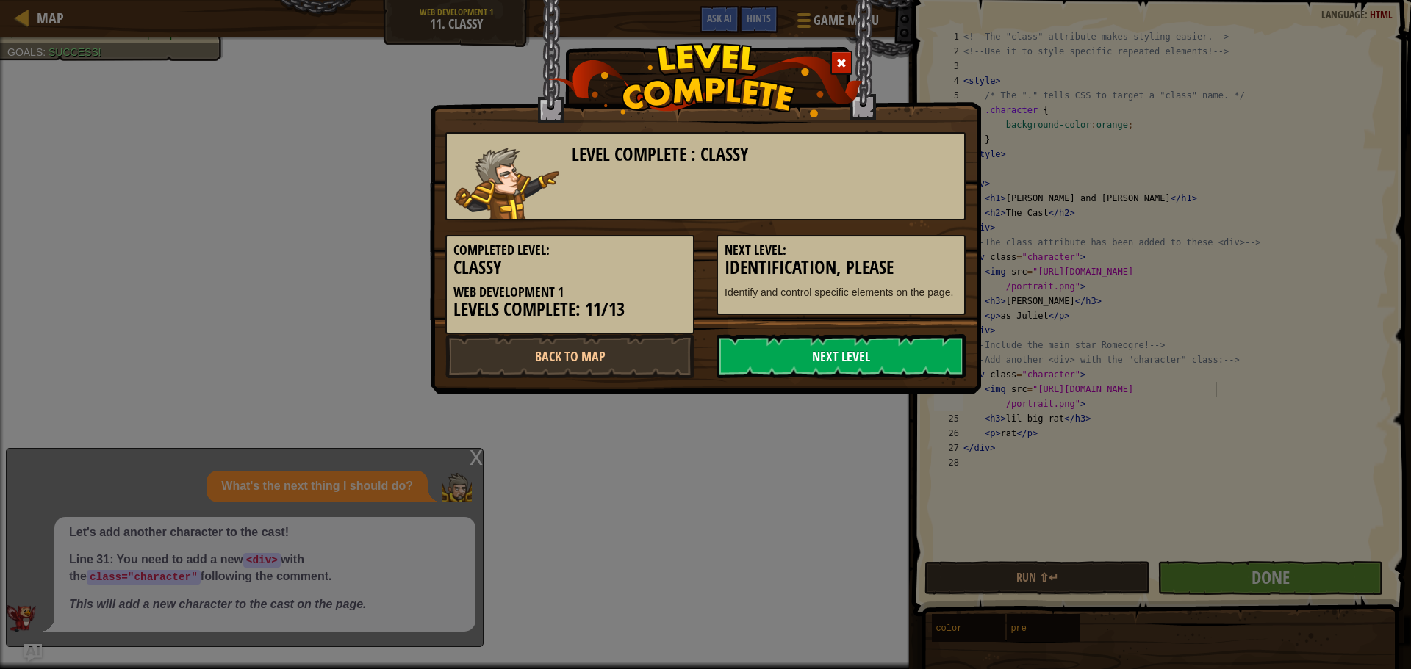
click at [848, 354] on link "Next Level" at bounding box center [841, 356] width 249 height 44
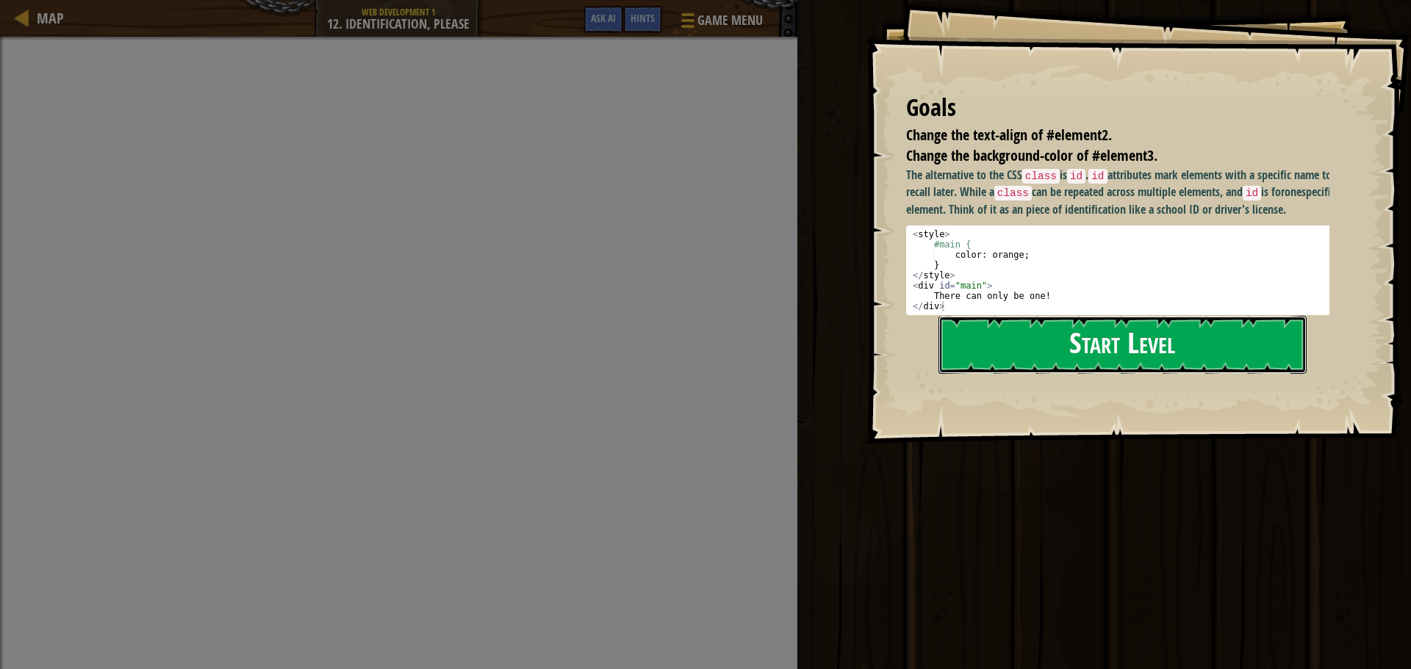
click at [1080, 334] on button "Start Level" at bounding box center [1122, 345] width 368 height 58
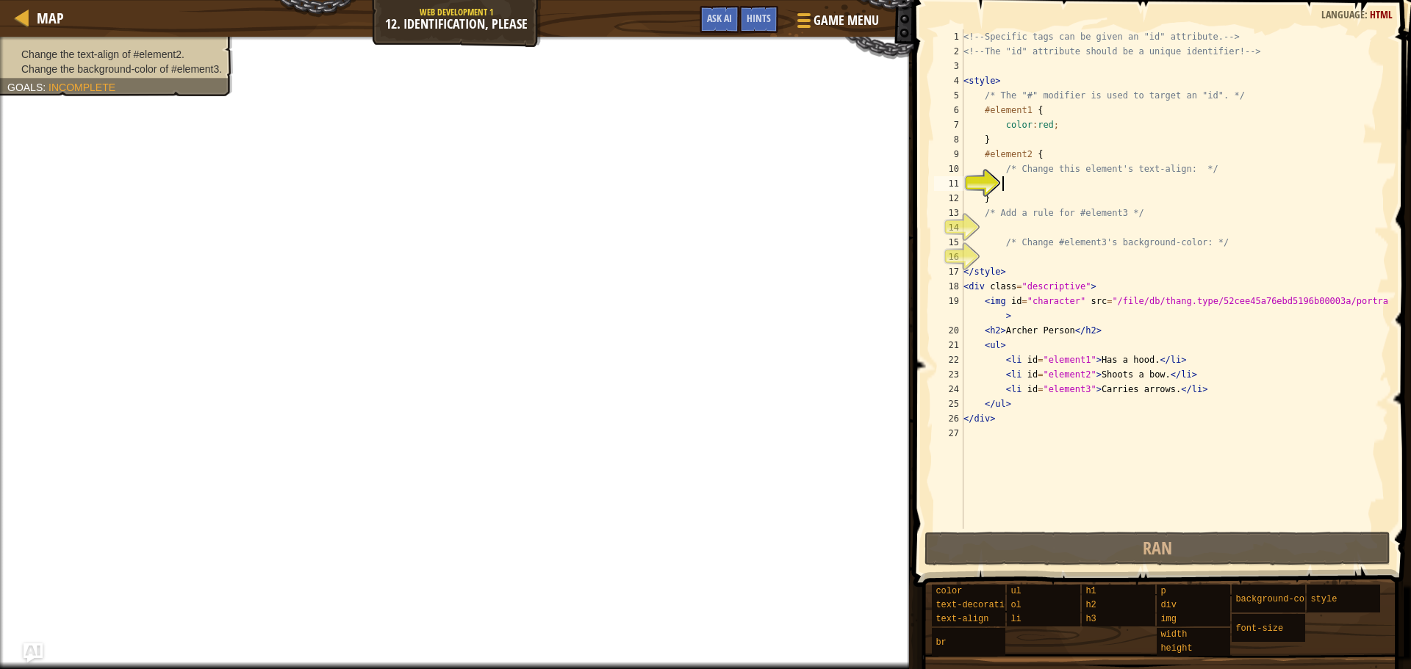
click at [27, 658] on img "Ask AI" at bounding box center [33, 653] width 19 height 19
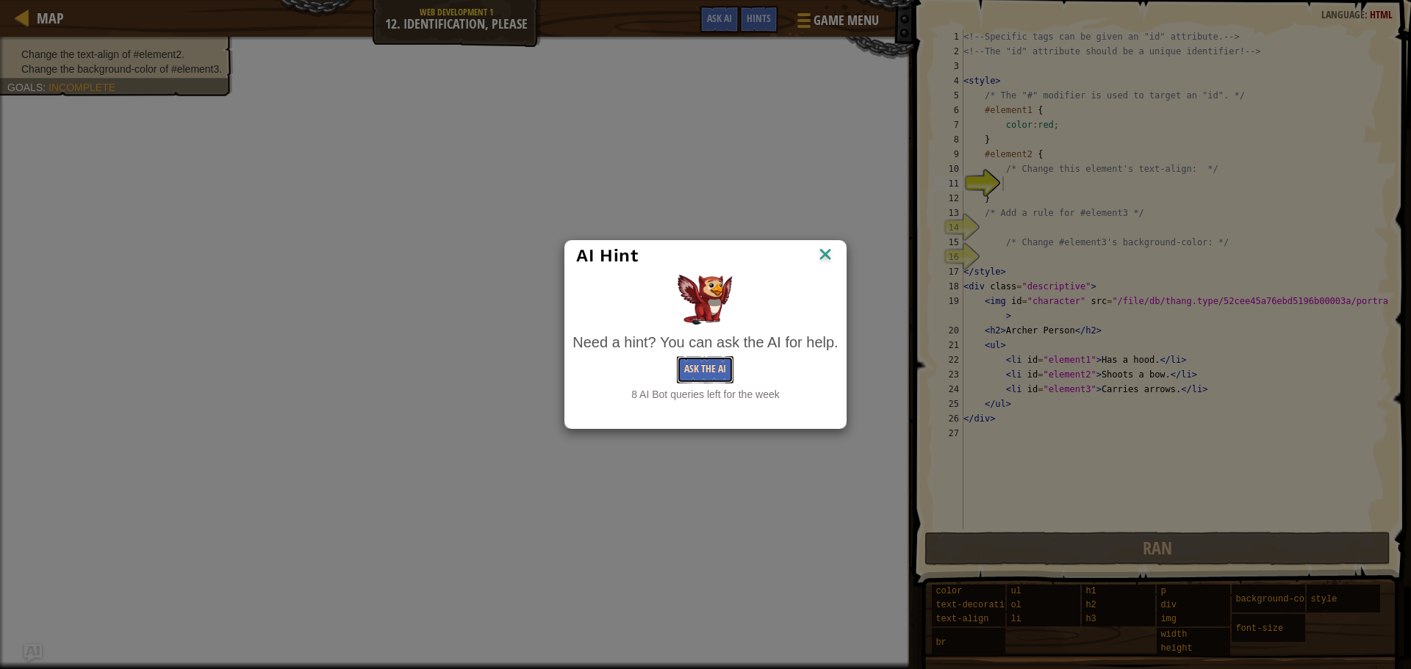
click at [716, 370] on button "Ask the AI" at bounding box center [705, 369] width 57 height 27
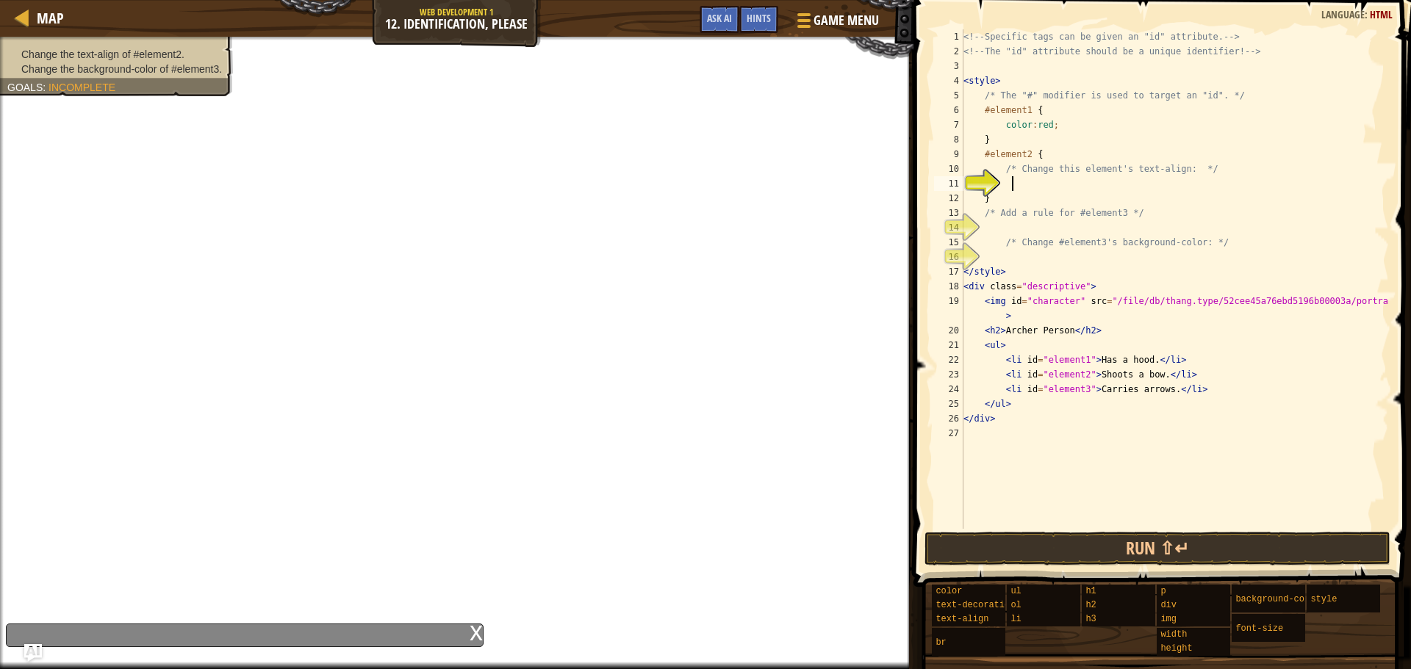
scroll to position [7, 3]
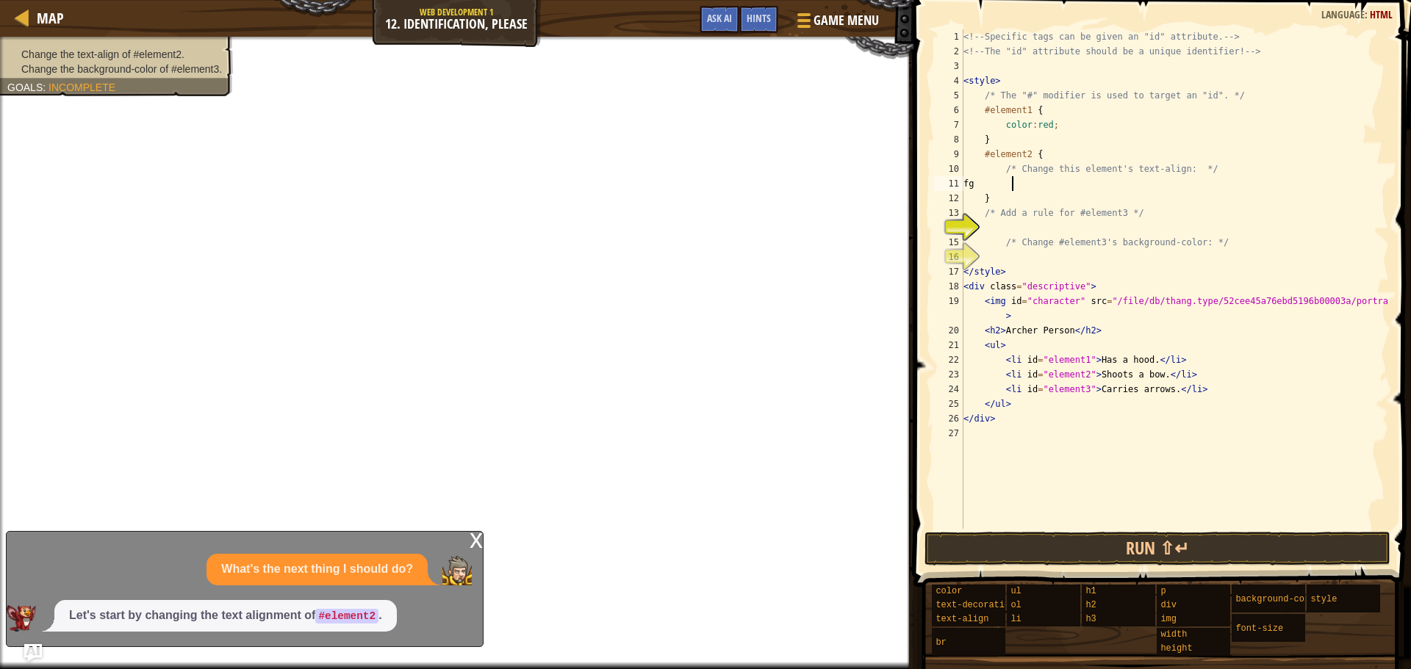
type textarea "f"
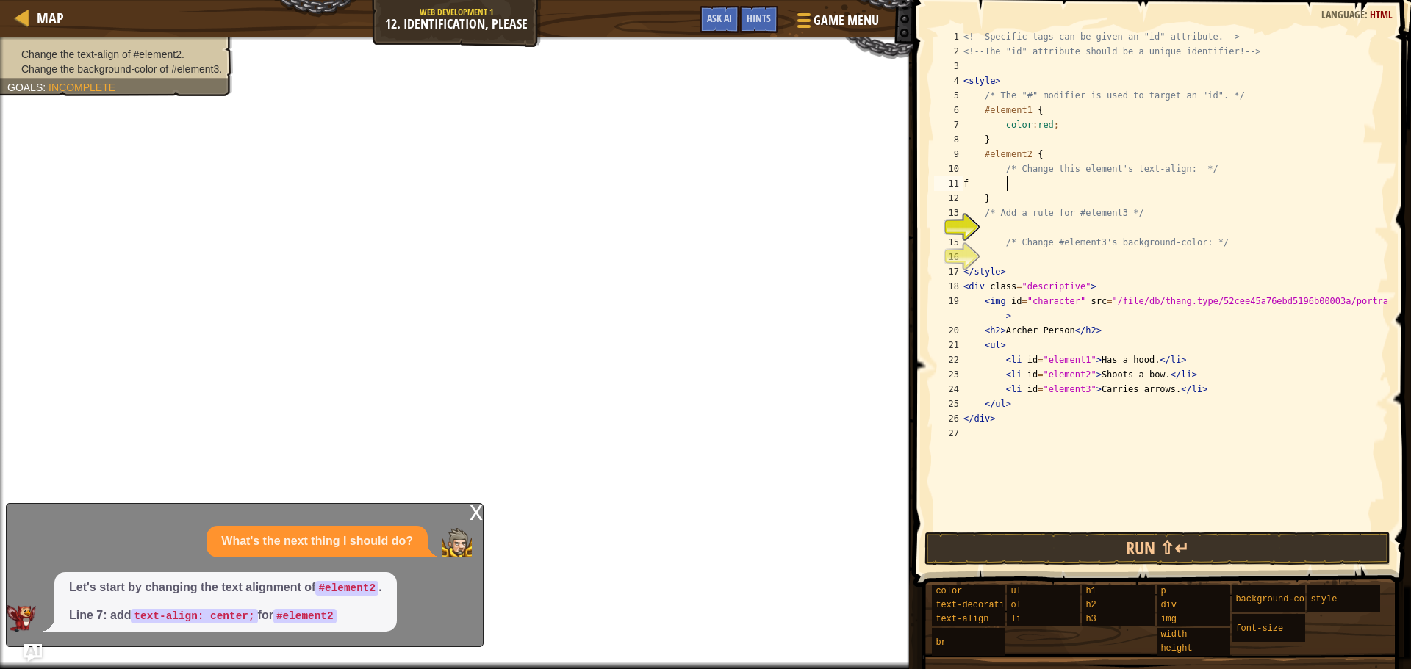
scroll to position [7, 2]
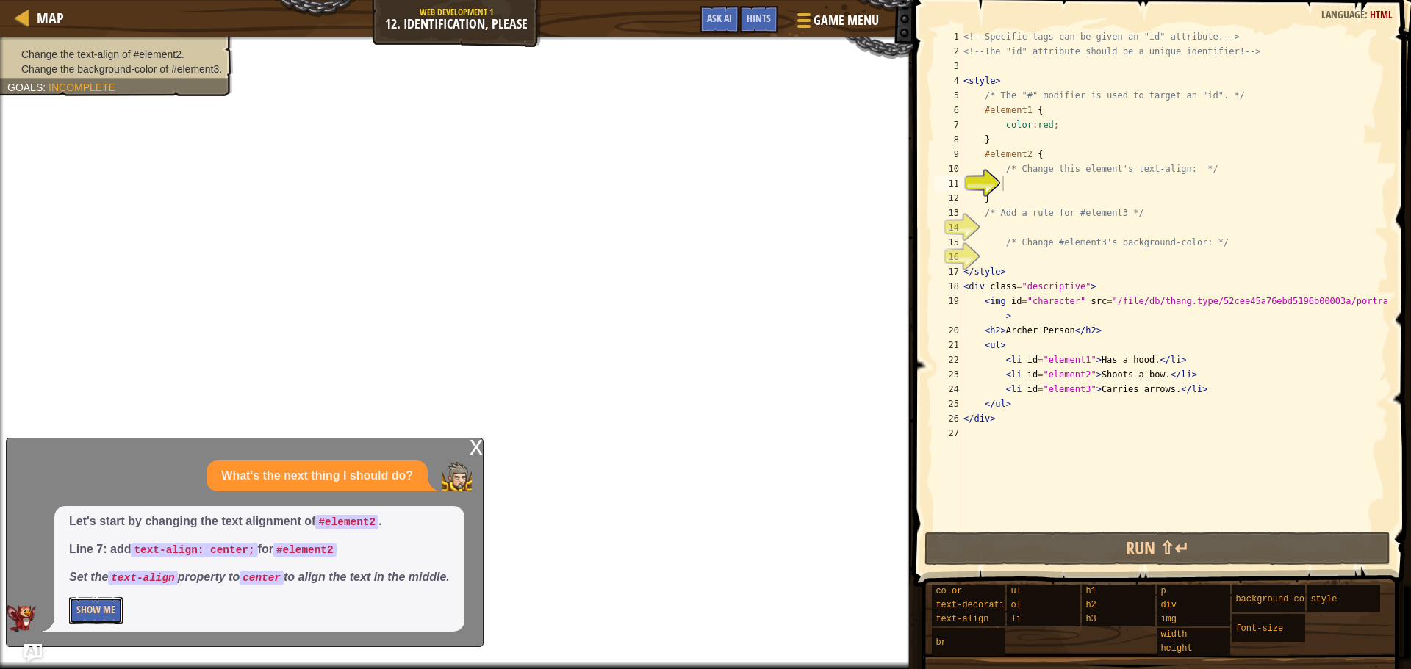
click at [110, 610] on button "Show Me" at bounding box center [96, 610] width 54 height 27
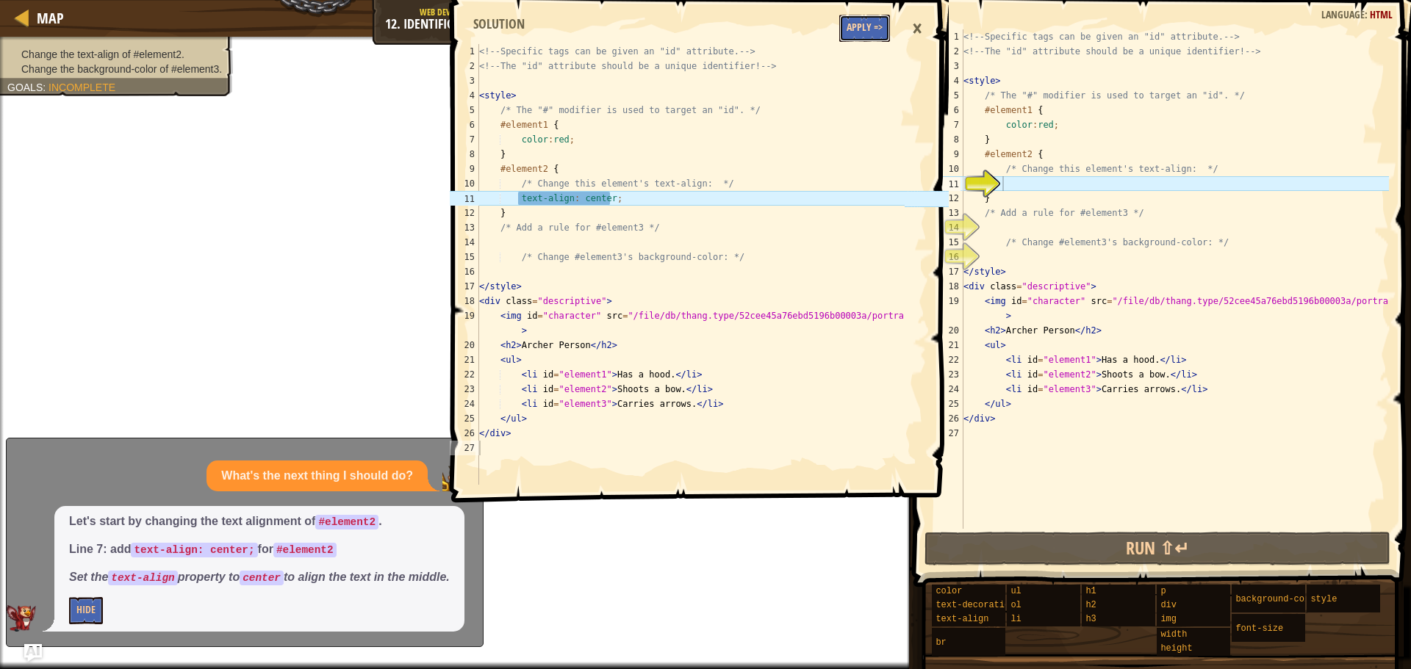
click at [877, 36] on button "Apply =>" at bounding box center [864, 28] width 51 height 27
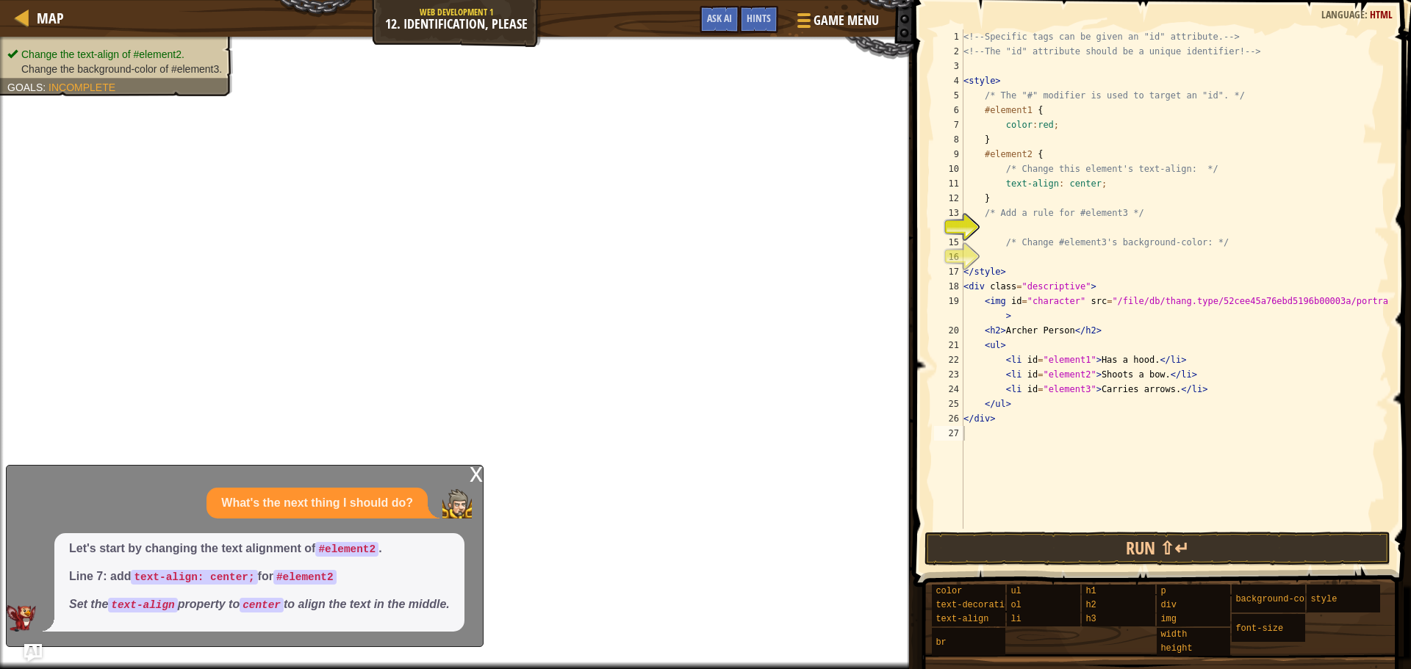
click at [999, 229] on div "<!-- Specific tags can be given an "id" attribute. --> <!-- The "id" attribute …" at bounding box center [1174, 293] width 428 height 529
type textarea "g"
click at [35, 656] on img "Ask AI" at bounding box center [33, 653] width 19 height 19
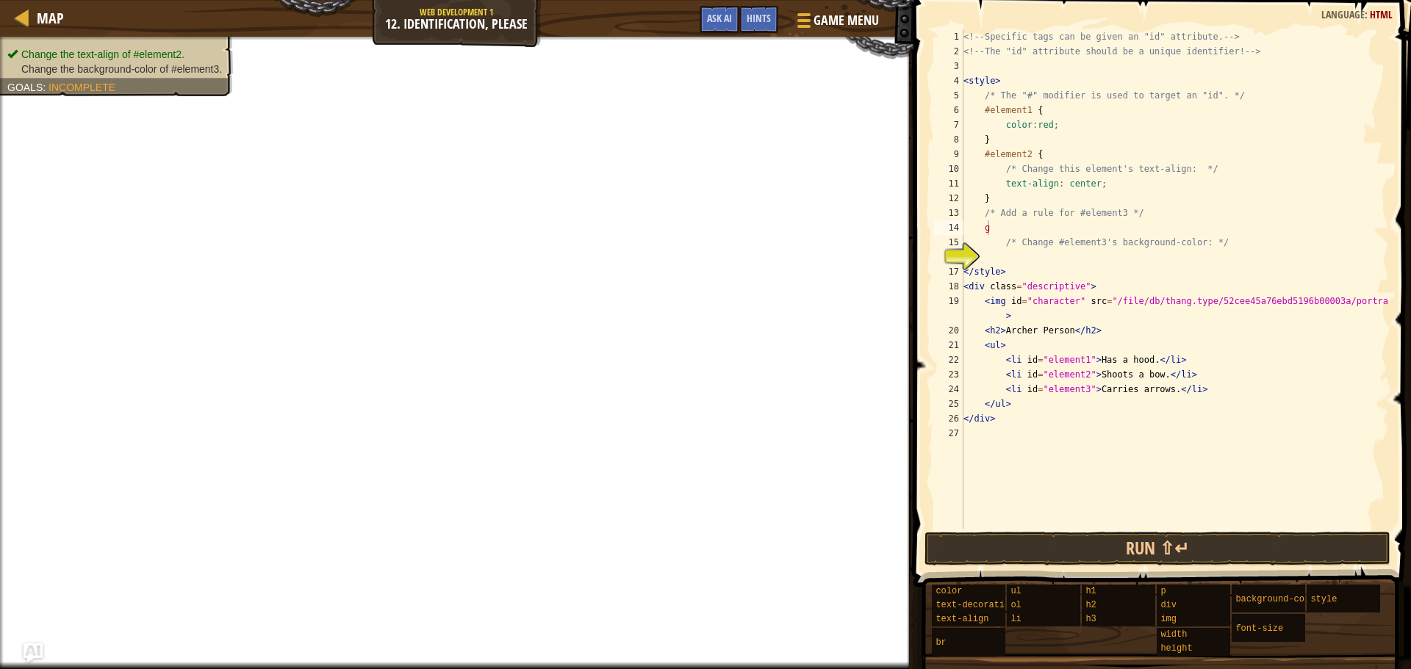
click at [35, 650] on img "Ask AI" at bounding box center [33, 653] width 19 height 19
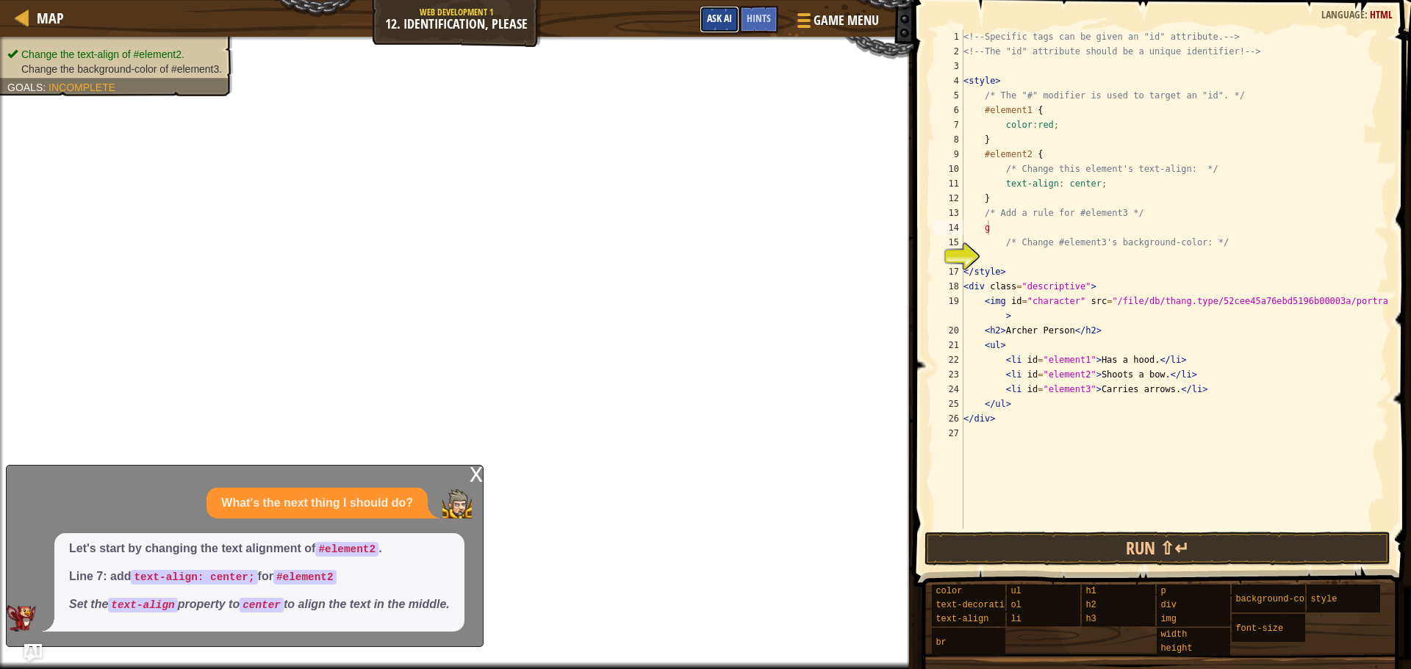
click at [721, 29] on button "Ask AI" at bounding box center [720, 19] width 40 height 27
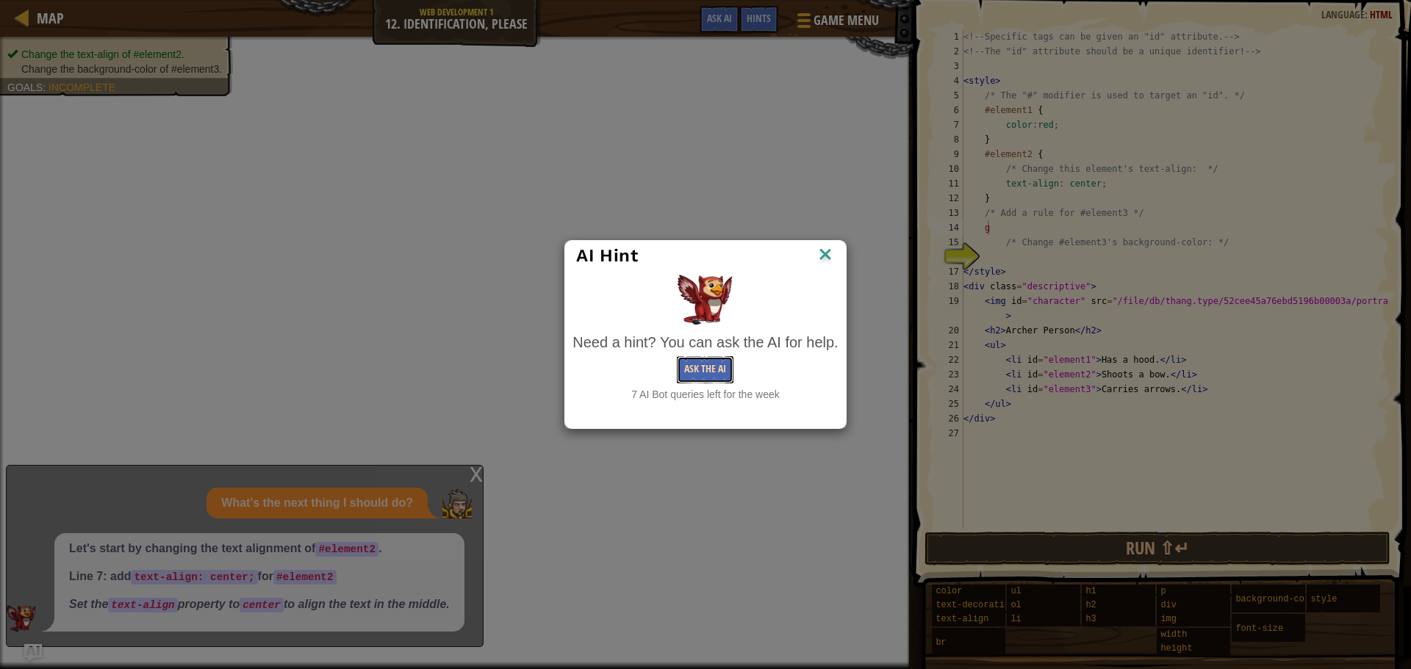
click at [717, 369] on button "Ask the AI" at bounding box center [705, 369] width 57 height 27
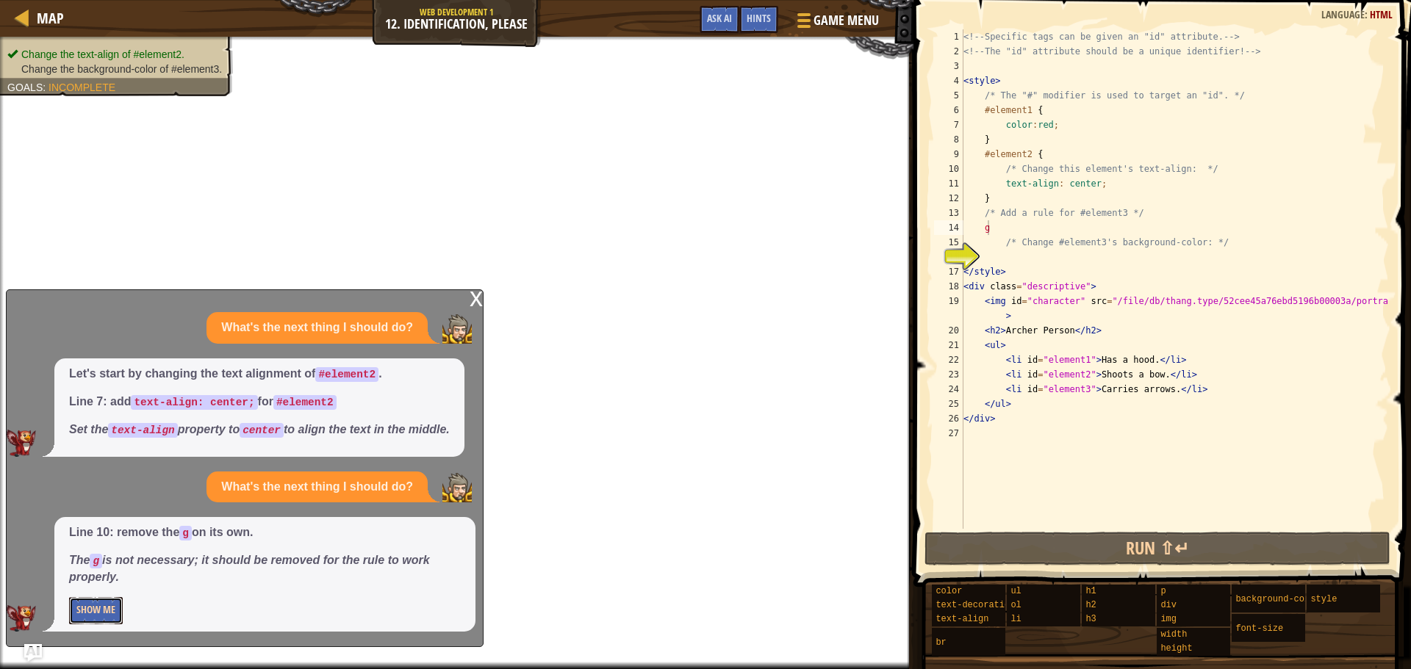
click at [91, 610] on button "Show Me" at bounding box center [96, 610] width 54 height 27
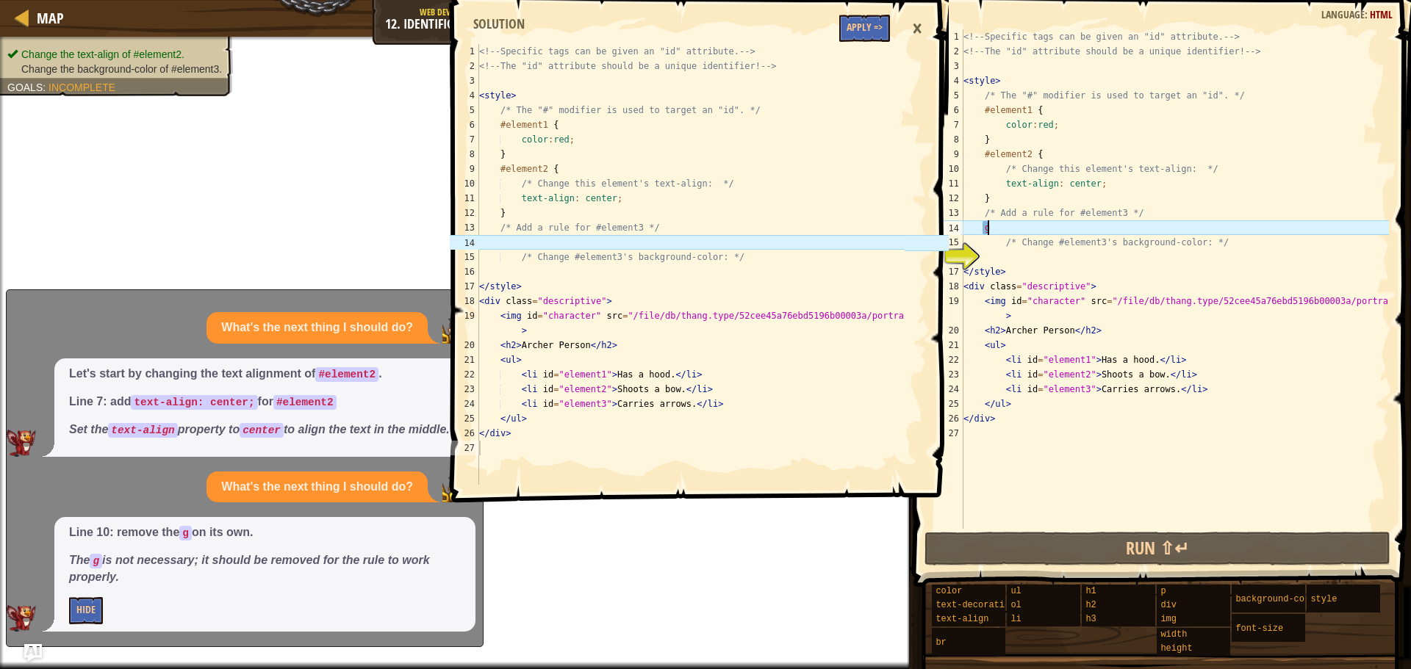
click at [1003, 223] on div "<!-- Specific tags can be given an "id" attribute. --> <!-- The "id" attribute …" at bounding box center [1174, 293] width 428 height 529
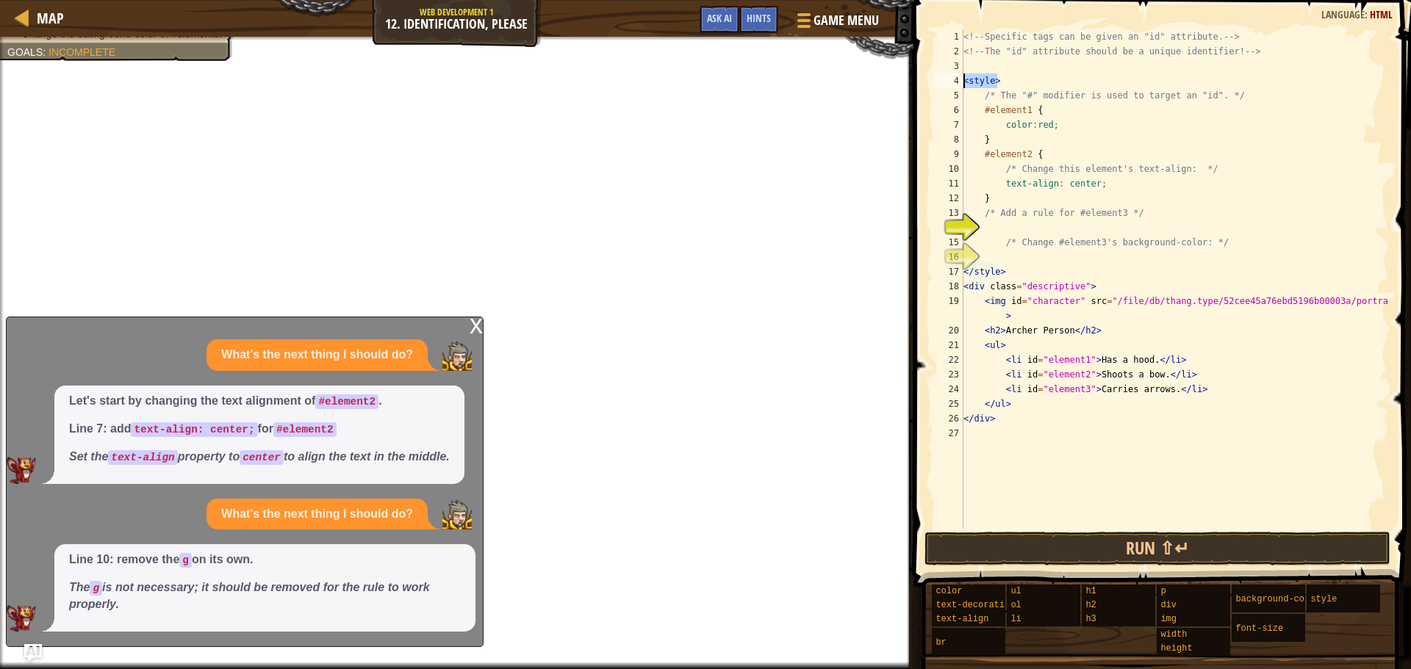
drag, startPoint x: 1004, startPoint y: 83, endPoint x: 961, endPoint y: 87, distance: 42.8
click at [961, 87] on div "1 2 3 4 5 6 7 8 9 10 11 12 13 14 15 16 17 18 19 20 21 22 23 24 25 26 27 <!-- Sp…" at bounding box center [1160, 279] width 458 height 500
type textarea "<style>"
click at [1036, 226] on div "<!-- Specific tags can be given an "id" attribute. --> <!-- The "id" attribute …" at bounding box center [1174, 293] width 428 height 529
paste textarea "<style>"
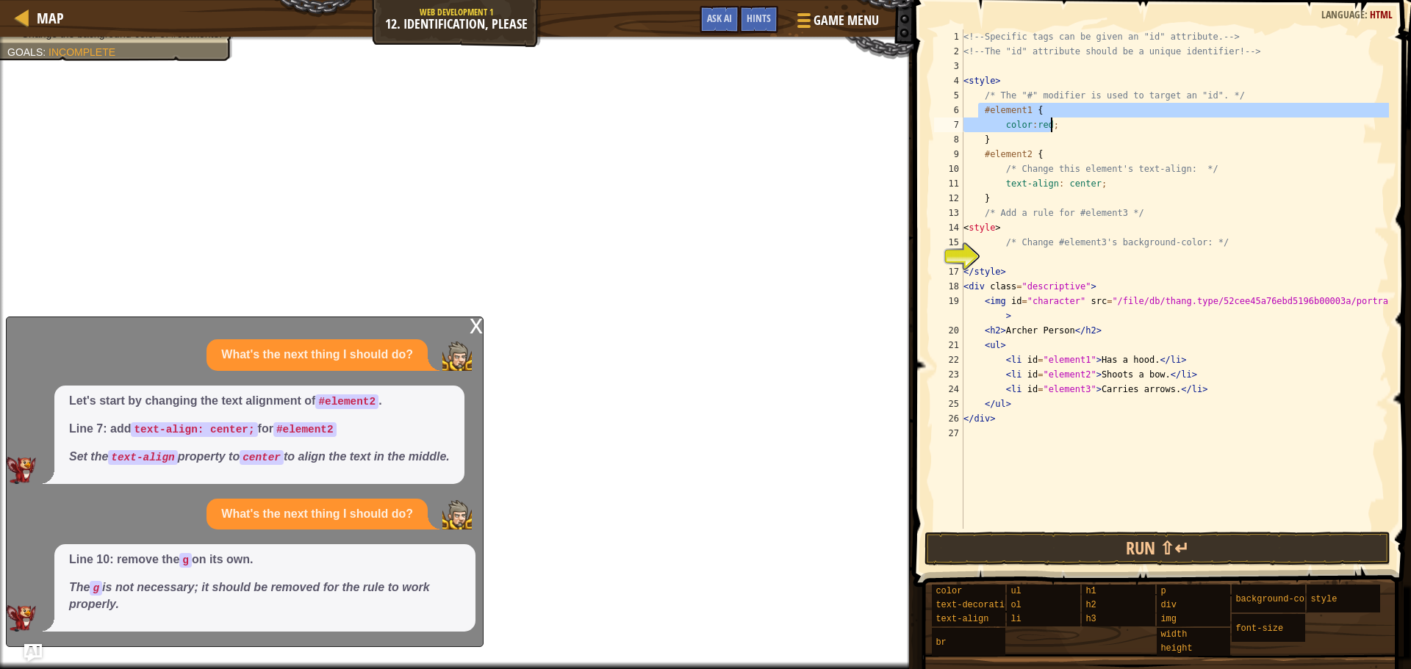
drag, startPoint x: 979, startPoint y: 112, endPoint x: 1053, endPoint y: 126, distance: 75.5
click at [1053, 126] on div "<!-- Specific tags can be given an "id" attribute. --> <!-- The "id" attribute …" at bounding box center [1174, 293] width 428 height 529
type textarea "#element1 { color:red;"
click at [1025, 260] on div "<!-- Specific tags can be given an "id" attribute. --> <!-- The "id" attribute …" at bounding box center [1174, 293] width 428 height 529
paste textarea "color:red;"
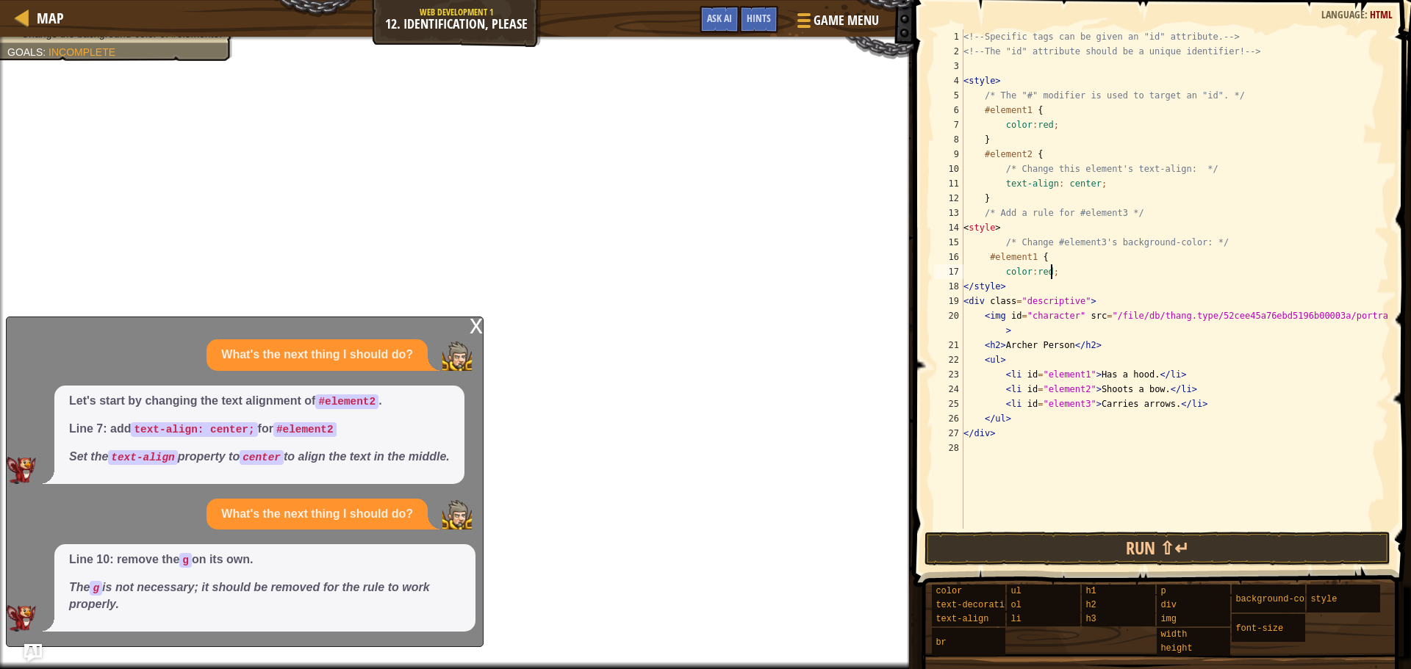
click at [1028, 256] on div "<!-- Specific tags can be given an "id" attribute. --> <!-- The "id" attribute …" at bounding box center [1174, 293] width 428 height 529
click at [1031, 256] on div "<!-- Specific tags can be given an "id" attribute. --> <!-- The "id" attribute …" at bounding box center [1174, 293] width 428 height 529
click at [1041, 277] on div "<!-- Specific tags can be given an "id" attribute. --> <!-- The "id" attribute …" at bounding box center [1174, 293] width 428 height 529
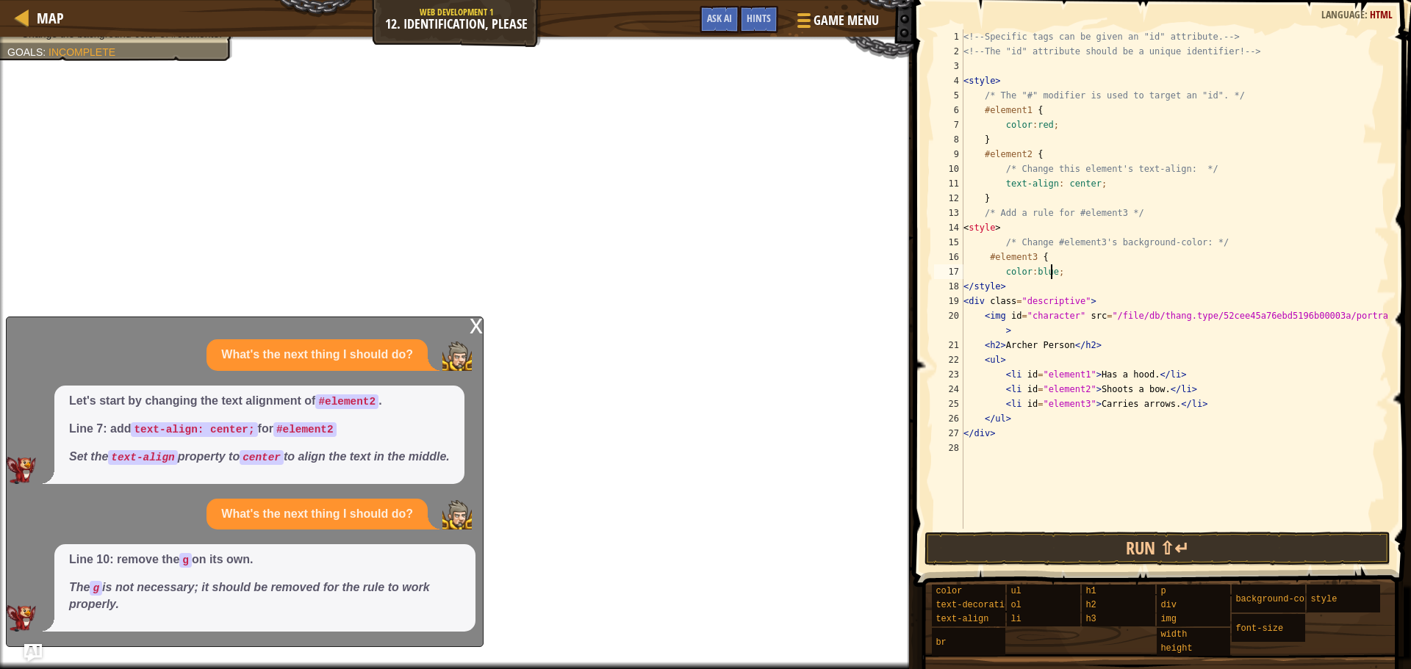
click at [1058, 274] on div "<!-- Specific tags can be given an "id" attribute. --> <!-- The "id" attribute …" at bounding box center [1174, 293] width 428 height 529
type textarea "c"
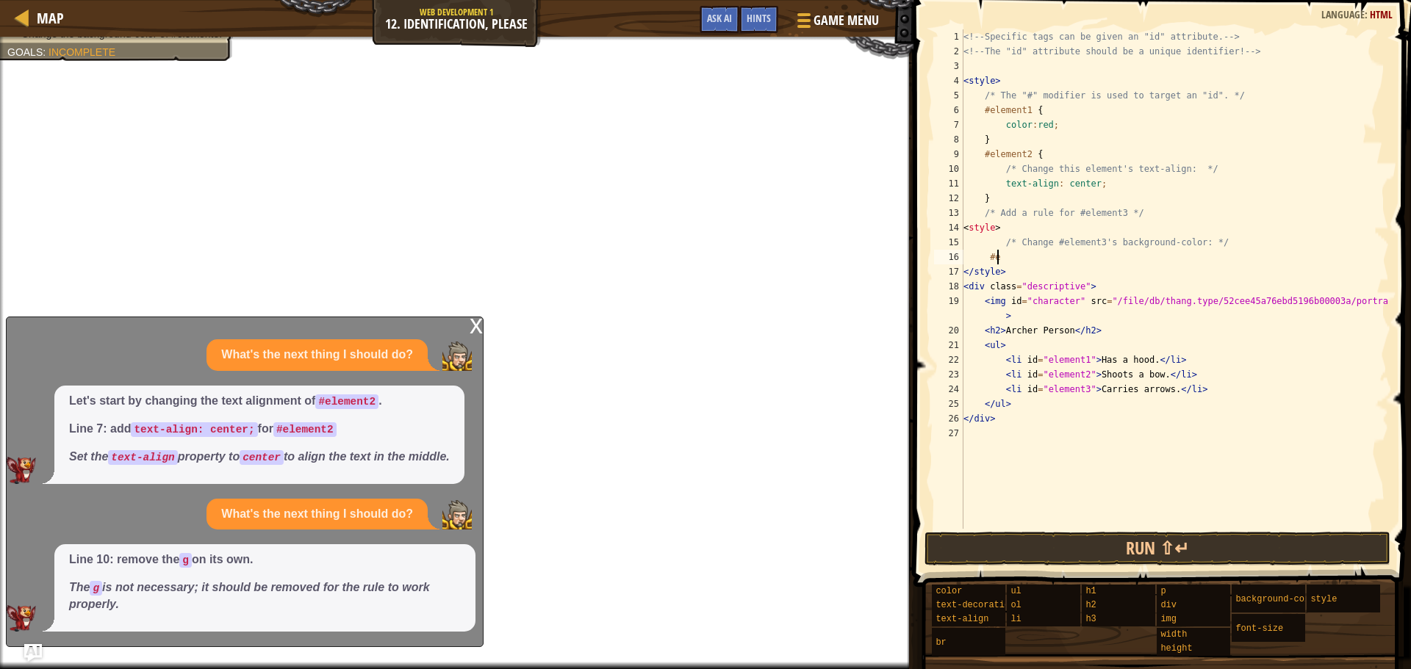
type textarea "#"
click at [1026, 226] on div "<!-- Specific tags can be given an "id" attribute. --> <!-- The "id" attribute …" at bounding box center [1174, 293] width 428 height 529
type textarea "<"
click at [1009, 262] on div "<!-- Specific tags can be given an "id" attribute. --> <!-- The "id" attribute …" at bounding box center [1174, 293] width 428 height 529
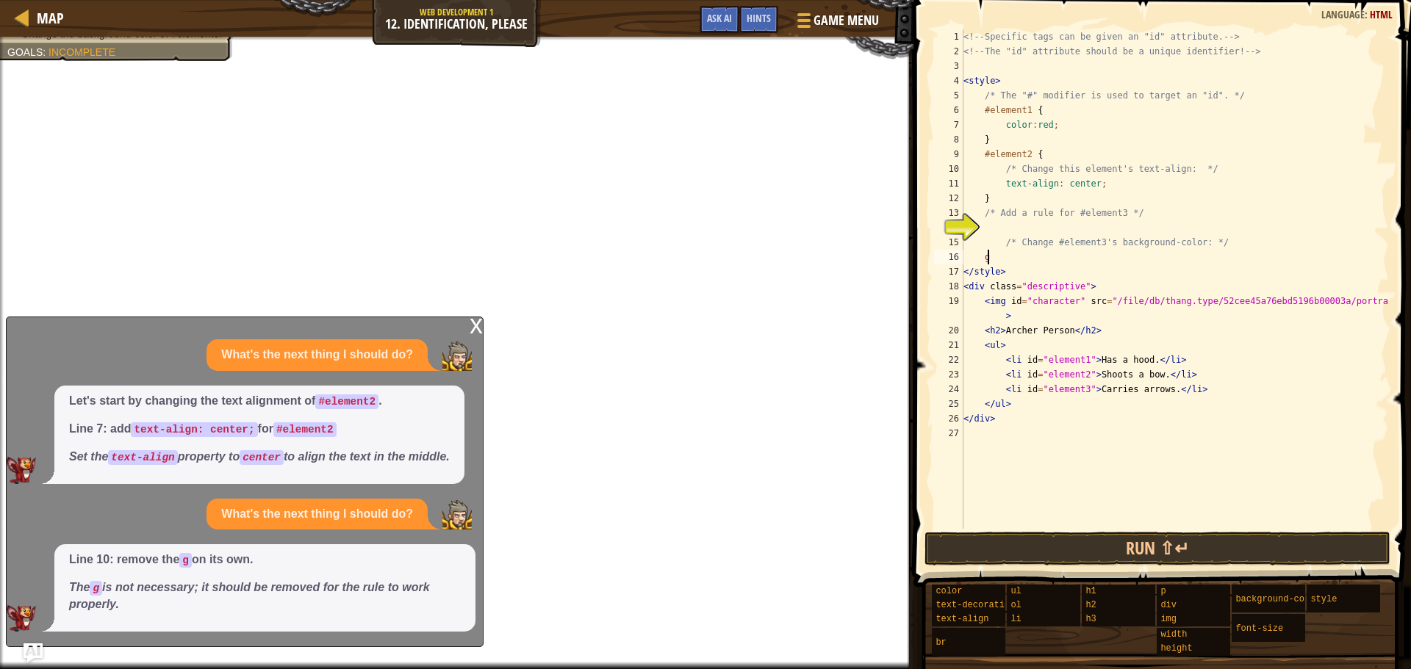
click at [36, 654] on img "Ask AI" at bounding box center [33, 653] width 19 height 19
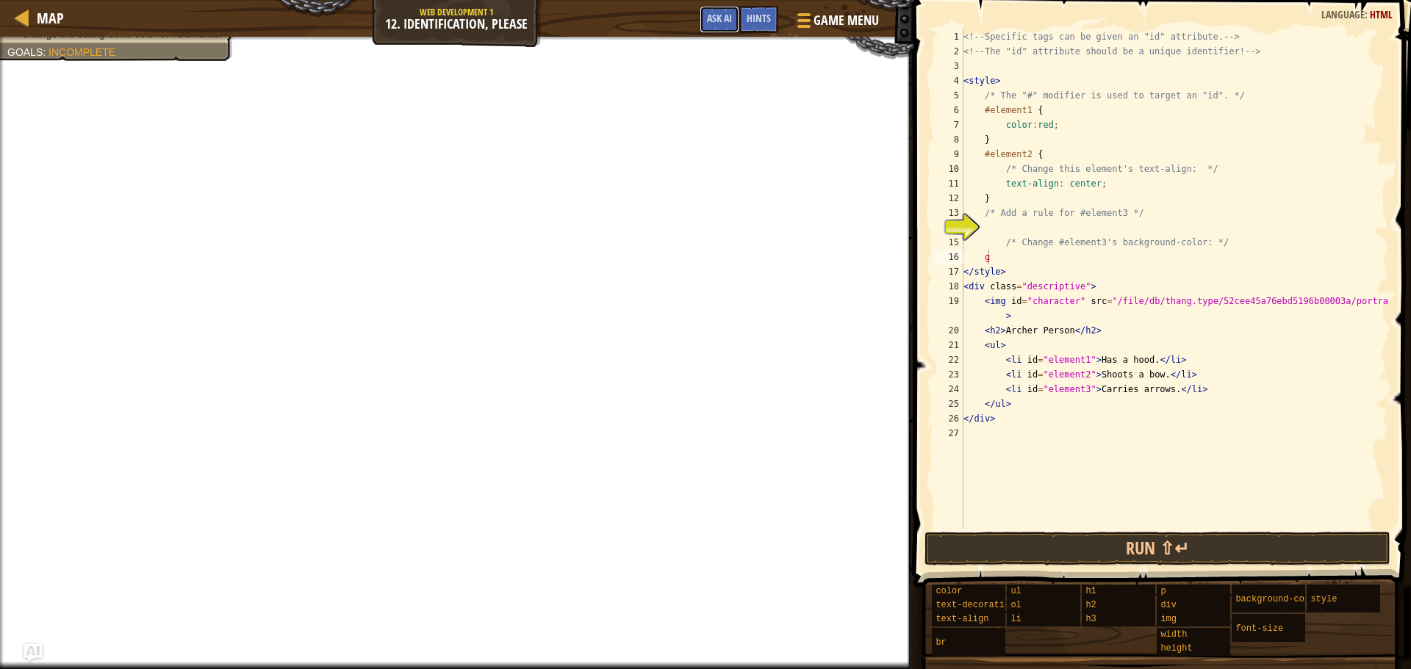
drag, startPoint x: 725, startPoint y: 12, endPoint x: 706, endPoint y: 40, distance: 33.4
click at [724, 13] on span "Ask AI" at bounding box center [719, 18] width 25 height 14
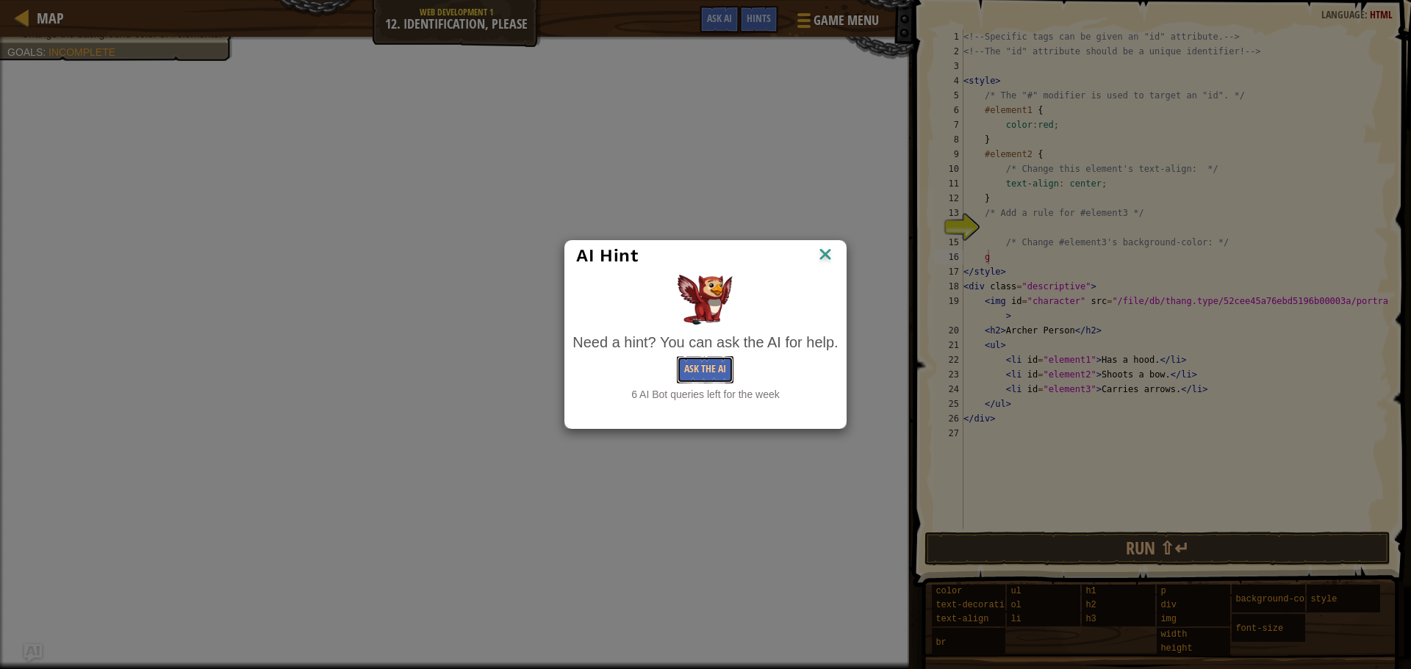
click at [691, 373] on button "Ask the AI" at bounding box center [705, 369] width 57 height 27
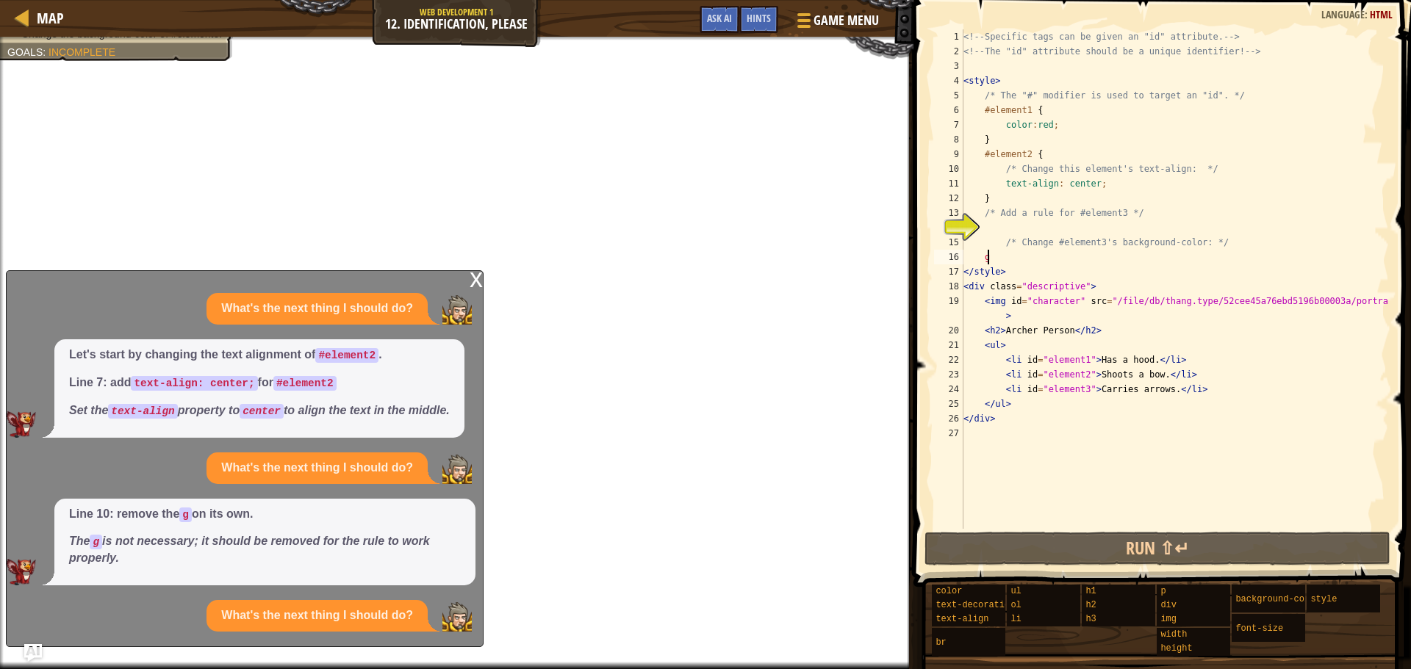
scroll to position [65, 0]
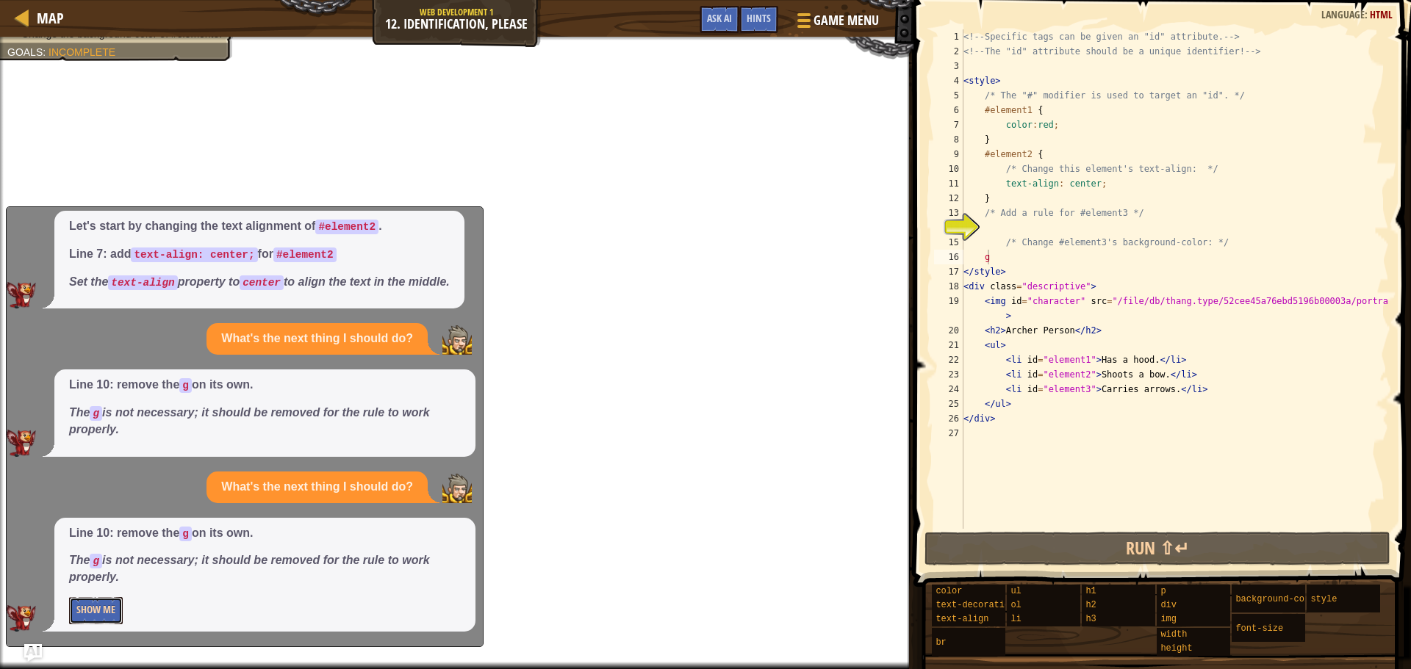
click at [114, 616] on button "Show Me" at bounding box center [96, 610] width 54 height 27
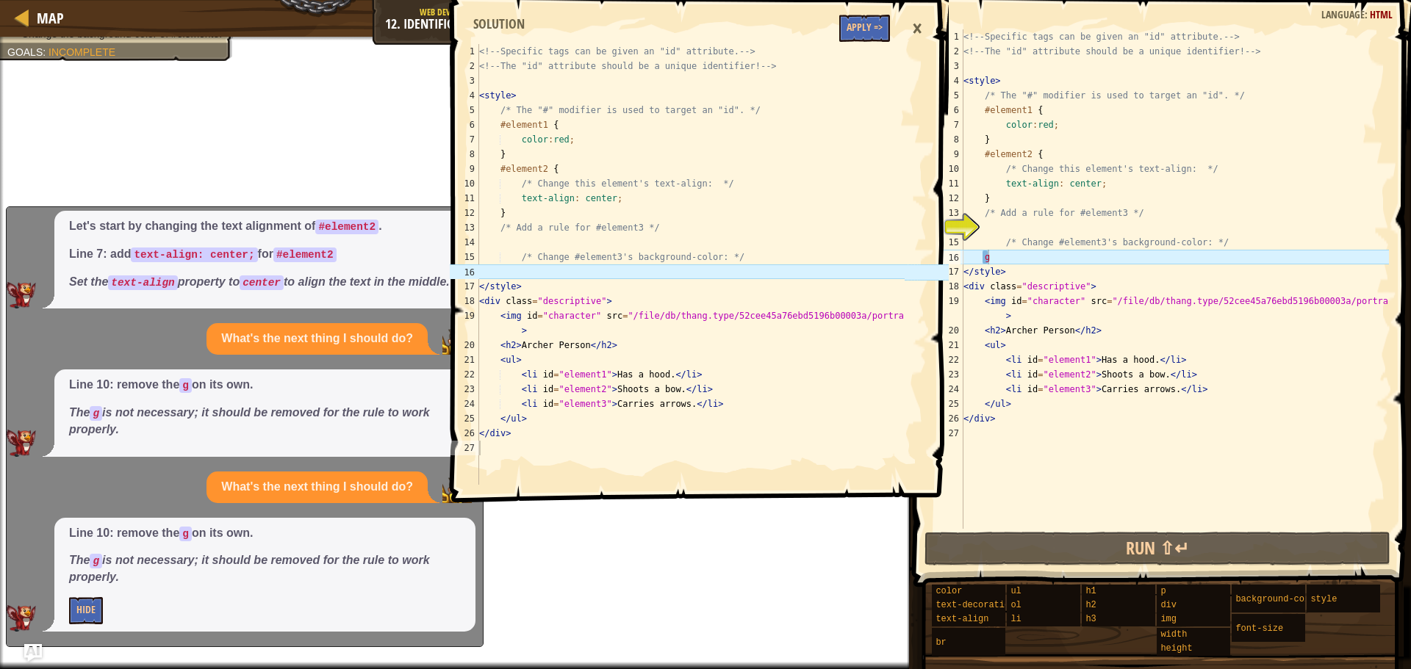
click at [1023, 265] on div "<!-- Specific tags can be given an "id" attribute. --> <!-- The "id" attribute …" at bounding box center [1174, 293] width 428 height 529
click at [1011, 260] on div "<!-- Specific tags can be given an "id" attribute. --> <!-- The "id" attribute …" at bounding box center [1174, 293] width 428 height 529
type textarea "g"
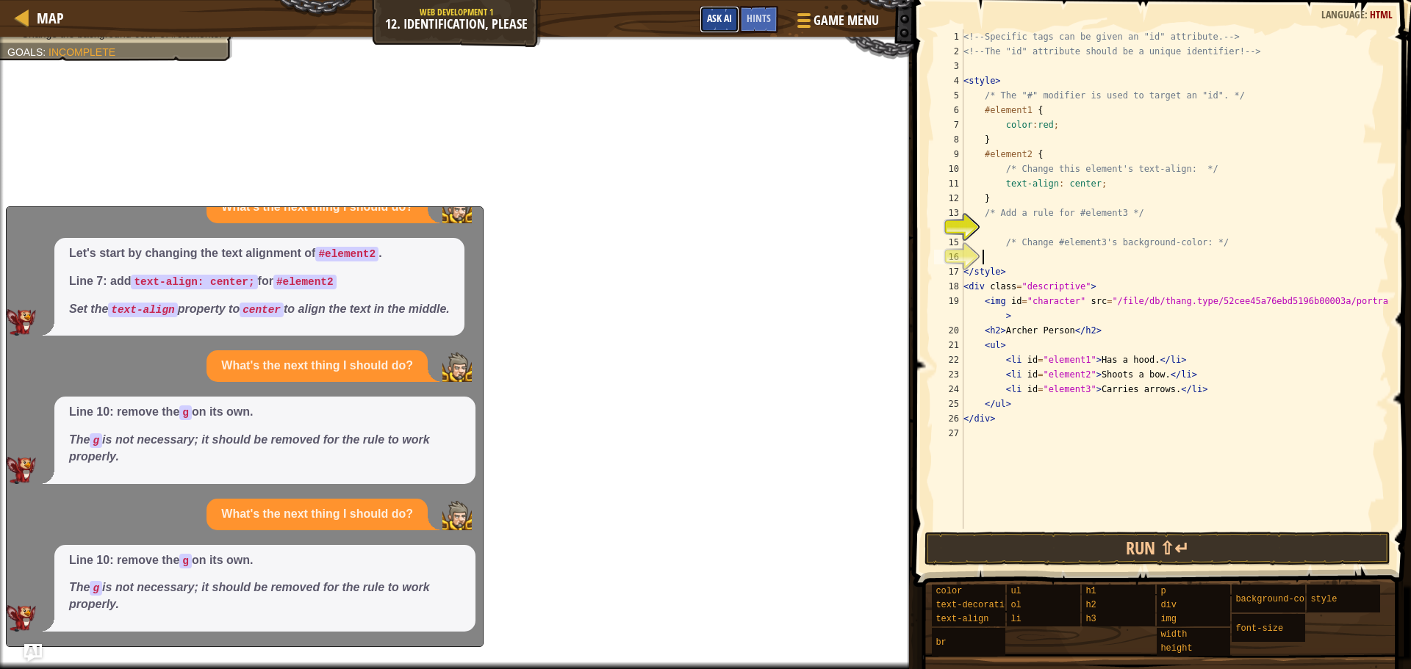
click at [728, 18] on span "Ask AI" at bounding box center [719, 18] width 25 height 14
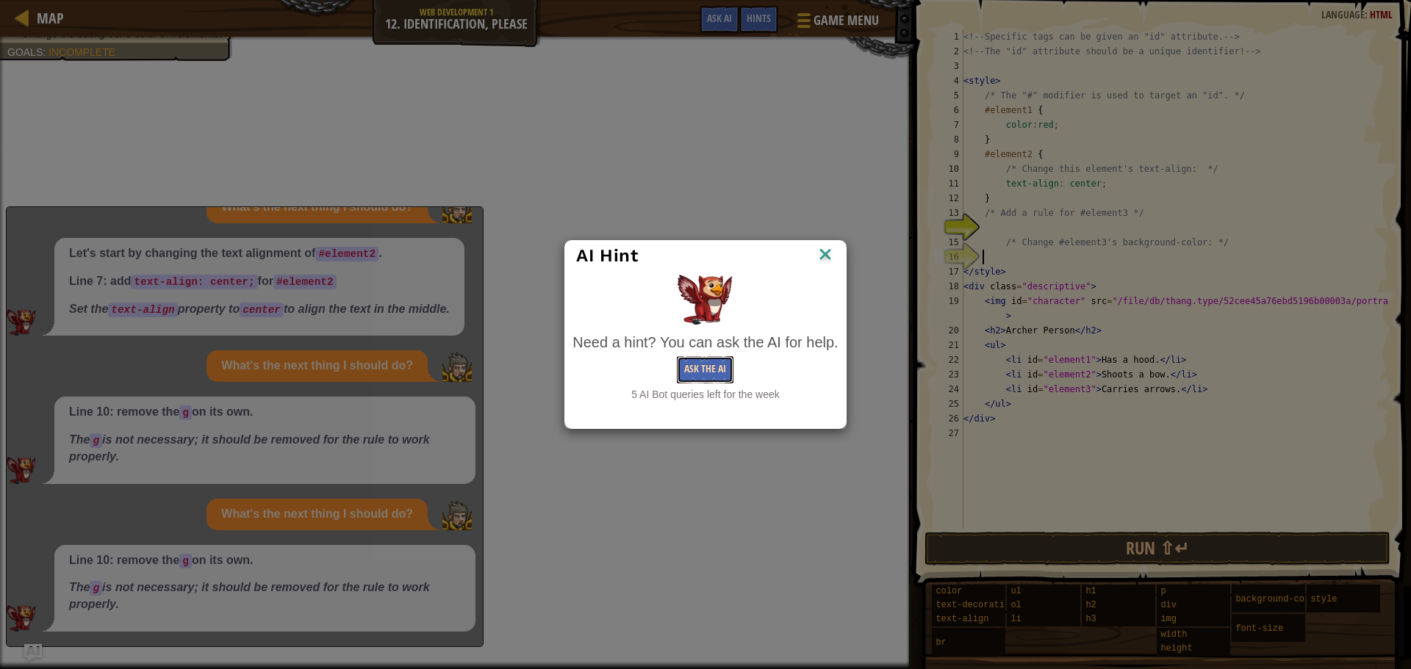
click at [689, 364] on button "Ask the AI" at bounding box center [705, 369] width 57 height 27
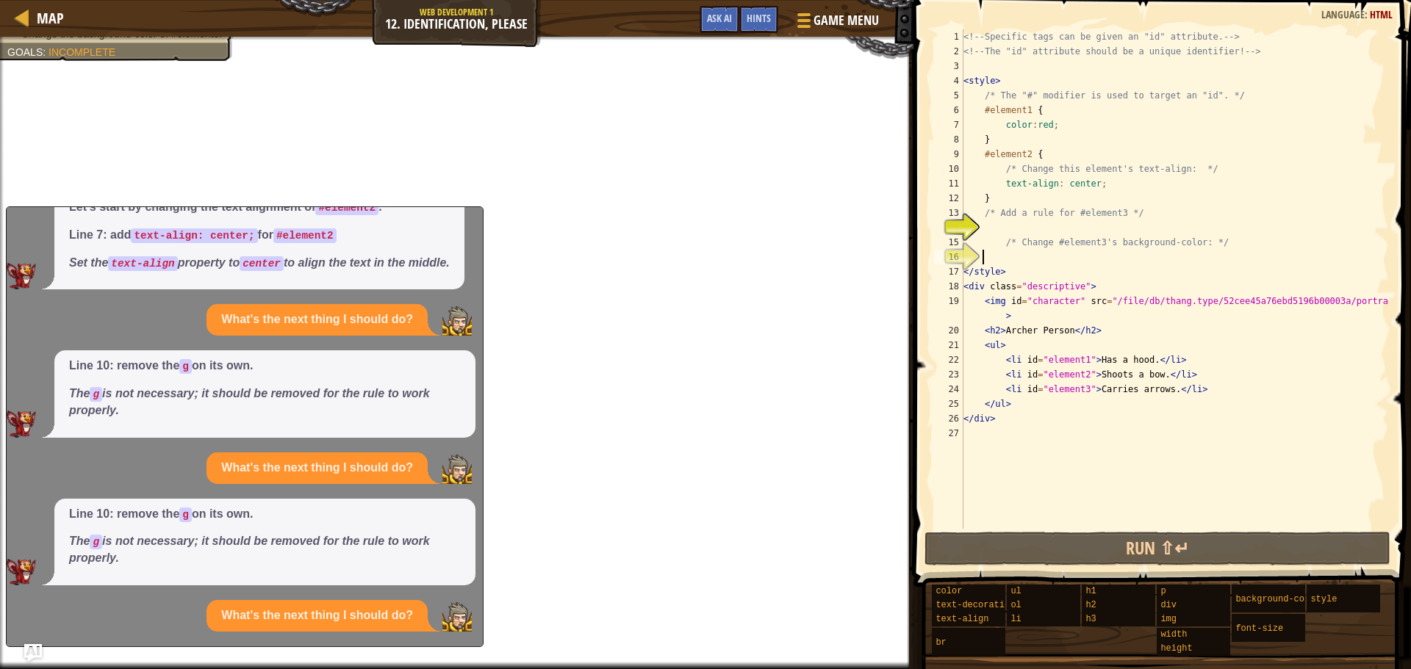
scroll to position [196, 0]
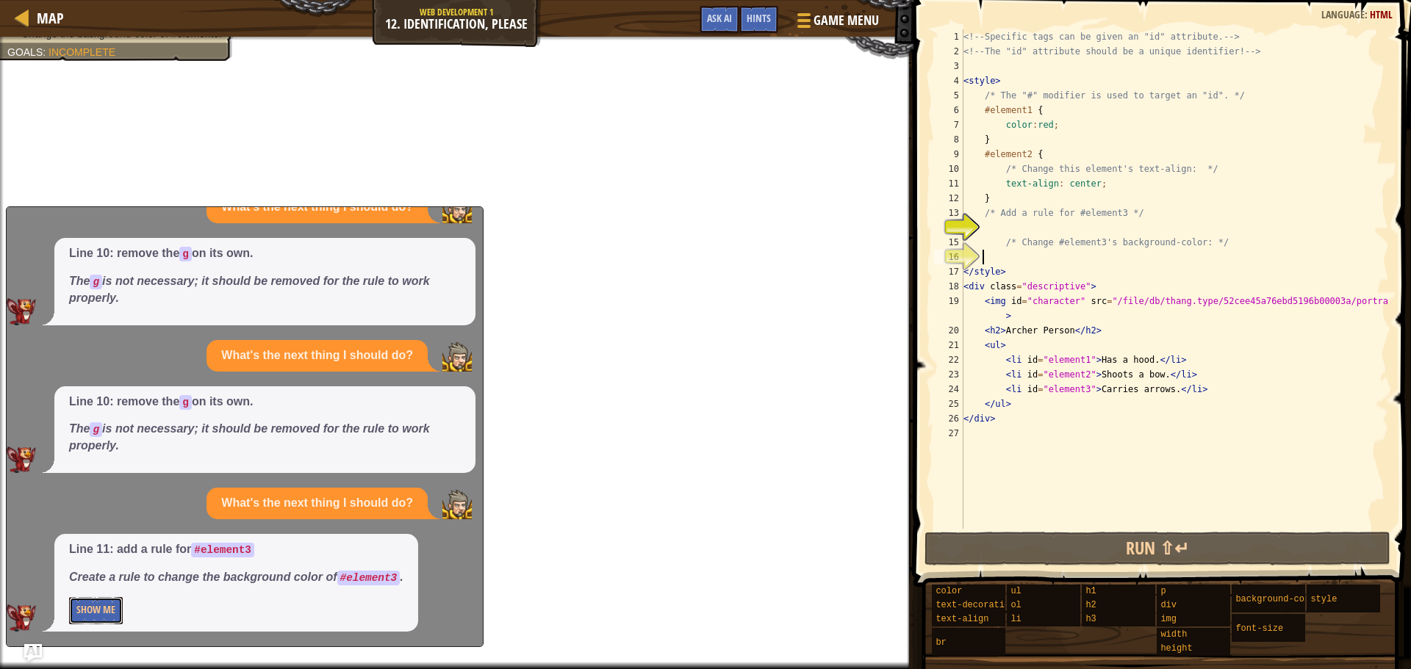
click at [103, 612] on button "Show Me" at bounding box center [96, 610] width 54 height 27
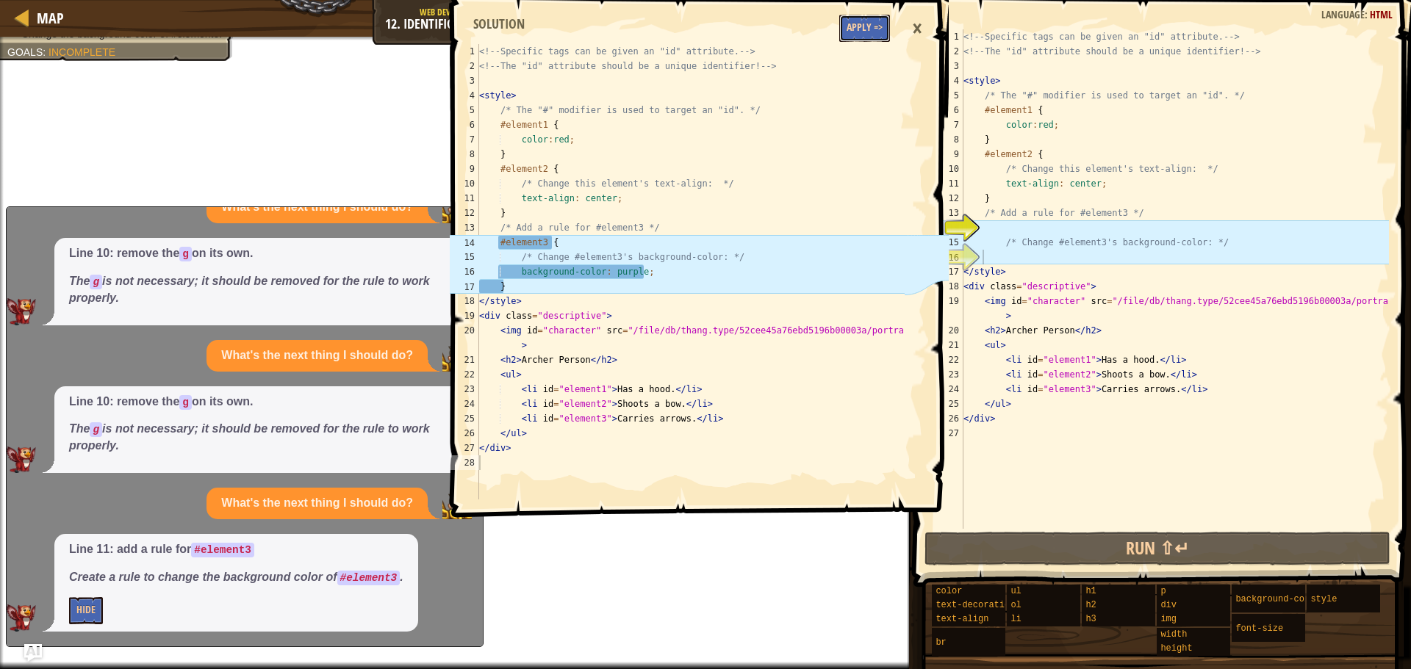
click at [861, 30] on button "Apply =>" at bounding box center [864, 28] width 51 height 27
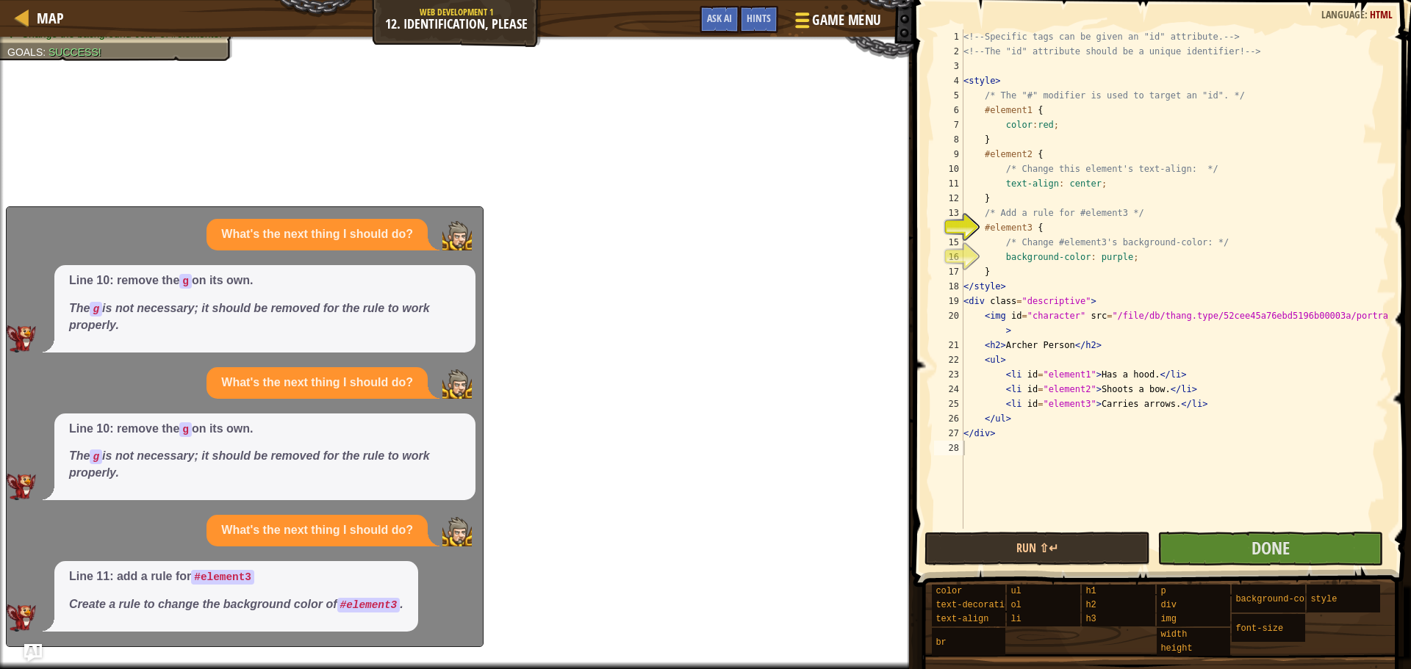
scroll to position [169, 0]
click at [1116, 260] on div "<!-- Specific tags can be given an "id" attribute. --> <!-- The "id" attribute …" at bounding box center [1174, 293] width 428 height 529
click at [1117, 260] on div "<!-- Specific tags can be given an "id" attribute. --> <!-- The "id" attribute …" at bounding box center [1174, 293] width 428 height 529
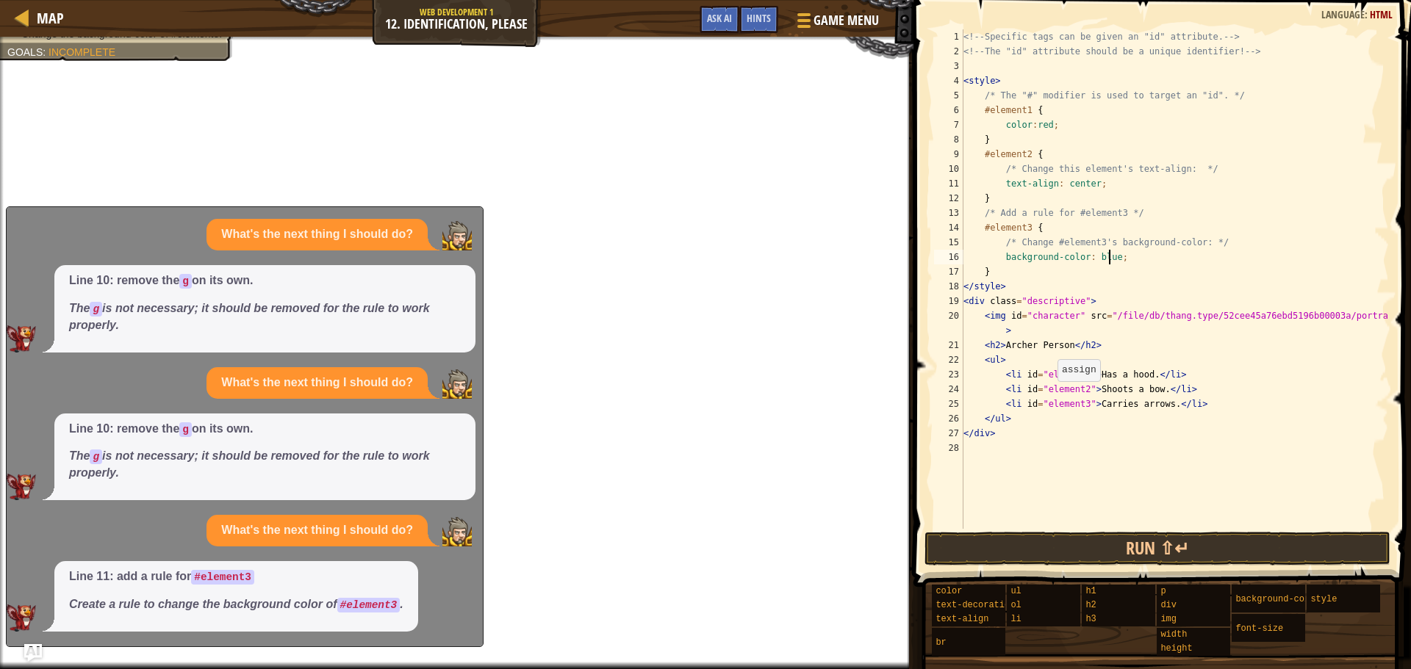
scroll to position [7, 12]
type textarea "background-color: blue;"
click at [1299, 545] on button "Done" at bounding box center [1270, 549] width 226 height 34
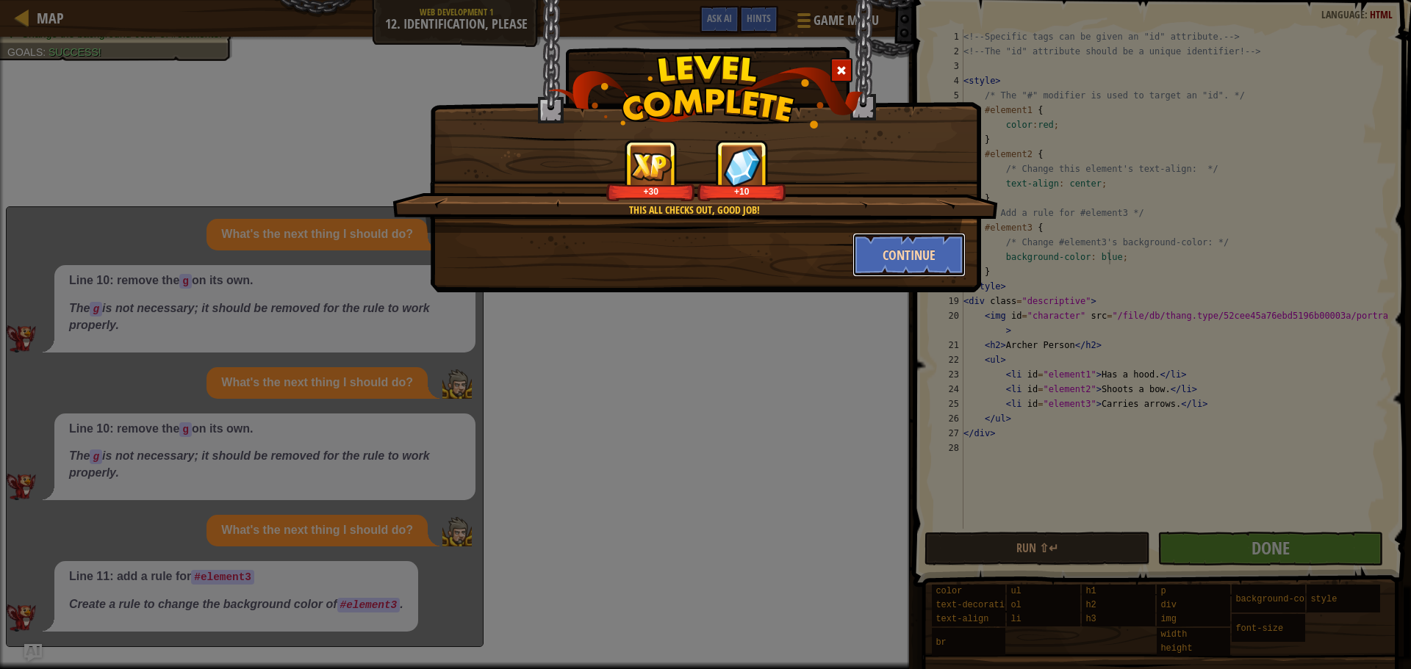
click at [869, 259] on button "Continue" at bounding box center [909, 255] width 114 height 44
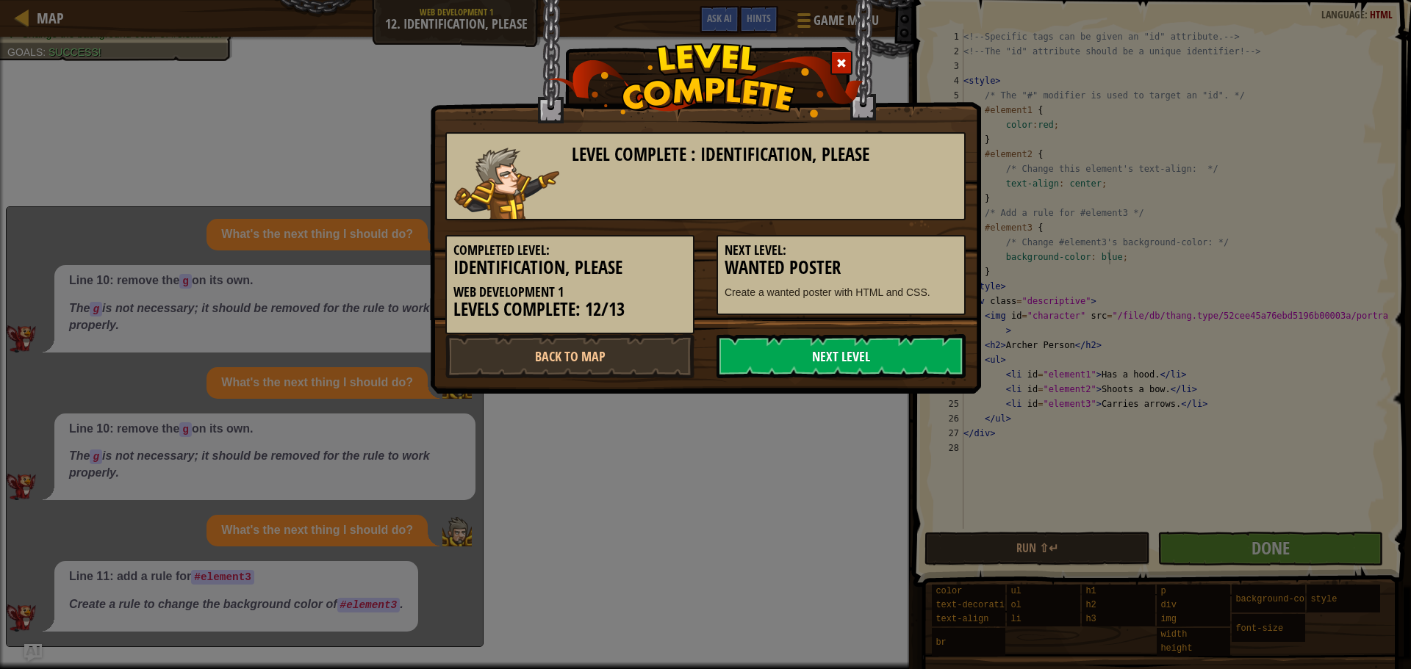
click at [858, 365] on link "Next Level" at bounding box center [841, 356] width 249 height 44
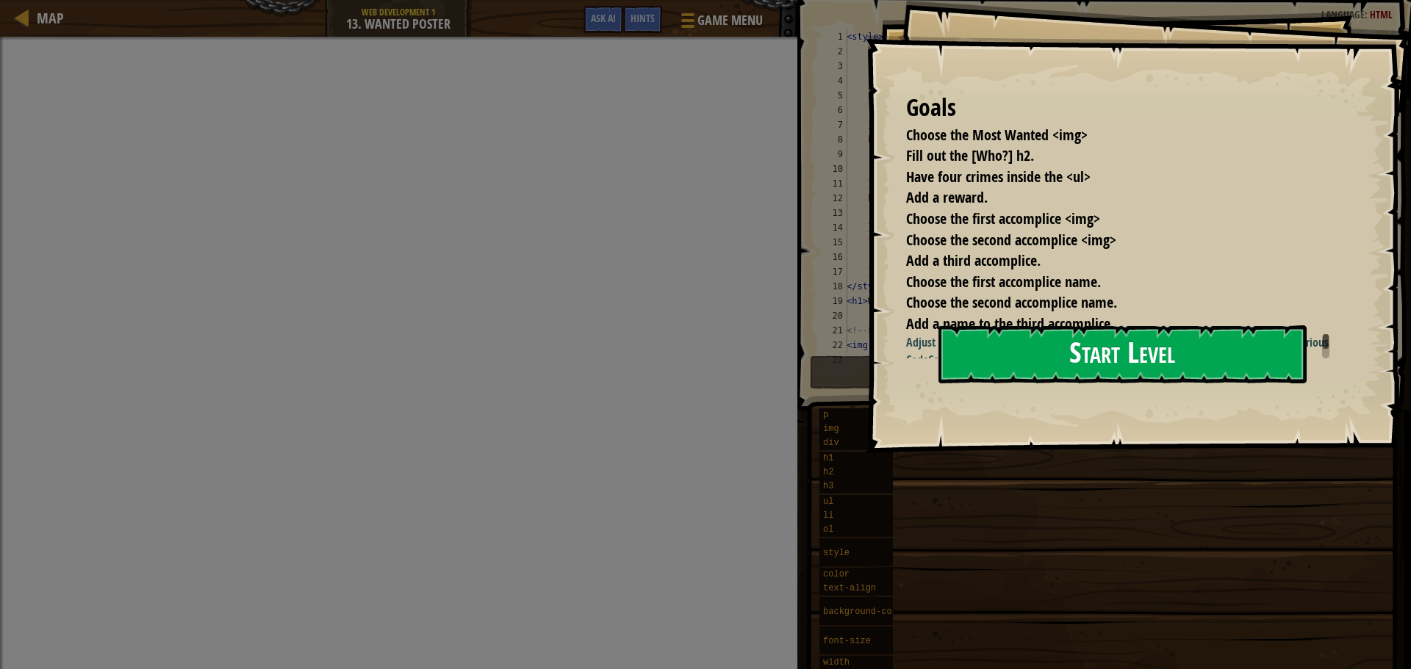
click at [1038, 365] on button "Start Level" at bounding box center [1122, 355] width 368 height 58
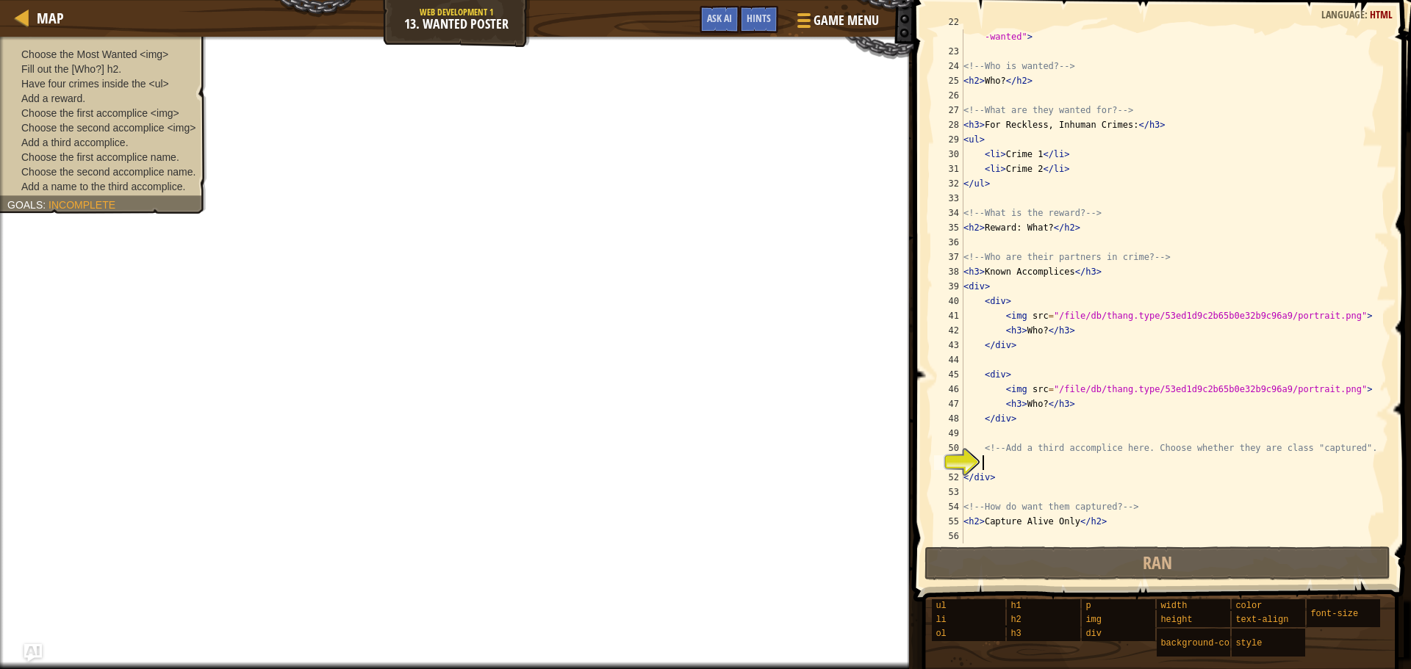
scroll to position [323, 0]
type textarea "<img src="/file/db/thang.type/53ed1d9c2b65b0e32b9c96a9/portrait.png">"
click at [1071, 317] on div "< img src = "/file/db/thang.type/53ed1d9c2b65b0e32b9c96a9/portrait.png" id = "m…" at bounding box center [1168, 294] width 417 height 559
click at [1096, 365] on div "< img src = "/file/db/thang.type/53ed1d9c2b65b0e32b9c96a9/portrait.png" id = "m…" at bounding box center [1168, 294] width 417 height 559
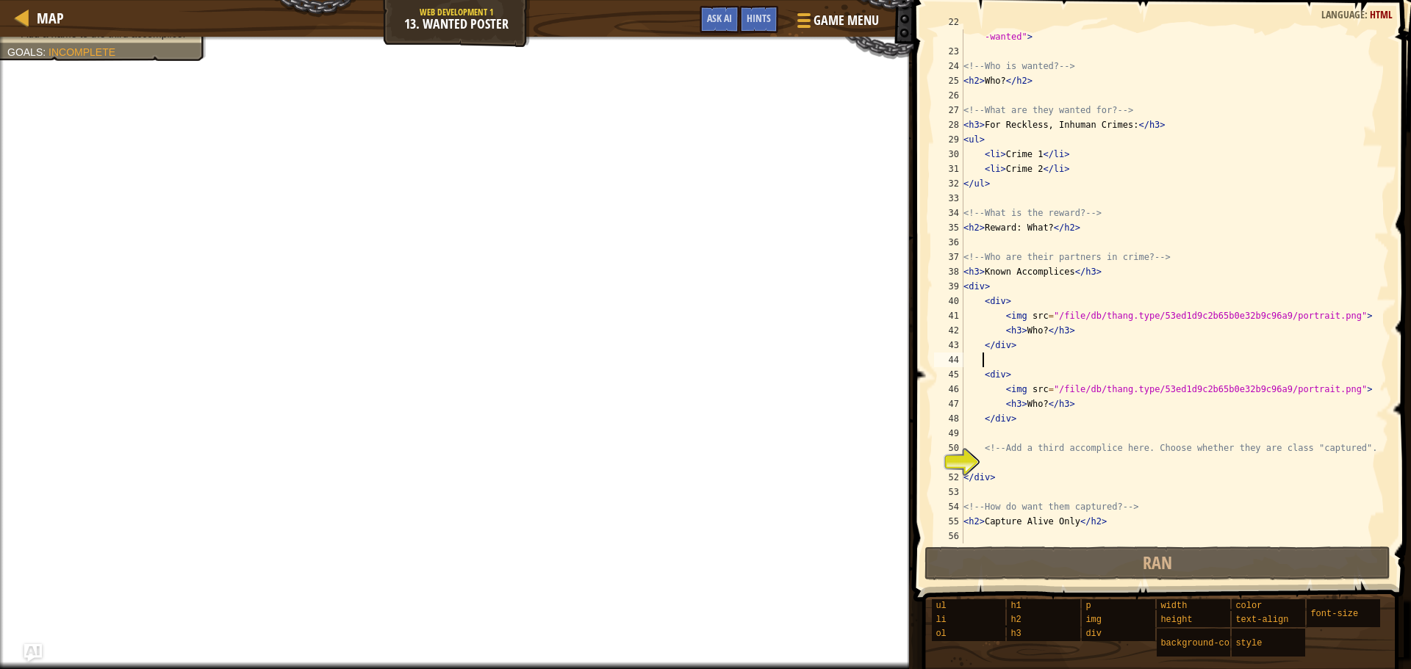
click at [1019, 459] on div "< img src = "/file/db/thang.type/53ed1d9c2b65b0e32b9c96a9/portrait.png" id = "m…" at bounding box center [1168, 294] width 417 height 559
type textarea "t"
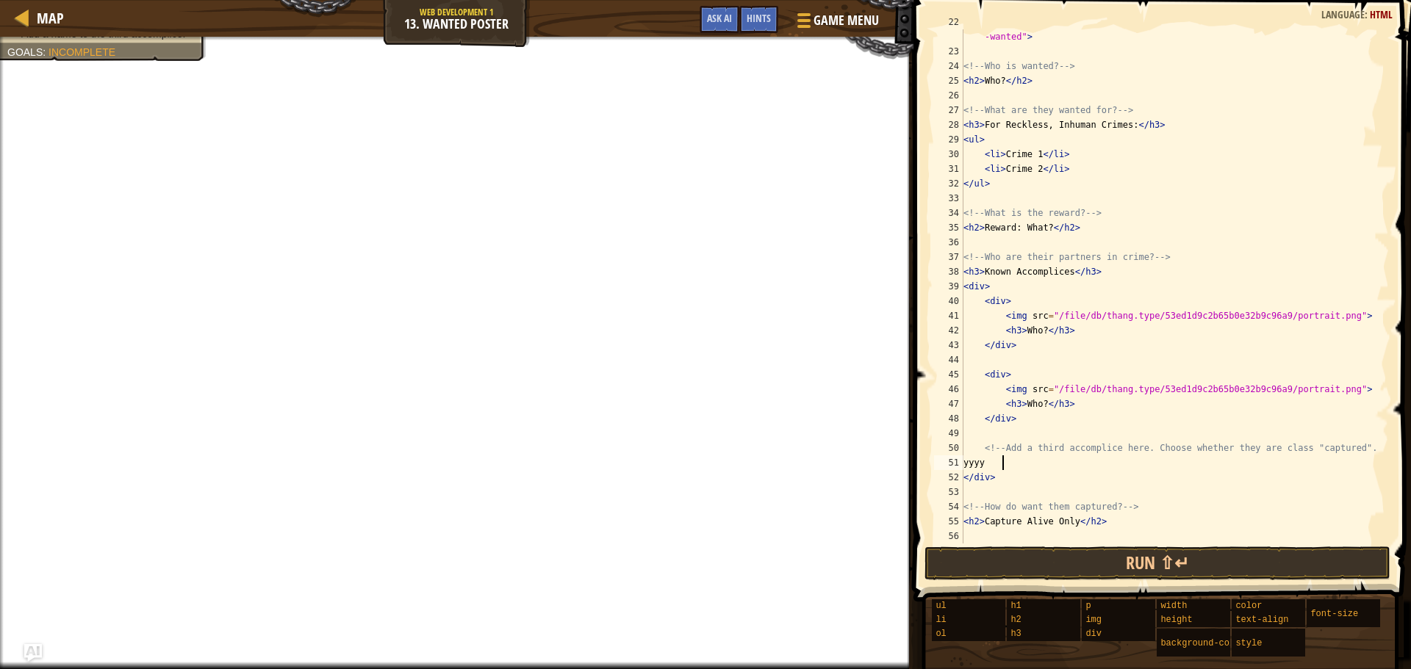
scroll to position [7, 2]
type textarea "y"
click at [1034, 408] on div "< img src = "/file/db/thang.type/53ed1d9c2b65b0e32b9c96a9/portrait.png" id = "m…" at bounding box center [1168, 294] width 417 height 559
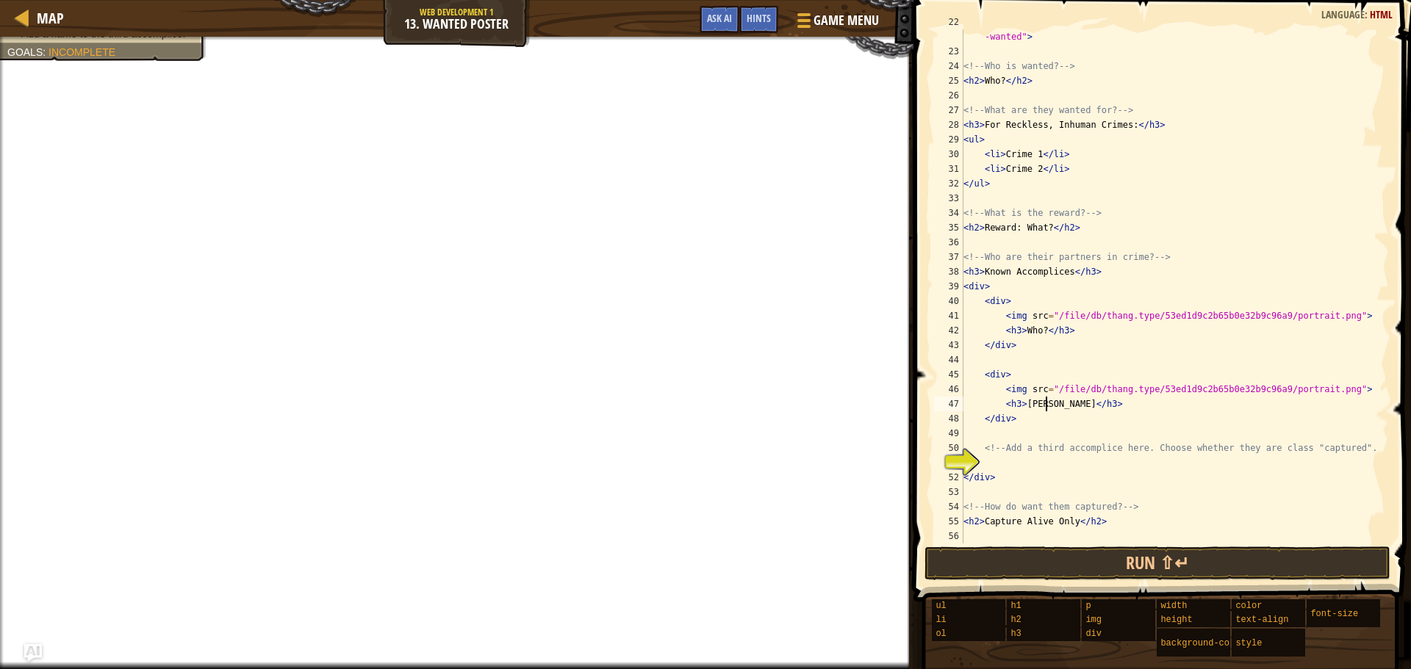
click at [1002, 82] on div "< img src = "/file/db/thang.type/53ed1d9c2b65b0e32b9c96a9/portrait.png" id = "m…" at bounding box center [1168, 294] width 417 height 559
click at [1036, 131] on div "< img src = "/file/db/thang.type/53ed1d9c2b65b0e32b9c96a9/portrait.png" id = "m…" at bounding box center [1168, 294] width 417 height 559
click at [1035, 157] on div "< img src = "/file/db/thang.type/53ed1d9c2b65b0e32b9c96a9/portrait.png" id = "m…" at bounding box center [1168, 294] width 417 height 559
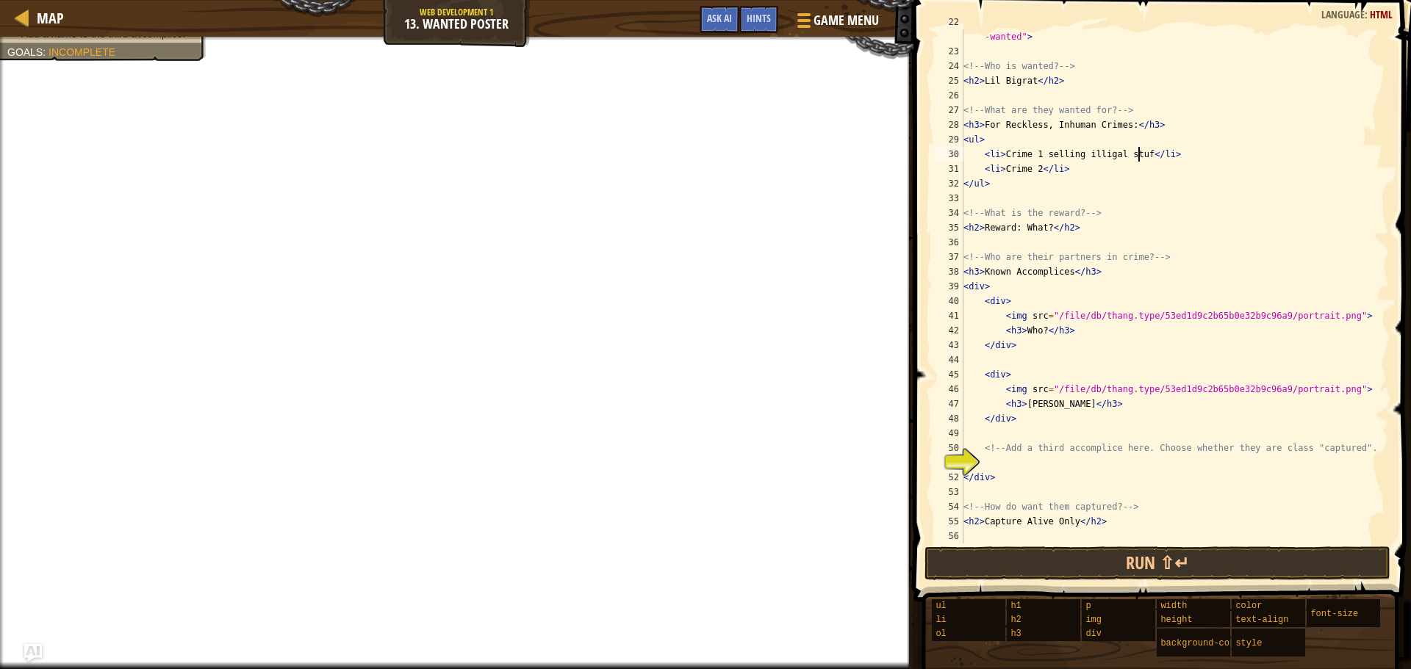
scroll to position [7, 15]
click at [1037, 169] on div "< img src = "/file/db/thang.type/53ed1d9c2b65b0e32b9c96a9/portrait.png" id = "m…" at bounding box center [1168, 294] width 417 height 559
click at [1029, 39] on div "< img src = "/file/db/thang.type/53ed1d9c2b65b0e32b9c96a9/portrait.png" id = "m…" at bounding box center [1168, 294] width 417 height 559
click at [1068, 312] on div "< img src = "/file/db/thang.type/53ed1d9c2b65b0e32b9c96a9/portrait.png" id = "m…" at bounding box center [1168, 294] width 417 height 559
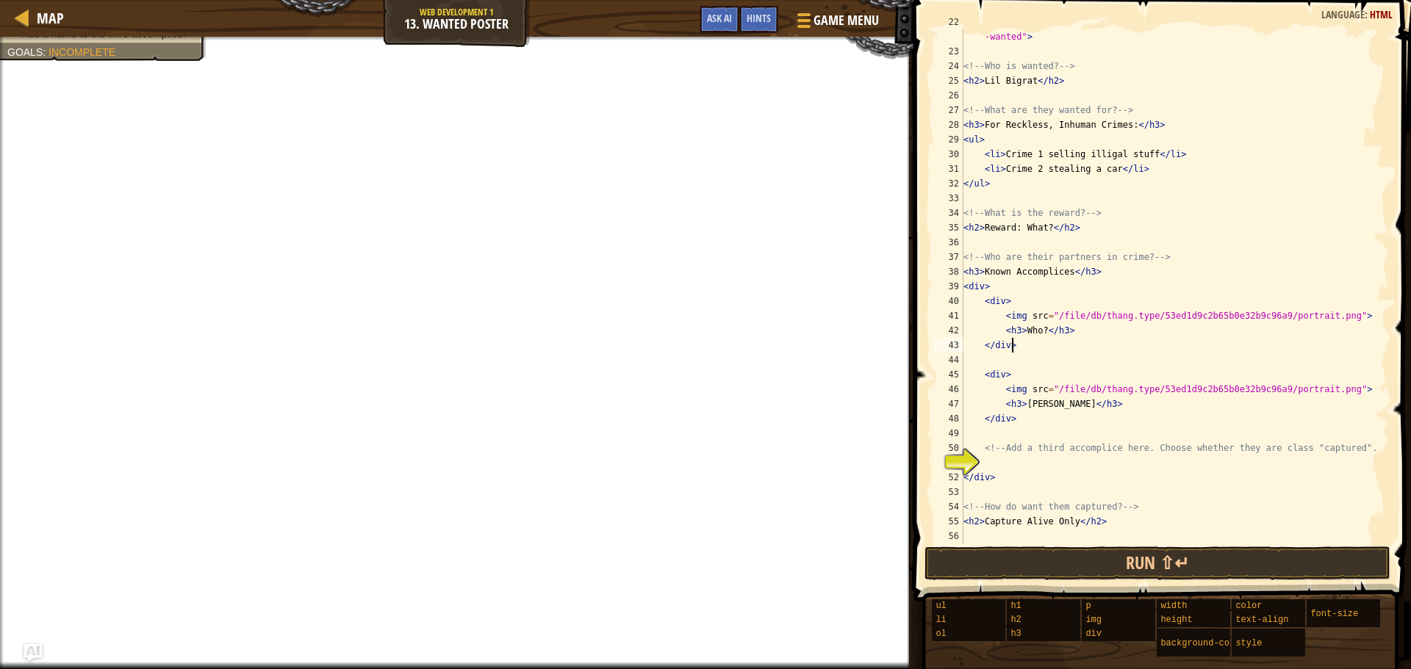
click at [1122, 343] on div "< img src = "/file/db/thang.type/53ed1d9c2b65b0e32b9c96a9/portrait.png" id = "m…" at bounding box center [1168, 294] width 417 height 559
click at [1041, 334] on div "< img src = "/file/db/thang.type/53ed1d9c2b65b0e32b9c96a9/portrait.png" id = "m…" at bounding box center [1168, 294] width 417 height 559
type textarea "<h3>[PERSON_NAME]</h3>"
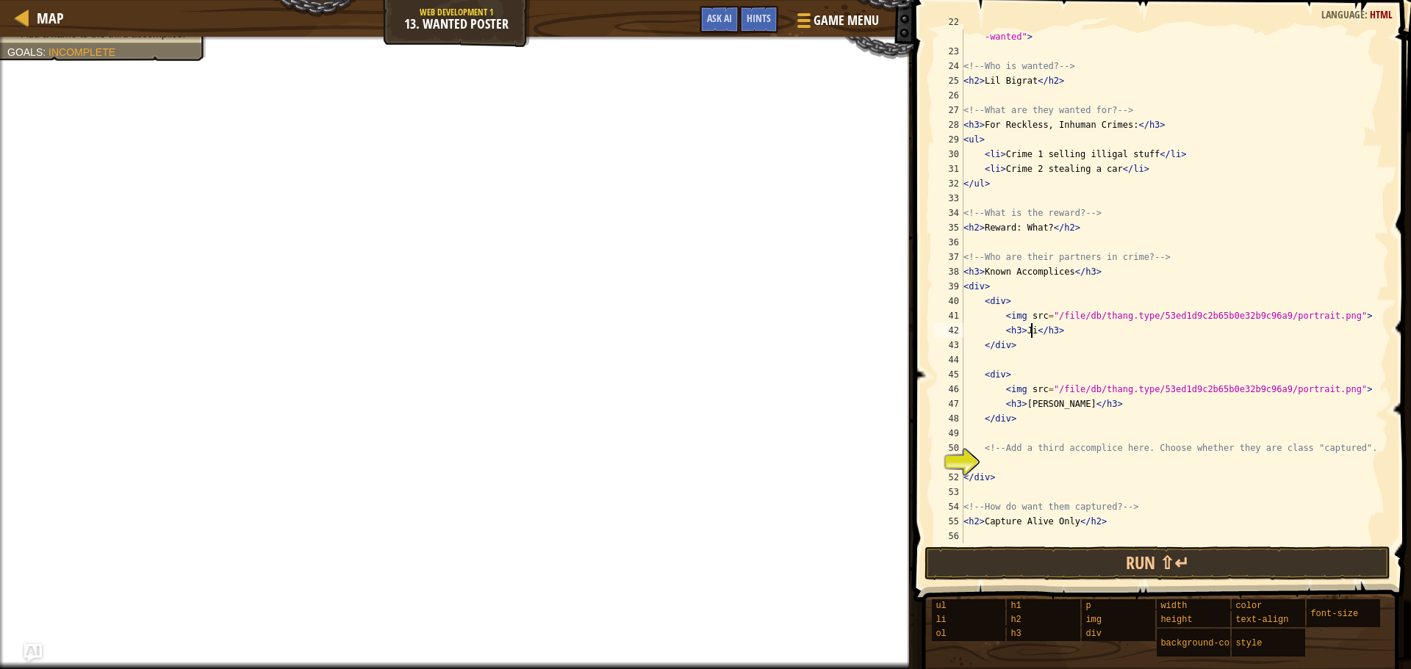
scroll to position [7, 6]
click at [1085, 488] on div "< img src = "/file/db/thang.type/53ed1d9c2b65b0e32b9c96a9/portrait.png" id = "m…" at bounding box center [1168, 294] width 417 height 559
click at [1017, 460] on div "< img src = "/file/db/thang.type/53ed1d9c2b65b0e32b9c96a9/portrait.png" id = "m…" at bounding box center [1168, 294] width 417 height 559
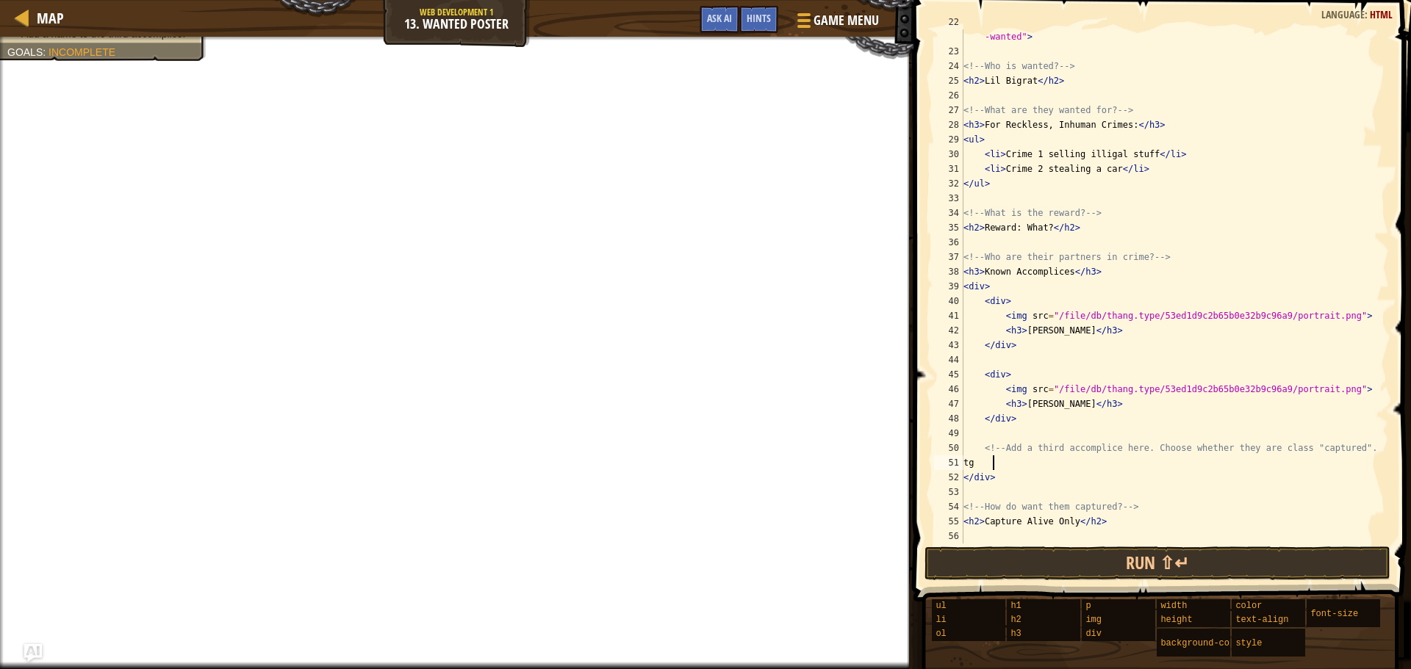
type textarea "t"
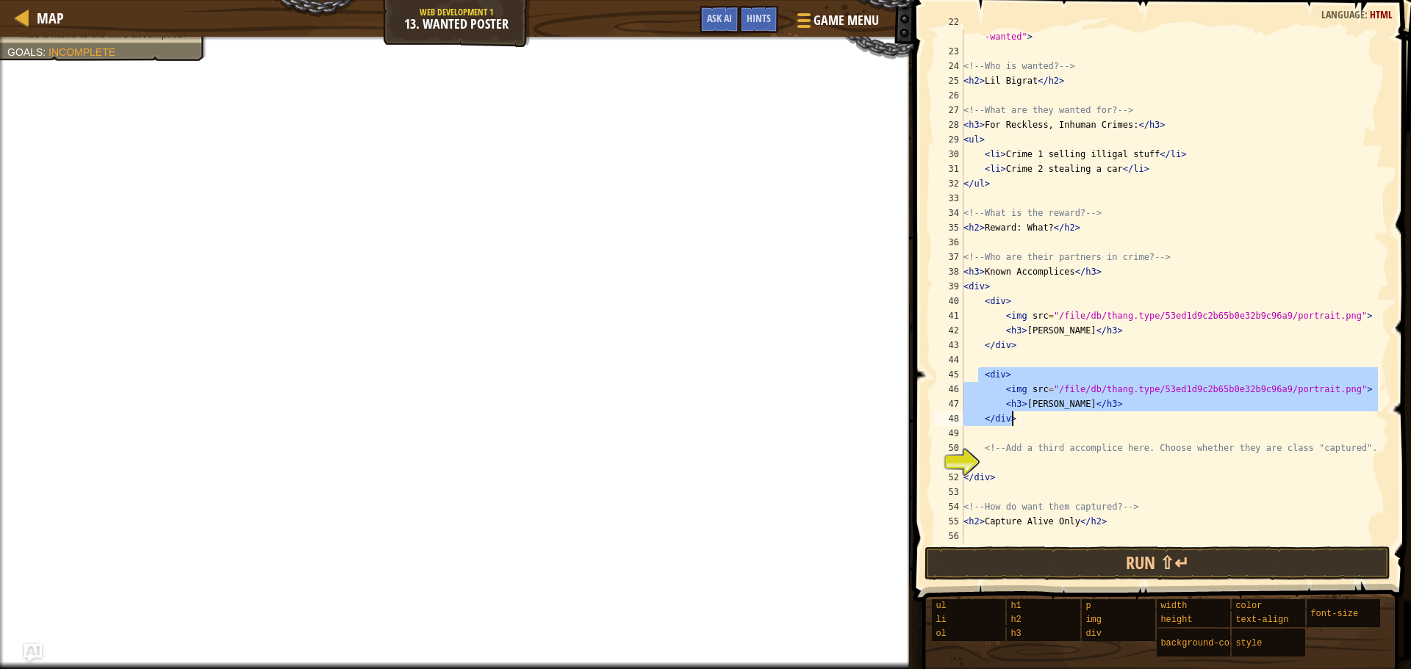
drag, startPoint x: 980, startPoint y: 374, endPoint x: 1022, endPoint y: 417, distance: 60.8
click at [1022, 417] on div "< img src = "/file/db/thang.type/53ed1d9c2b65b0e32b9c96a9/portrait.png" id = "m…" at bounding box center [1168, 294] width 417 height 559
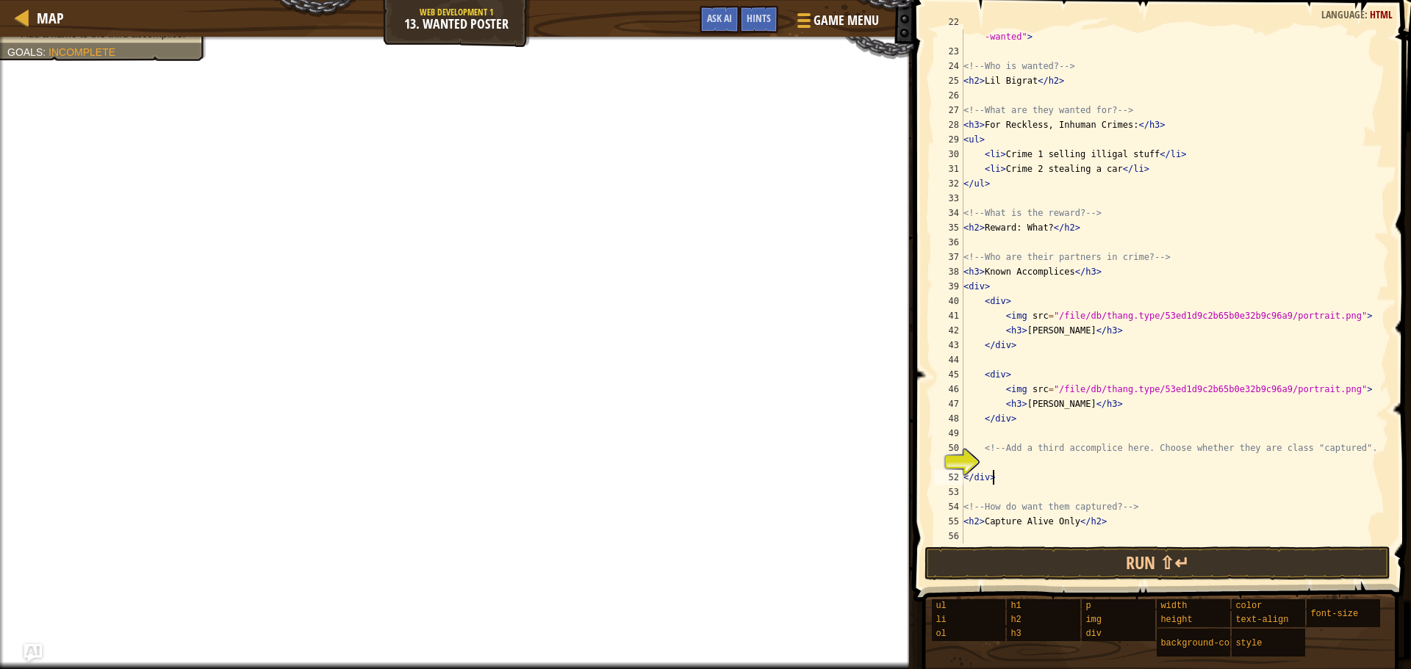
click at [1025, 470] on div "< img src = "/file/db/thang.type/53ed1d9c2b65b0e32b9c96a9/portrait.png" id = "m…" at bounding box center [1168, 294] width 417 height 559
type textarea "</div>"
click at [988, 462] on div "< img src = "/file/db/thang.type/53ed1d9c2b65b0e32b9c96a9/portrait.png" id = "m…" at bounding box center [1168, 294] width 417 height 559
paste textarea "</div>"
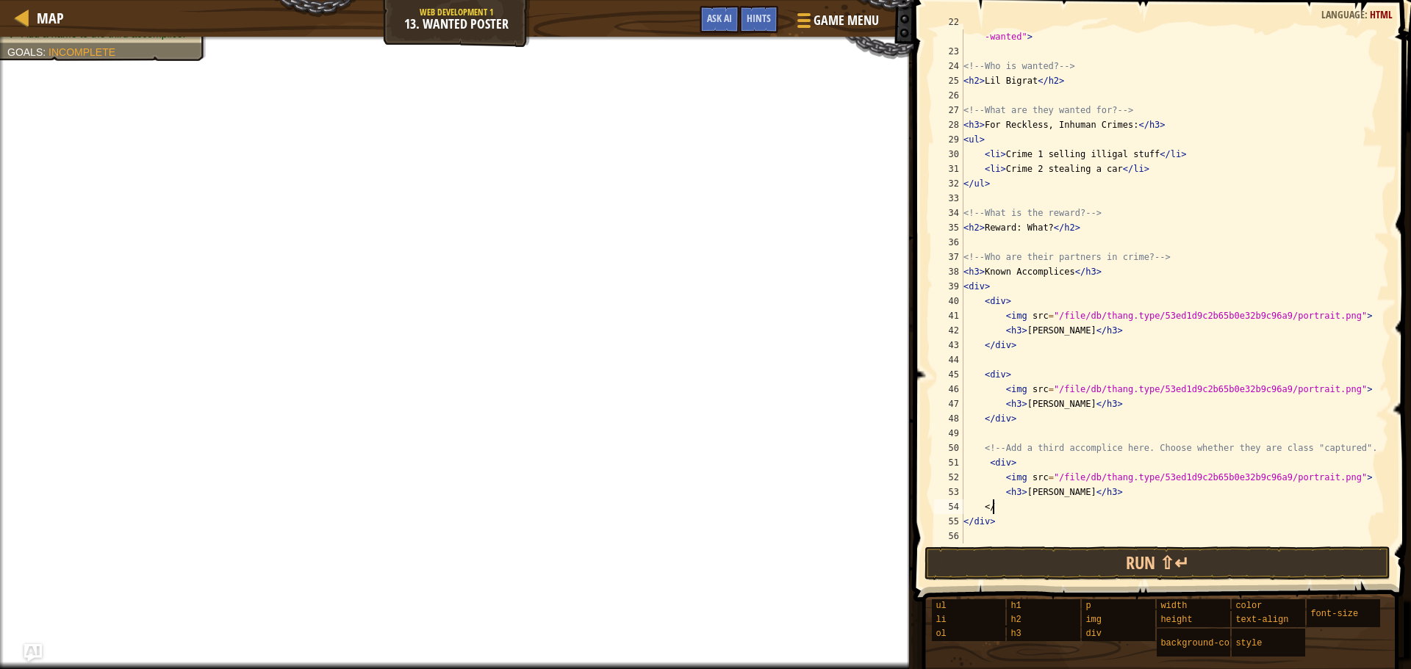
type textarea "<"
click at [1044, 497] on div "< img src = "/file/db/thang.type/53ed1d9c2b65b0e32b9c96a9/portrait.png" id = "m…" at bounding box center [1168, 294] width 417 height 559
click at [1044, 230] on div "< img src = "/file/db/thang.type/53ed1d9c2b65b0e32b9c96a9/portrait.png" id = "m…" at bounding box center [1168, 294] width 417 height 559
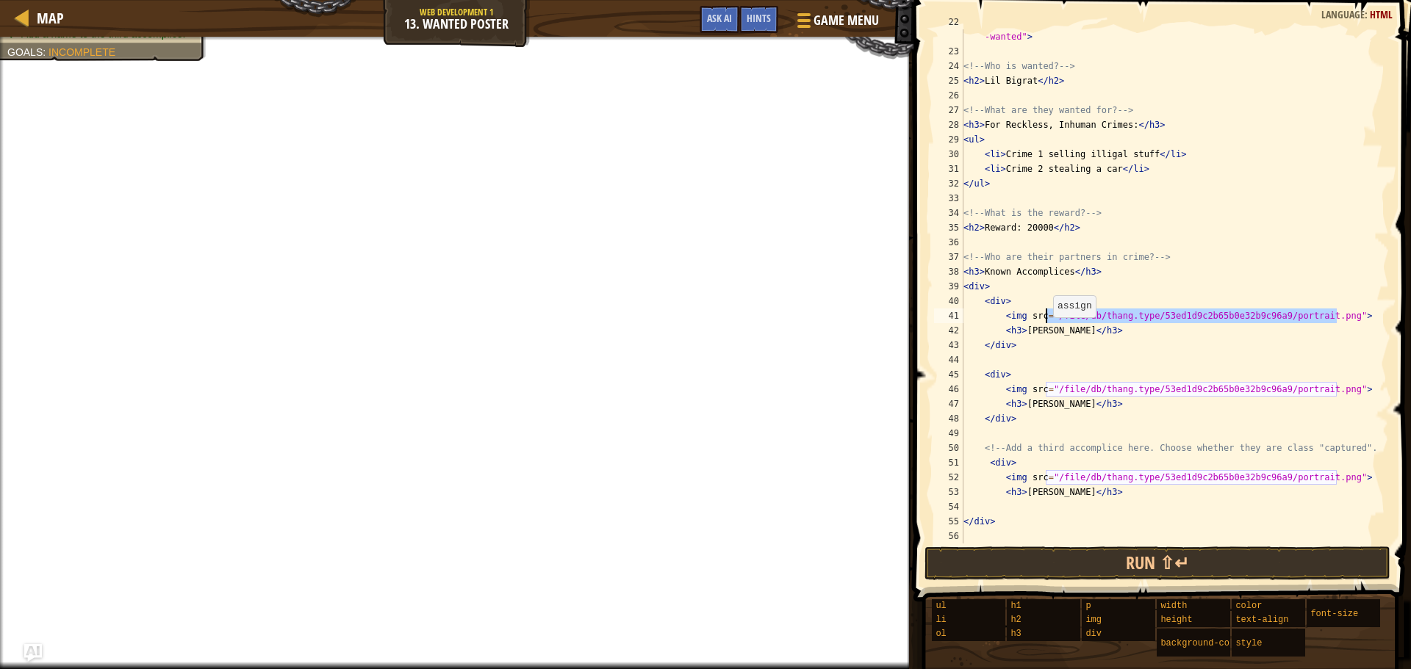
drag, startPoint x: 1337, startPoint y: 316, endPoint x: 1048, endPoint y: 317, distance: 289.5
click at [1046, 317] on div "< img src = "/file/db/thang.type/53ed1d9c2b65b0e32b9c96a9/portrait.png" id = "m…" at bounding box center [1168, 294] width 417 height 559
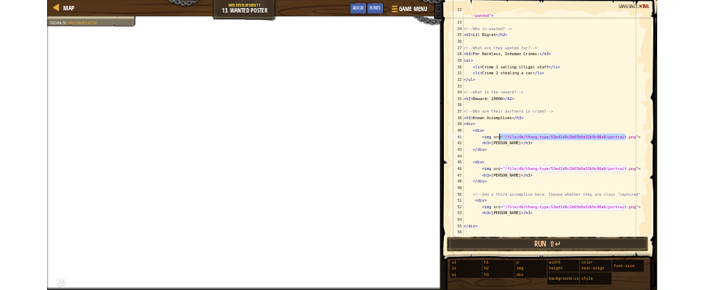
scroll to position [7, 6]
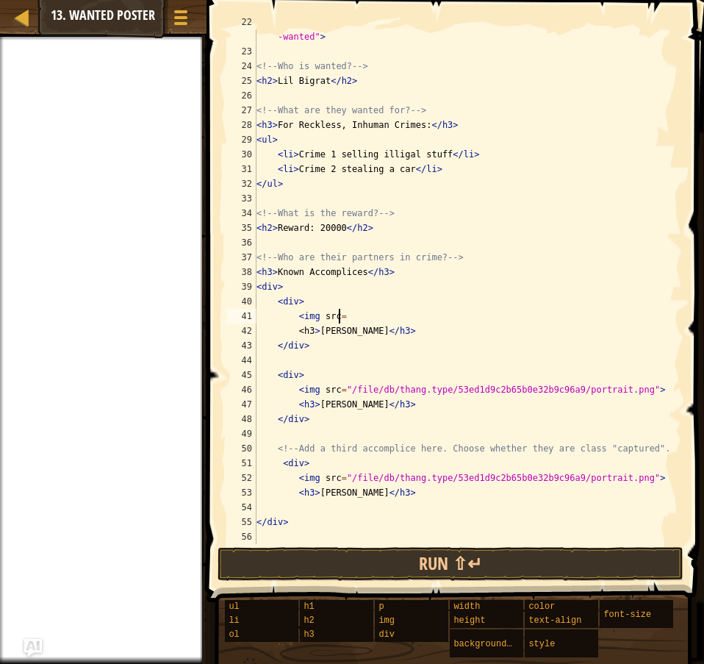
type textarea "<img src="
